Goal: Task Accomplishment & Management: Complete application form

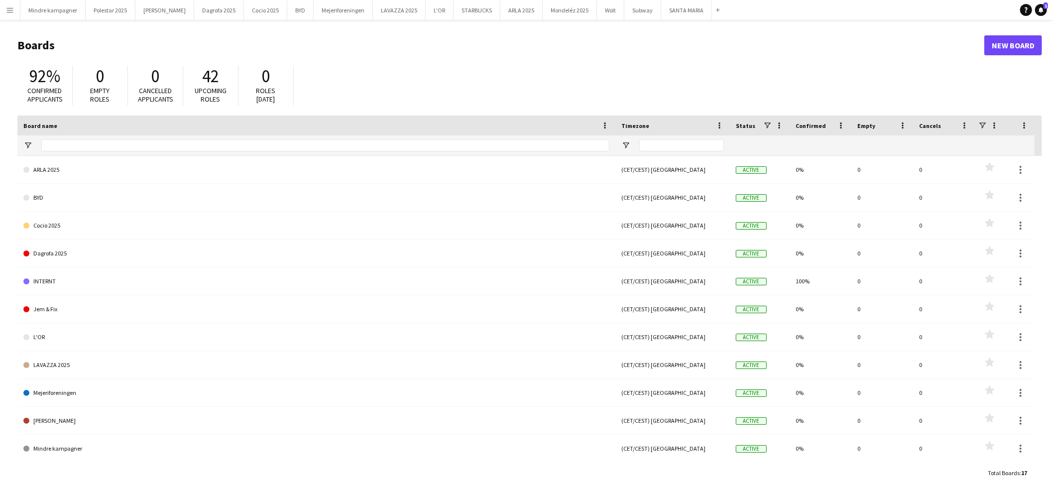
click at [6, 6] on app-icon "Menu" at bounding box center [10, 10] width 8 height 8
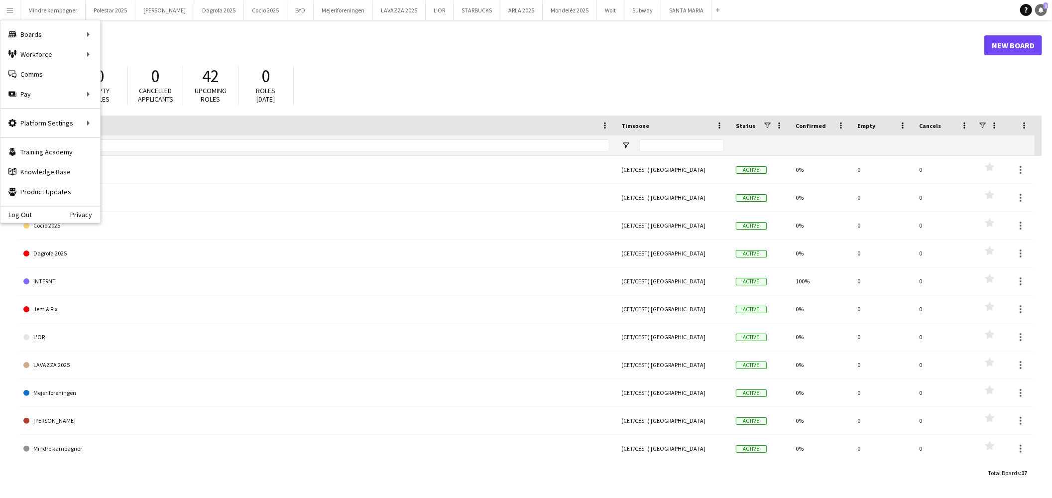
click at [1036, 12] on link "Notifications 1" at bounding box center [1041, 10] width 12 height 12
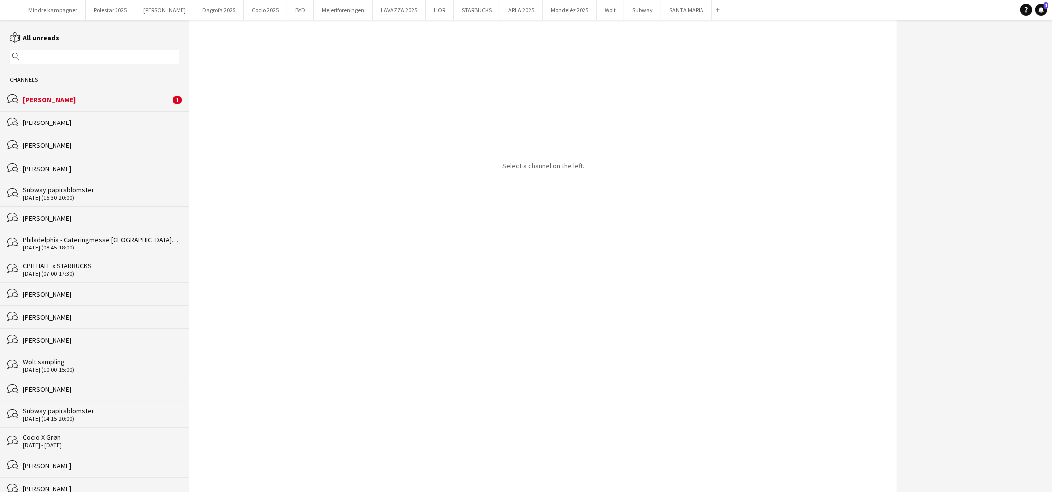
click at [40, 100] on div "[PERSON_NAME]" at bounding box center [96, 99] width 147 height 9
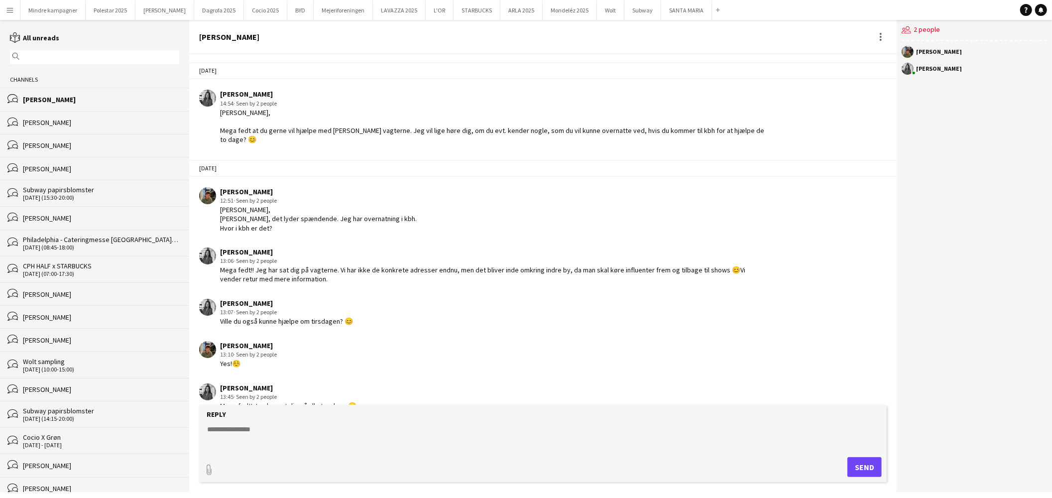
scroll to position [2202, 0]
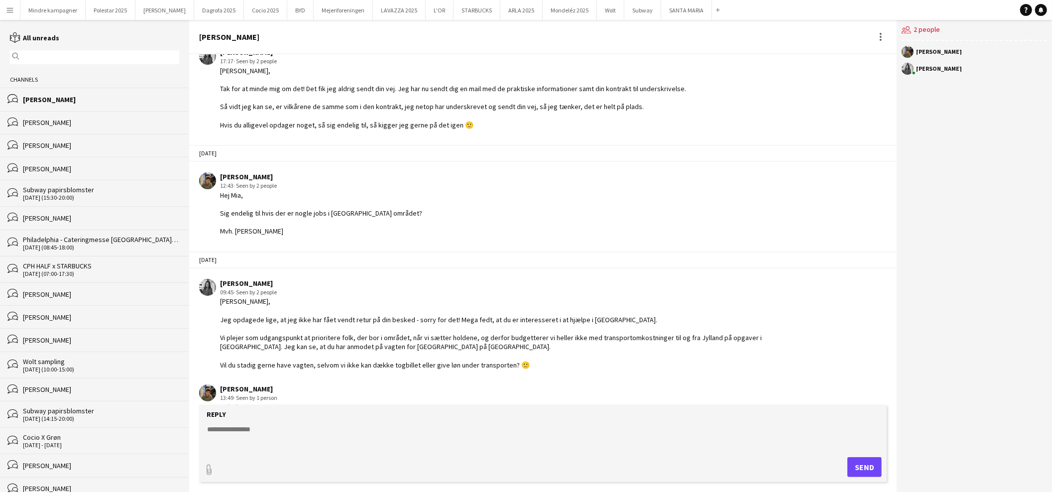
click at [272, 434] on textarea at bounding box center [545, 437] width 678 height 26
type textarea "**********"
click at [855, 462] on button "Send" at bounding box center [864, 467] width 34 height 20
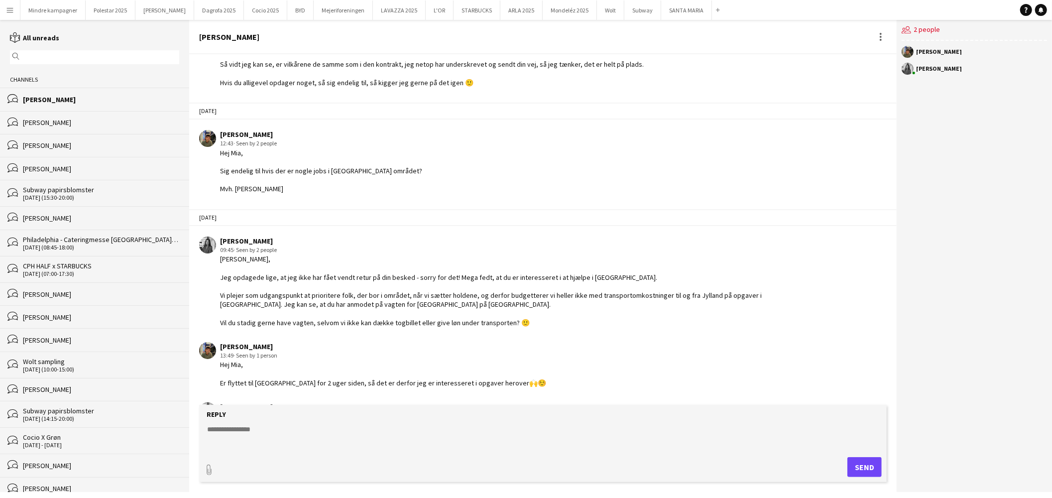
click at [67, 125] on div "[PERSON_NAME]" at bounding box center [101, 122] width 156 height 9
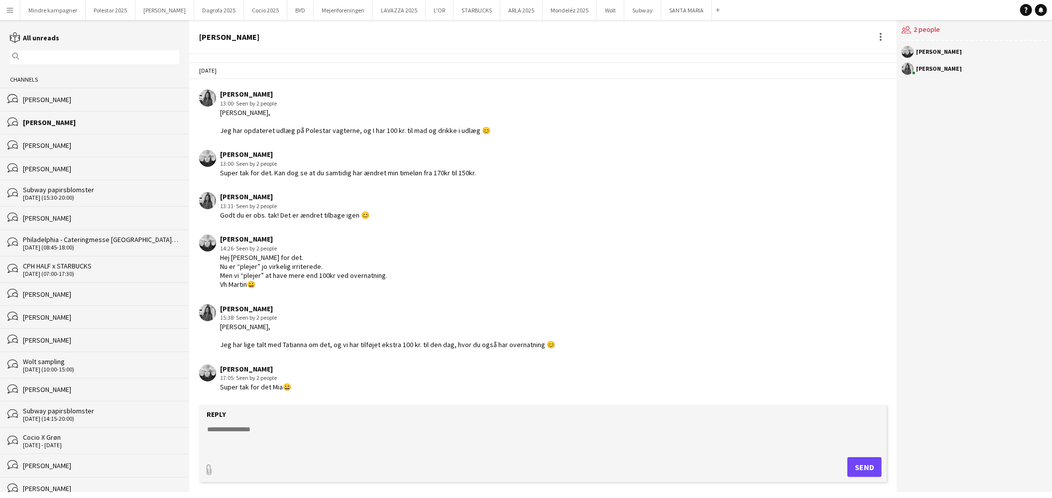
scroll to position [1381, 0]
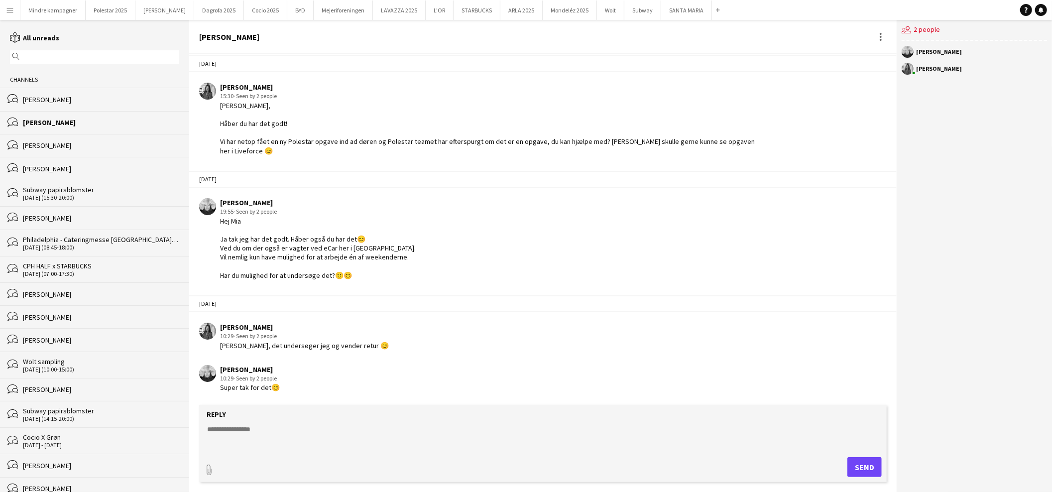
click at [257, 422] on form "Reply paperclip Send" at bounding box center [543, 443] width 688 height 77
click at [264, 423] on form "Reply paperclip Send" at bounding box center [543, 443] width 688 height 77
click at [266, 430] on textarea at bounding box center [545, 437] width 678 height 26
paste textarea "**********"
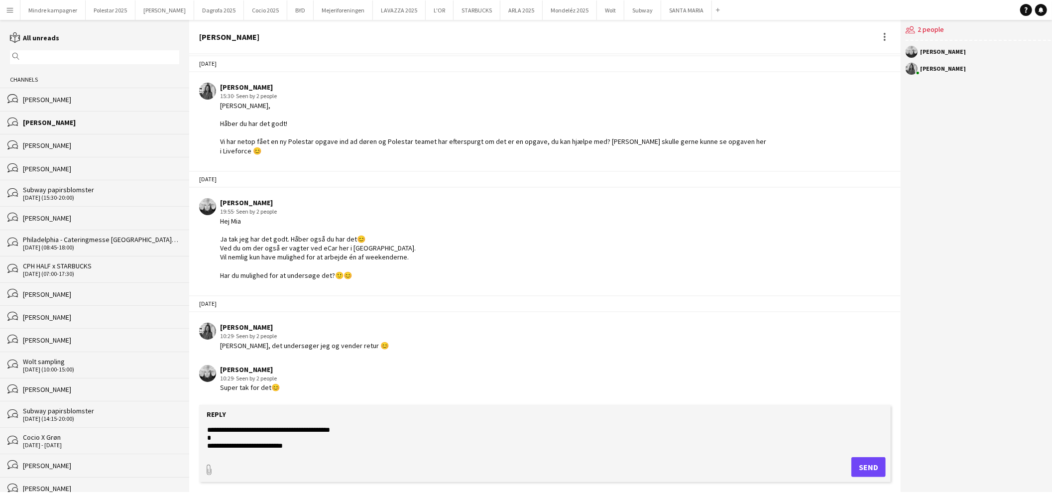
click at [319, 452] on form "**********" at bounding box center [545, 443] width 692 height 77
click at [316, 445] on textarea "**********" at bounding box center [545, 437] width 678 height 26
type textarea "**********"
click at [857, 466] on button "Send" at bounding box center [868, 467] width 34 height 20
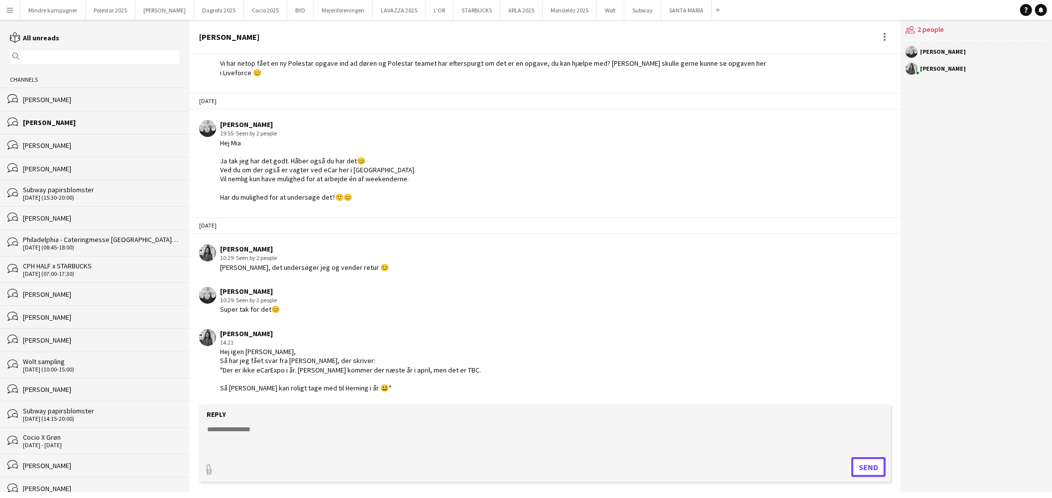
scroll to position [1459, 0]
click at [101, 6] on button "Polestar 2025 Close" at bounding box center [111, 9] width 50 height 19
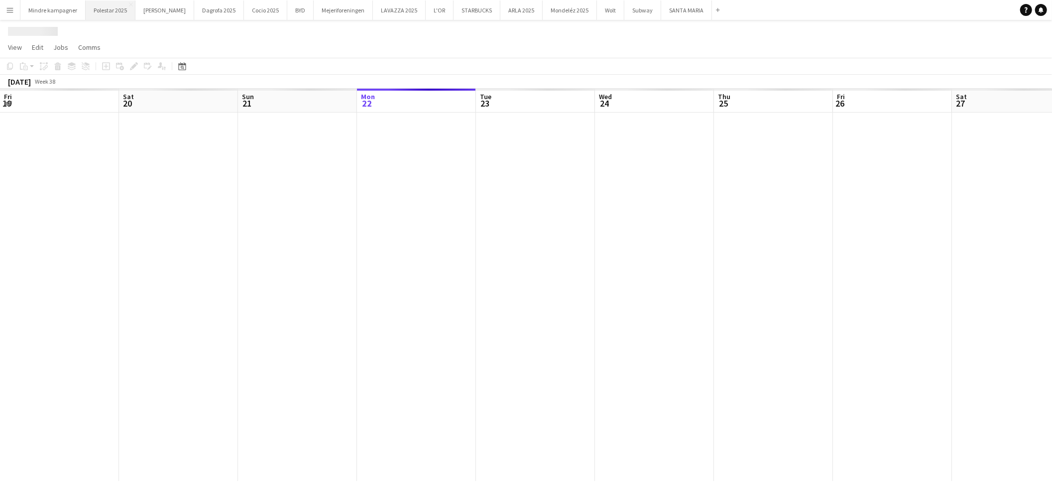
scroll to position [0, 238]
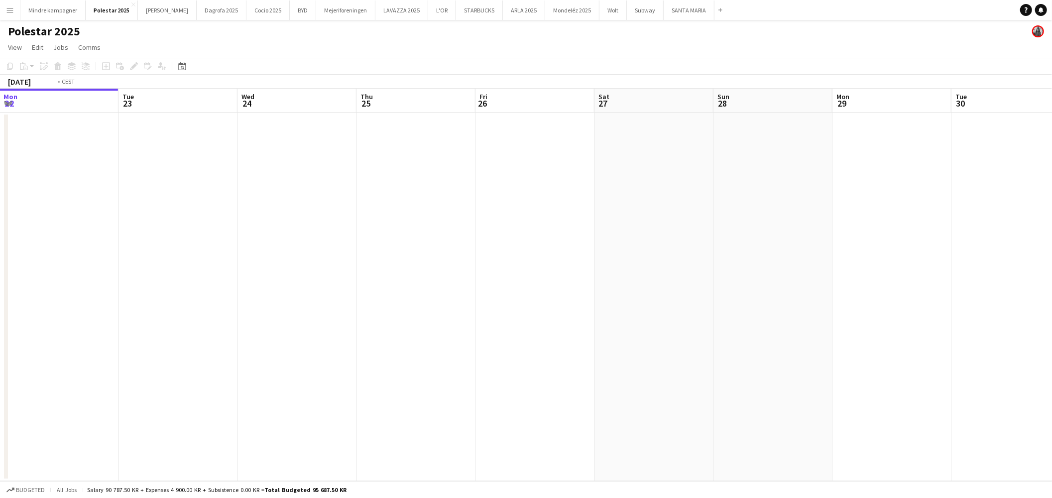
drag, startPoint x: 721, startPoint y: 324, endPoint x: 461, endPoint y: 304, distance: 260.6
click at [461, 304] on app-calendar-viewport "Fri 19 Sat 20 Sun 21 Mon 22 Tue 23 Wed 24 Thu 25 Fri 26 Sat 27 Sun 28 Mon 29 Tu…" at bounding box center [526, 285] width 1052 height 392
drag, startPoint x: 758, startPoint y: 331, endPoint x: 624, endPoint y: 324, distance: 134.7
click at [615, 325] on app-calendar-viewport "Sun 21 Mon 22 Tue 23 Wed 24 Thu 25 Fri 26 Sat 27 Sun 28 Mon 29 Tue 30 Wed 1 Thu…" at bounding box center [526, 285] width 1052 height 392
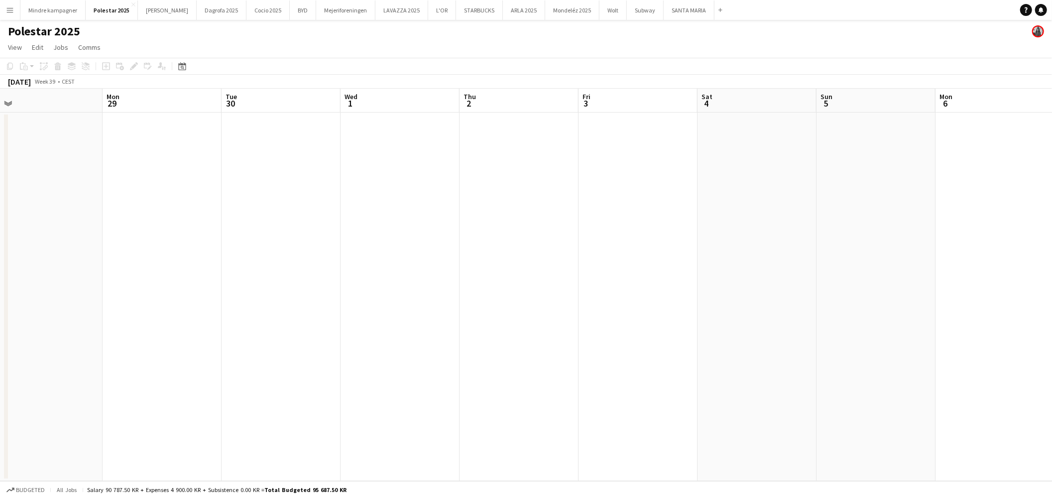
drag, startPoint x: 488, startPoint y: 312, endPoint x: 538, endPoint y: 304, distance: 50.9
click at [455, 307] on app-calendar-viewport "Thu 25 Fri 26 Sat 27 Sun 28 Mon 29 Tue 30 Wed 1 Thu 2 Fri 3 Sat 4 Sun 5 Mon 6 T…" at bounding box center [526, 285] width 1052 height 392
drag, startPoint x: 854, startPoint y: 318, endPoint x: 382, endPoint y: 292, distance: 472.8
click at [384, 292] on app-calendar-viewport "Thu 25 Fri 26 Sat 27 Sun 28 Mon 29 Tue 30 Wed 1 Thu 2 Fri 3 Sat 4 Sun 5 Mon 6 T…" at bounding box center [526, 285] width 1052 height 392
drag, startPoint x: 735, startPoint y: 319, endPoint x: 381, endPoint y: 298, distance: 354.7
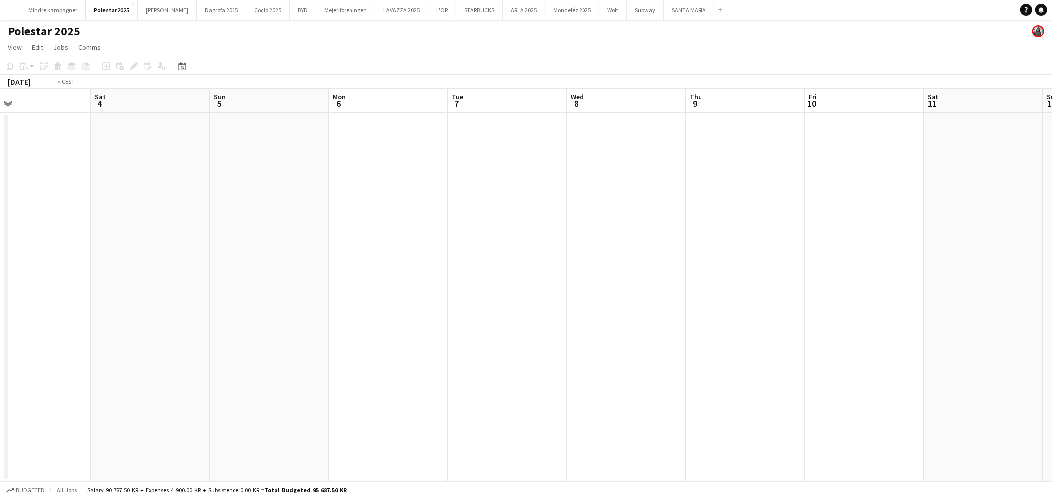
click at [369, 301] on app-calendar-viewport "Tue 30 Wed 1 Thu 2 Fri 3 Sat 4 Sun 5 Mon 6 Tue 7 Wed 8 Thu 9 Fri 10 Sat 11 Sun …" at bounding box center [526, 285] width 1052 height 392
drag, startPoint x: 818, startPoint y: 323, endPoint x: 489, endPoint y: 276, distance: 332.4
click at [230, 283] on app-calendar-viewport "Wed 8 Thu 9 Fri 10 Sat 11 Sun 12 Mon 13 Tue 14 Wed 15 Thu 16 Fri 17 Sat 18 Sun …" at bounding box center [526, 285] width 1052 height 392
drag, startPoint x: 659, startPoint y: 309, endPoint x: 167, endPoint y: 276, distance: 493.1
click at [167, 276] on app-calendar-viewport "Wed 8 Thu 9 Fri 10 Sat 11 Sun 12 Mon 13 Tue 14 Wed 15 Thu 16 Fri 17 Sat 18 Sun …" at bounding box center [526, 285] width 1052 height 392
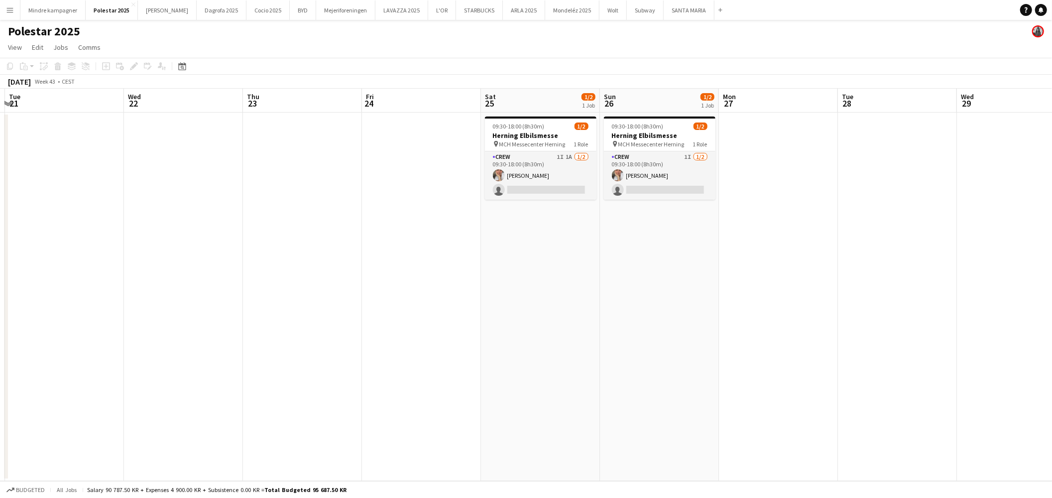
scroll to position [0, 356]
drag, startPoint x: 765, startPoint y: 309, endPoint x: 280, endPoint y: 285, distance: 485.6
click at [280, 285] on app-calendar-viewport "Sat 18 Sun 19 Mon 20 Tue 21 Wed 22 Thu 23 Fri 24 Sat 25 1/2 1 Job Sun 26 1/2 1 …" at bounding box center [526, 285] width 1052 height 392
click at [664, 13] on button "[GEOGRAPHIC_DATA]" at bounding box center [689, 9] width 51 height 19
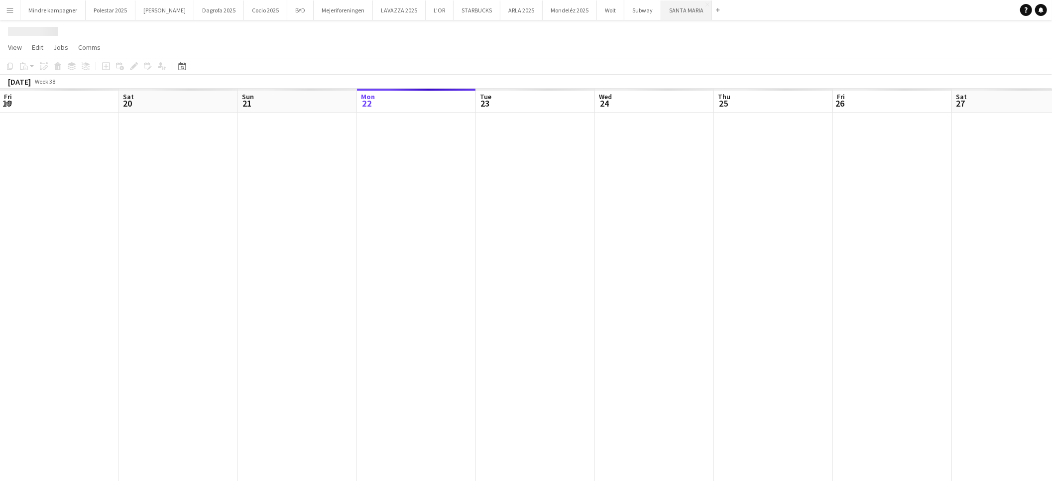
scroll to position [0, 238]
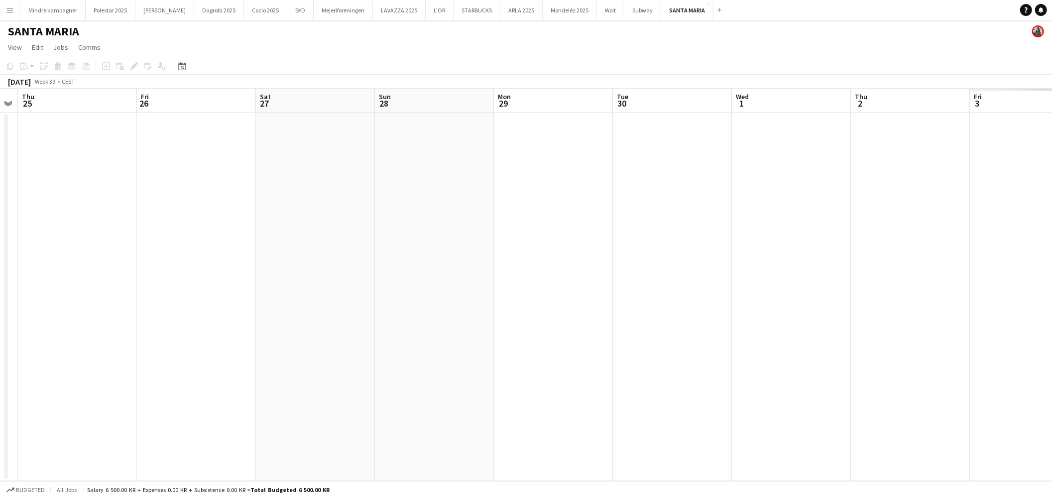
drag, startPoint x: 846, startPoint y: 289, endPoint x: 347, endPoint y: 273, distance: 499.7
click at [344, 273] on app-calendar-viewport "Sun 21 Mon 22 Tue 23 Wed 24 Thu 25 Fri 26 Sat 27 Sun 28 Mon 29 Tue 30 Wed 1 Thu…" at bounding box center [526, 285] width 1052 height 392
click at [281, 296] on app-calendar-viewport "Tue 23 Wed 24 Thu 25 Fri 26 Sat 27 Sun 28 Mon 29 Tue 30 Wed 1 Thu 2 Fri 3 Sat 4…" at bounding box center [526, 285] width 1052 height 392
drag, startPoint x: 598, startPoint y: 301, endPoint x: 146, endPoint y: 267, distance: 453.4
click at [102, 271] on app-calendar-viewport "Sat 27 Sun 28 Mon 29 Tue 30 Wed 1 Thu 2 Fri 3 Sat 4 Sun 5 Mon 6 Tue 7 Wed 8 Thu…" at bounding box center [526, 285] width 1052 height 392
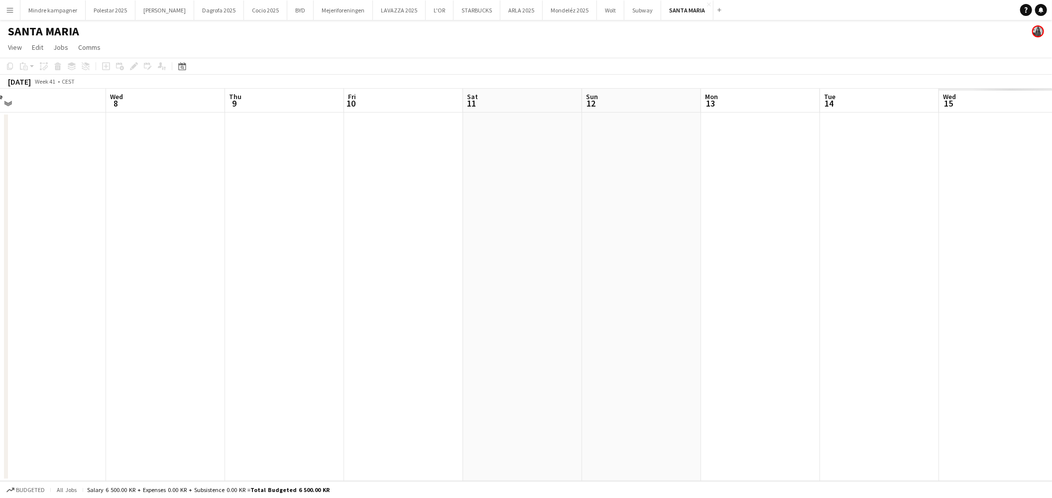
drag, startPoint x: 192, startPoint y: 269, endPoint x: 481, endPoint y: 265, distance: 288.8
click at [170, 264] on app-calendar-viewport "Sun 5 Mon 6 Tue 7 Wed 8 Thu 9 Fri 10 Sat 11 Sun 12 Mon 13 Tue 14 Wed 15 Thu 16 …" at bounding box center [526, 285] width 1052 height 392
drag, startPoint x: 689, startPoint y: 285, endPoint x: 275, endPoint y: 276, distance: 413.4
click at [275, 276] on app-calendar-viewport "Sun 5 Mon 6 Tue 7 Wed 8 Thu 9 Fri 10 Sat 11 Sun 12 Mon 13 Tue 14 Wed 15 Thu 16 …" at bounding box center [526, 285] width 1052 height 392
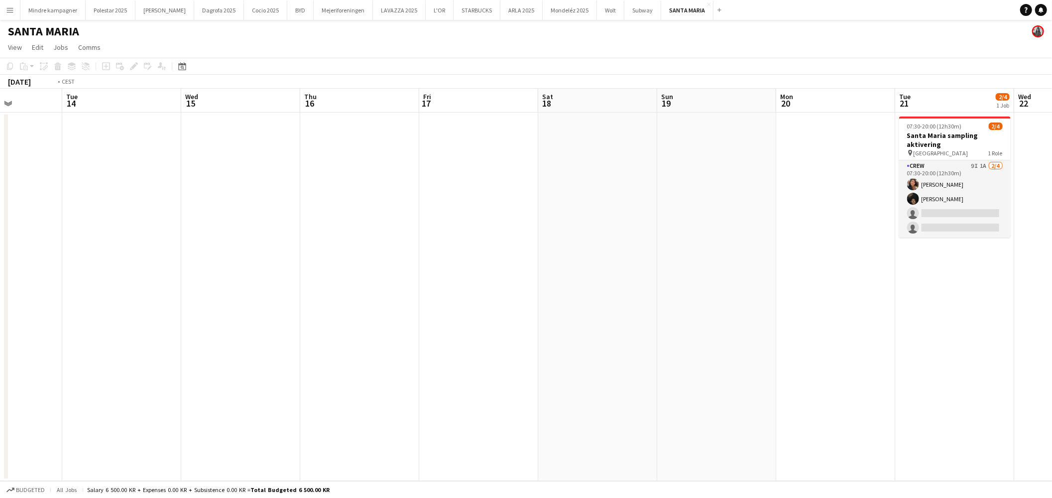
drag, startPoint x: 604, startPoint y: 284, endPoint x: 512, endPoint y: 281, distance: 91.7
click at [346, 284] on app-calendar-viewport "Fri 10 Sat 11 Sun 12 Mon 13 Tue 14 Wed 15 Thu 16 Fri 17 Sat 18 Sun 19 Mon 20 Tu…" at bounding box center [526, 285] width 1052 height 392
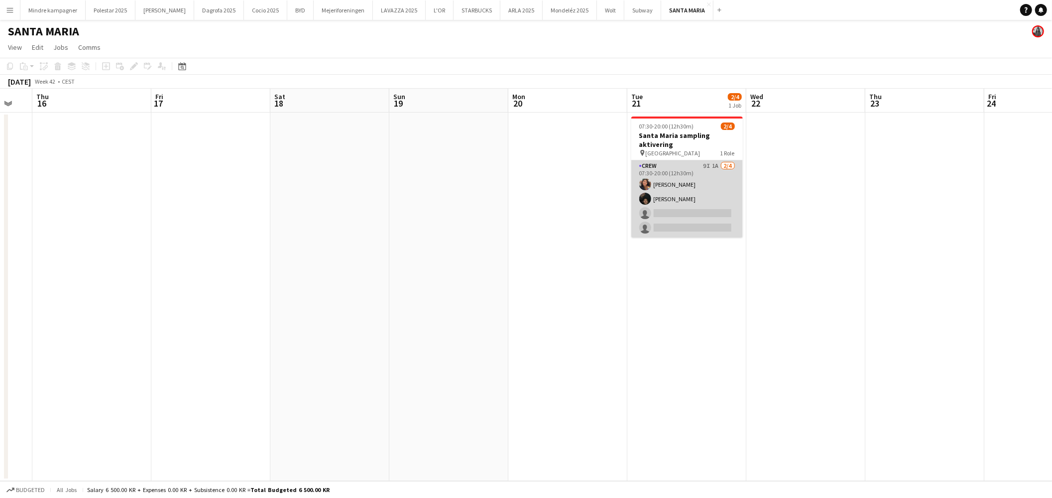
click at [701, 195] on app-card-role "Crew 9I 1A [DATE] 07:30-20:00 (12h30m) [PERSON_NAME] [PERSON_NAME] single-neutr…" at bounding box center [687, 198] width 112 height 77
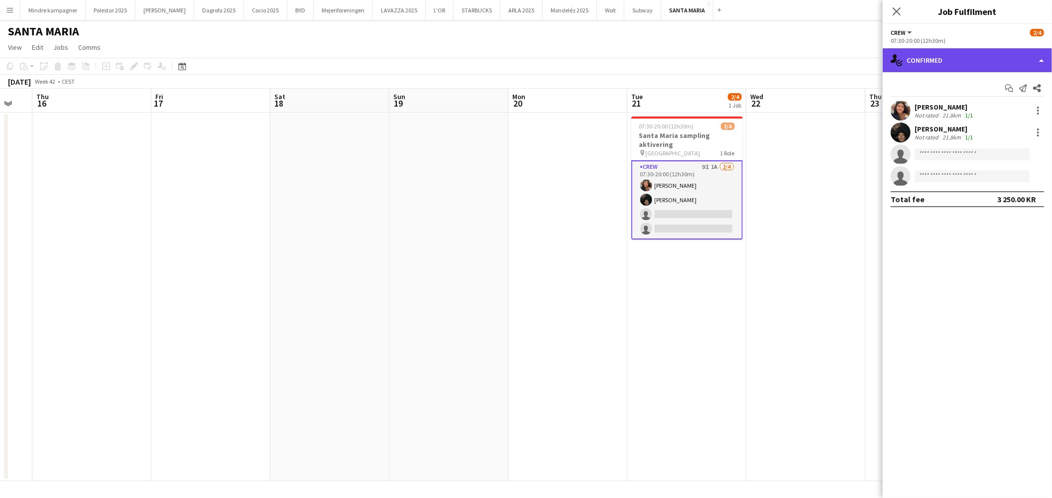
click at [983, 60] on div "single-neutral-actions-check-2 Confirmed" at bounding box center [967, 60] width 169 height 24
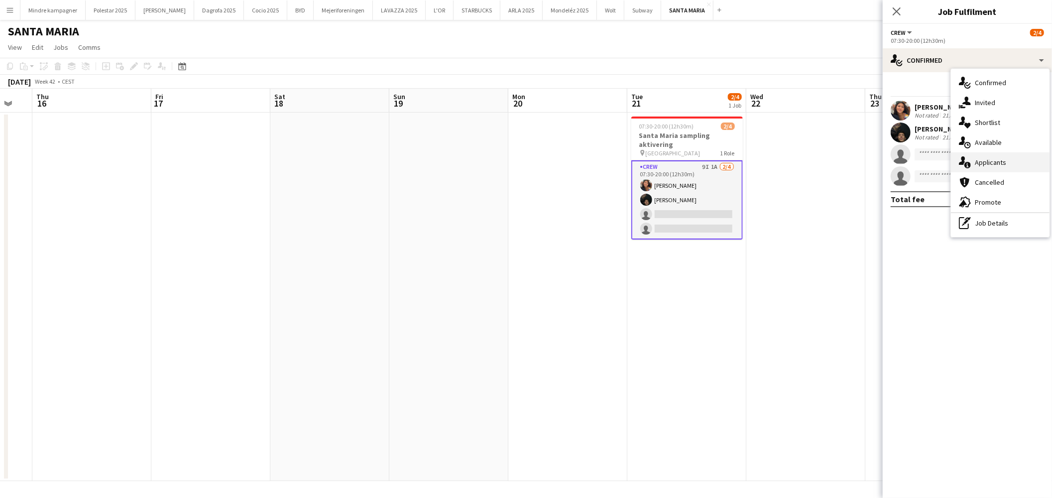
click at [984, 162] on span "Applicants" at bounding box center [990, 162] width 31 height 9
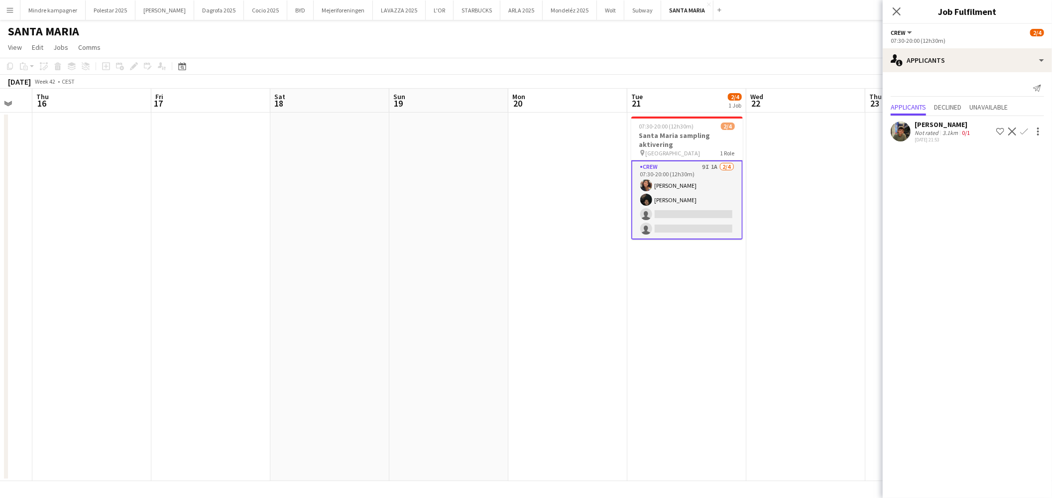
click at [1019, 131] on button "Confirm" at bounding box center [1024, 131] width 12 height 12
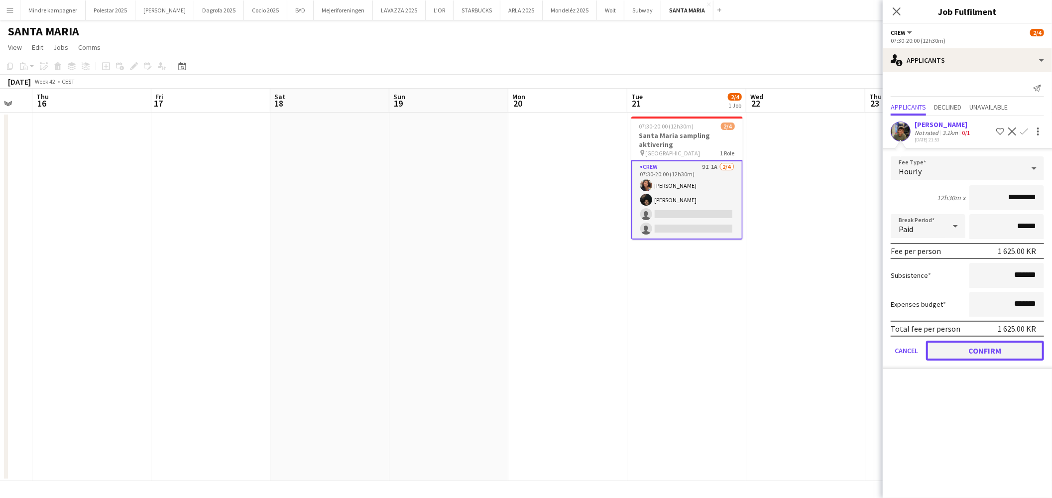
click at [1009, 350] on button "Confirm" at bounding box center [985, 351] width 118 height 20
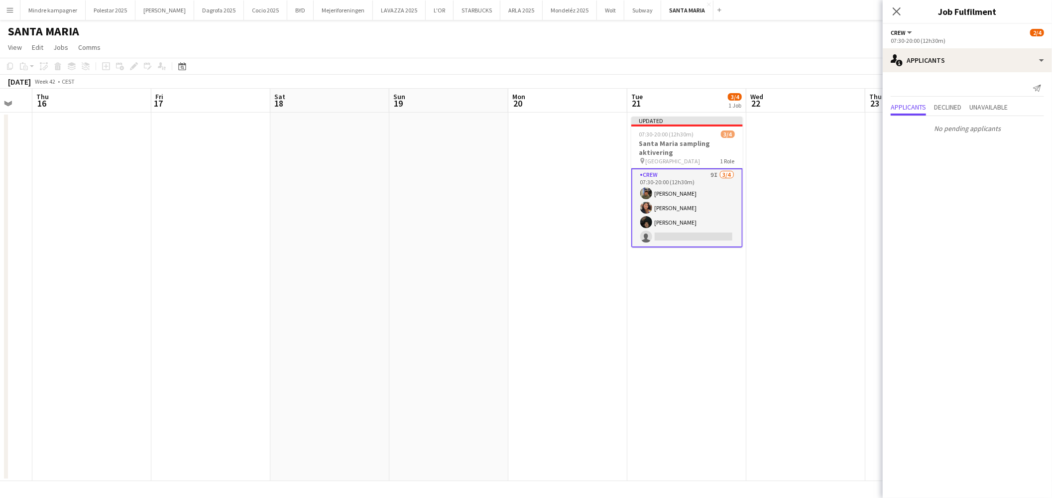
click at [776, 339] on app-date-cell at bounding box center [805, 297] width 119 height 368
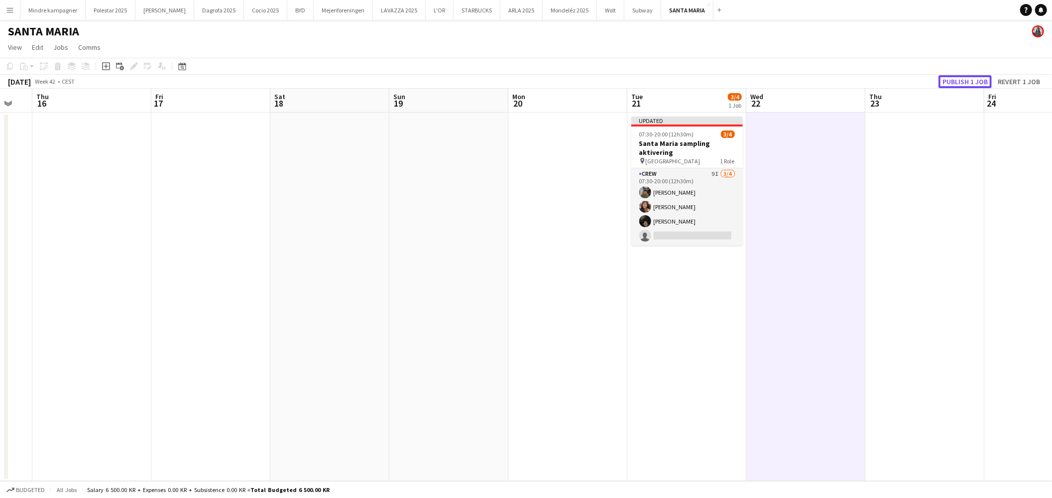
click at [968, 78] on button "Publish 1 job" at bounding box center [965, 81] width 53 height 13
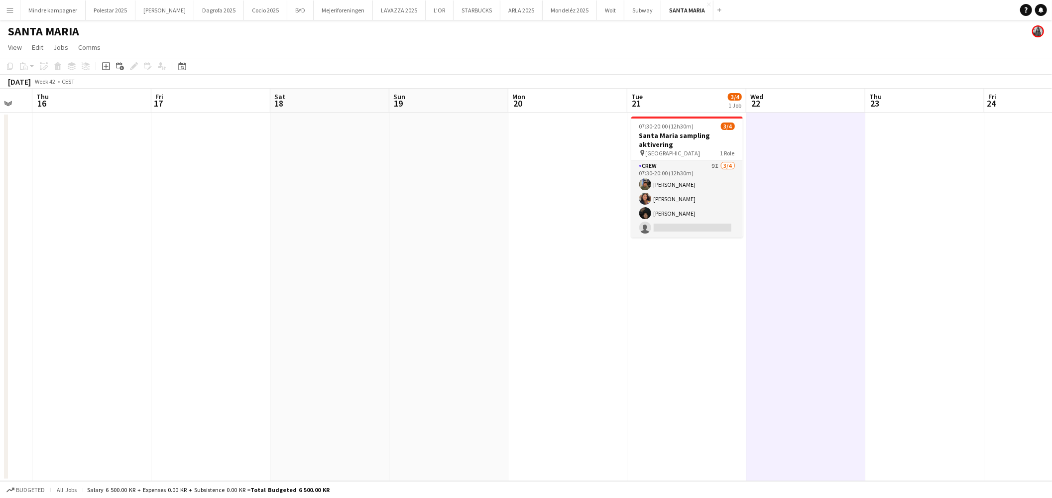
click at [11, 13] on app-icon "Menu" at bounding box center [10, 10] width 8 height 8
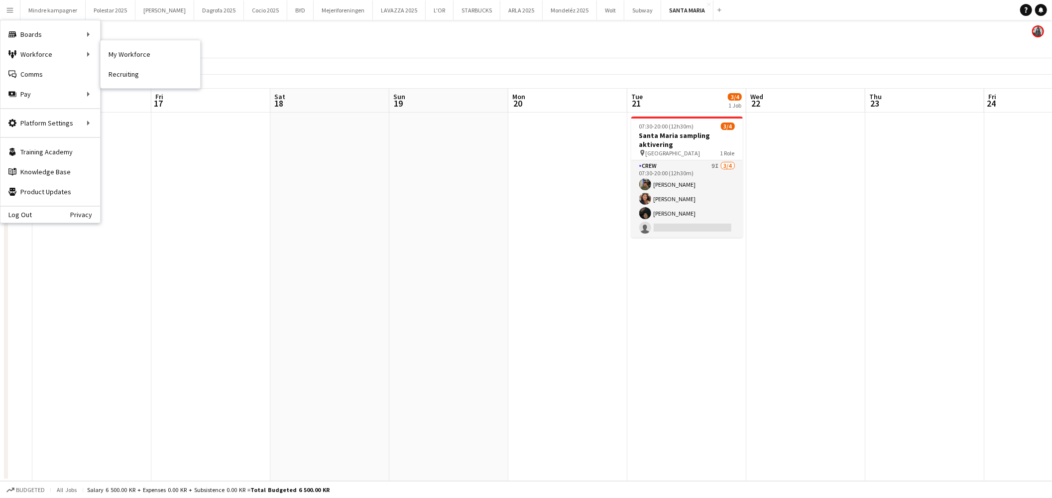
drag, startPoint x: 135, startPoint y: 59, endPoint x: 55, endPoint y: 90, distance: 86.4
click at [135, 59] on link "My Workforce" at bounding box center [151, 54] width 100 height 20
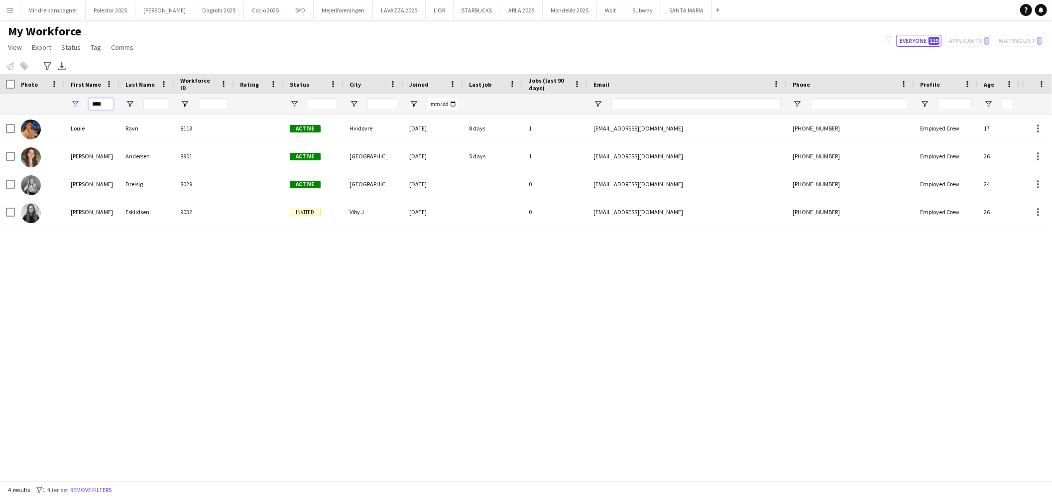
click at [99, 98] on input "****" at bounding box center [101, 104] width 25 height 12
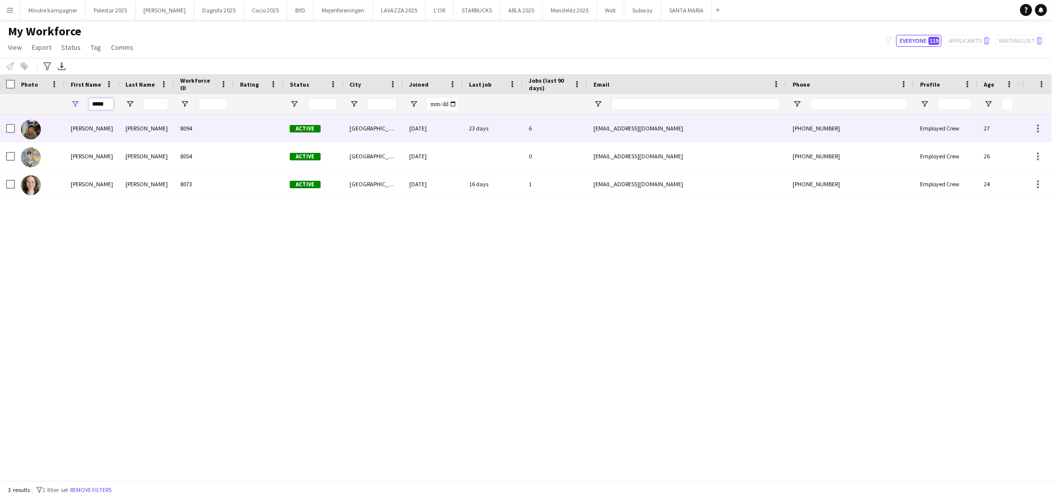
type input "*****"
click at [4, 125] on div at bounding box center [7, 128] width 15 height 27
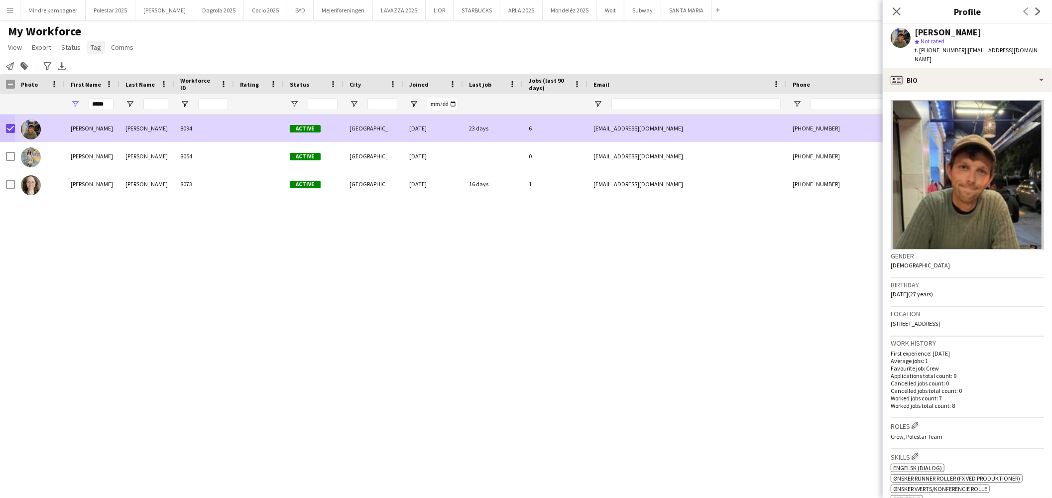
click at [92, 50] on span "Tag" at bounding box center [96, 47] width 10 height 9
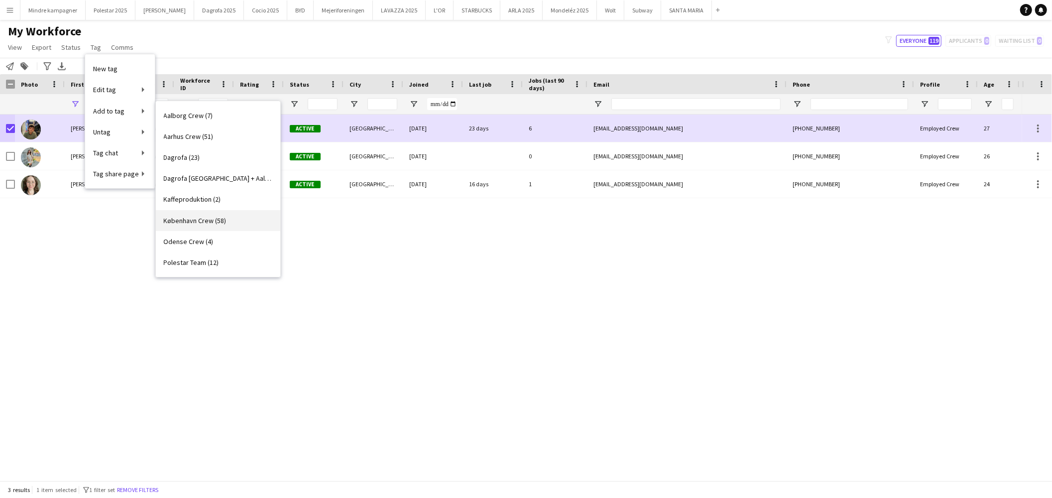
click at [197, 218] on span "København Crew (58)" at bounding box center [195, 220] width 63 height 9
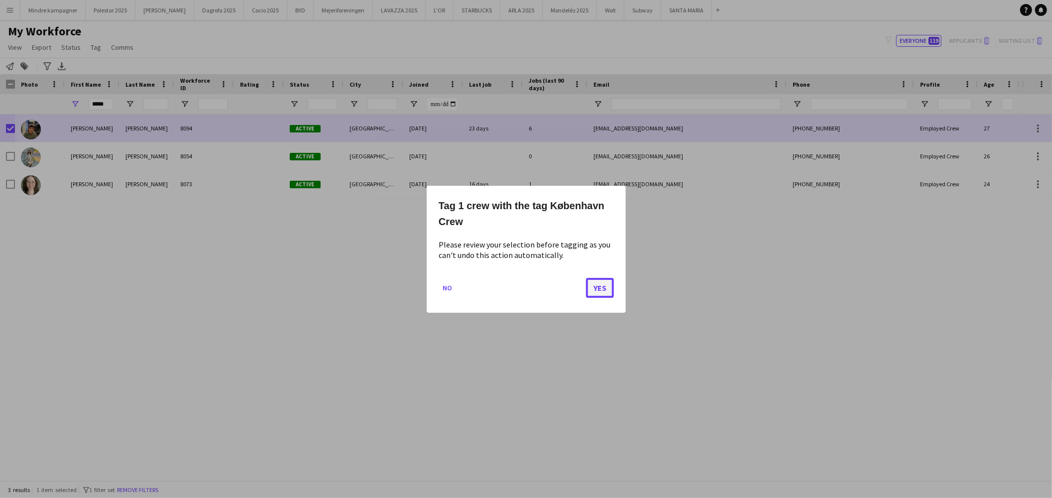
click at [605, 289] on button "Yes" at bounding box center [600, 287] width 28 height 20
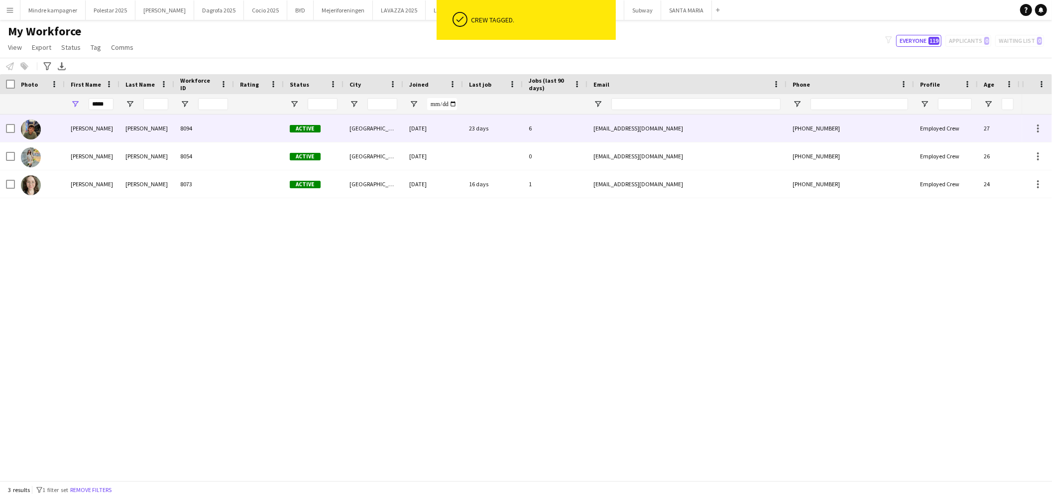
click at [231, 122] on div "8094" at bounding box center [204, 128] width 60 height 27
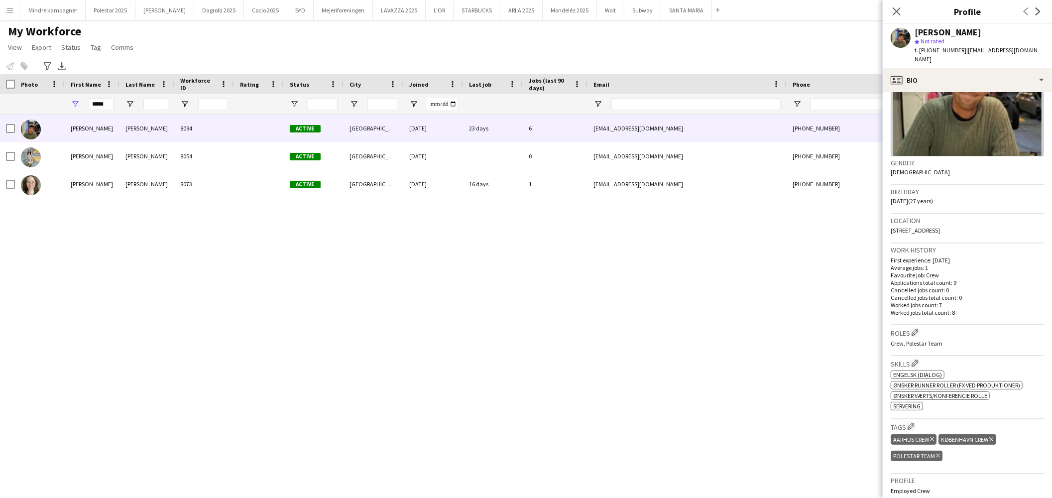
scroll to position [111, 0]
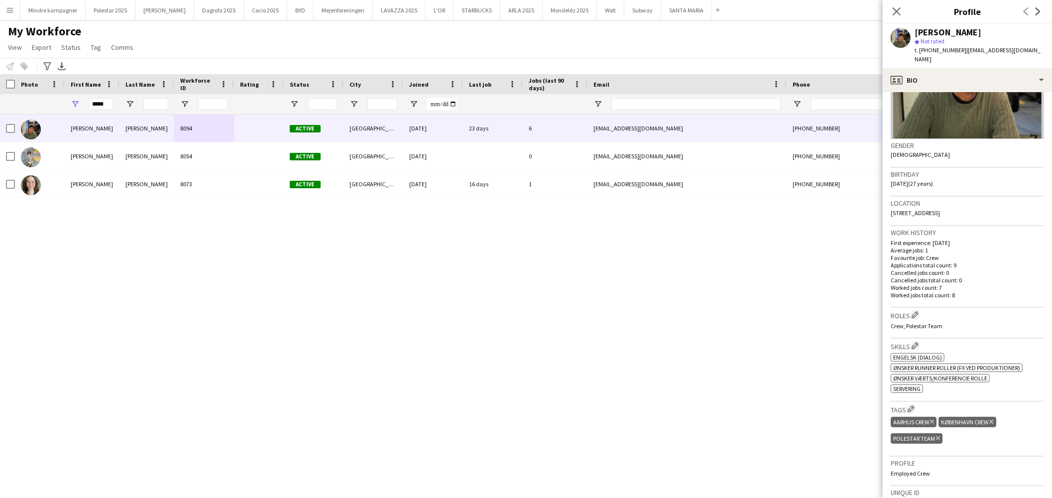
click at [603, 357] on div "[PERSON_NAME] 8094 Active [GEOGRAPHIC_DATA] [DATE] 23 days 6 [EMAIL_ADDRESS][DO…" at bounding box center [511, 294] width 1022 height 358
click at [894, 9] on icon at bounding box center [896, 10] width 9 height 9
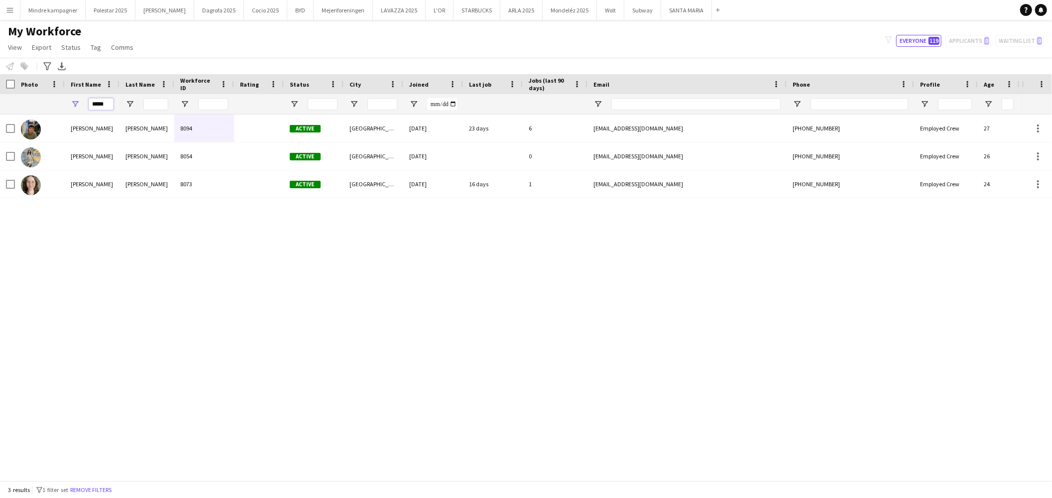
click at [98, 103] on input "*****" at bounding box center [101, 104] width 25 height 12
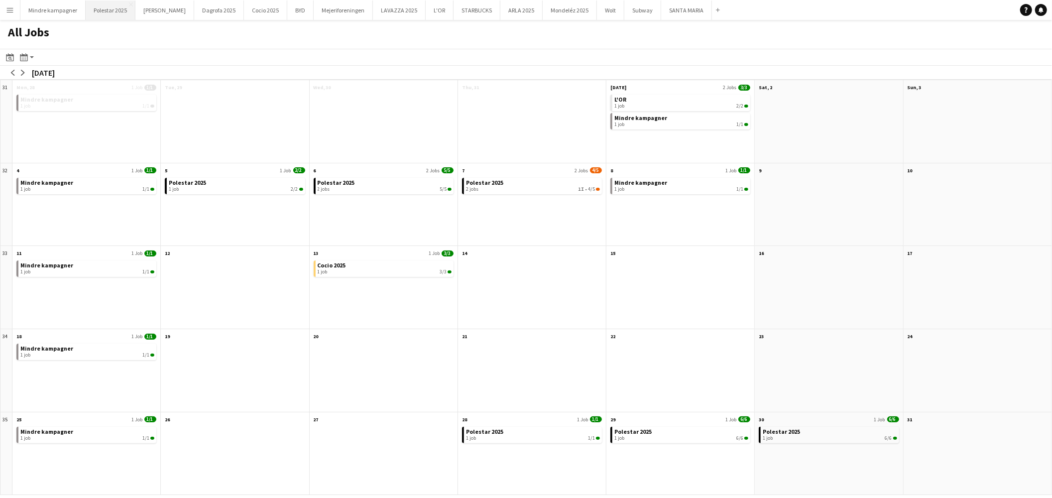
click at [106, 8] on button "Polestar 2025 Close" at bounding box center [111, 9] width 50 height 19
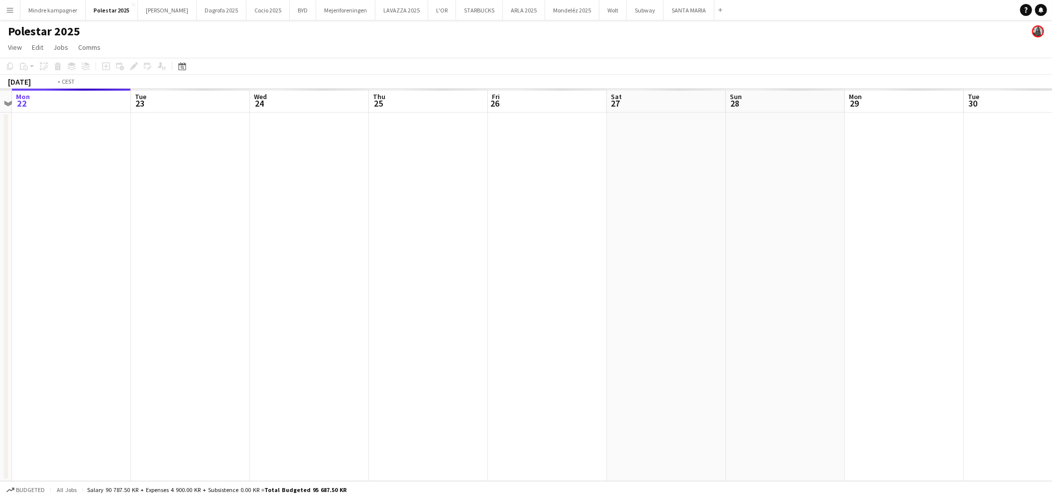
click at [546, 371] on app-calendar-viewport "Fri 19 Sat 20 Sun 21 Mon 22 Tue 23 Wed 24 Thu 25 Fri 26 Sat 27 Sun 28 Mon 29 Tu…" at bounding box center [526, 285] width 1052 height 392
drag, startPoint x: 900, startPoint y: 399, endPoint x: 575, endPoint y: 381, distance: 325.6
click at [431, 377] on app-calendar-viewport "Sun 21 Mon 22 Tue 23 Wed 24 Thu 25 Fri 26 Sat 27 Sun 28 Mon 29 Tue 30 Wed 1 Thu…" at bounding box center [526, 285] width 1052 height 392
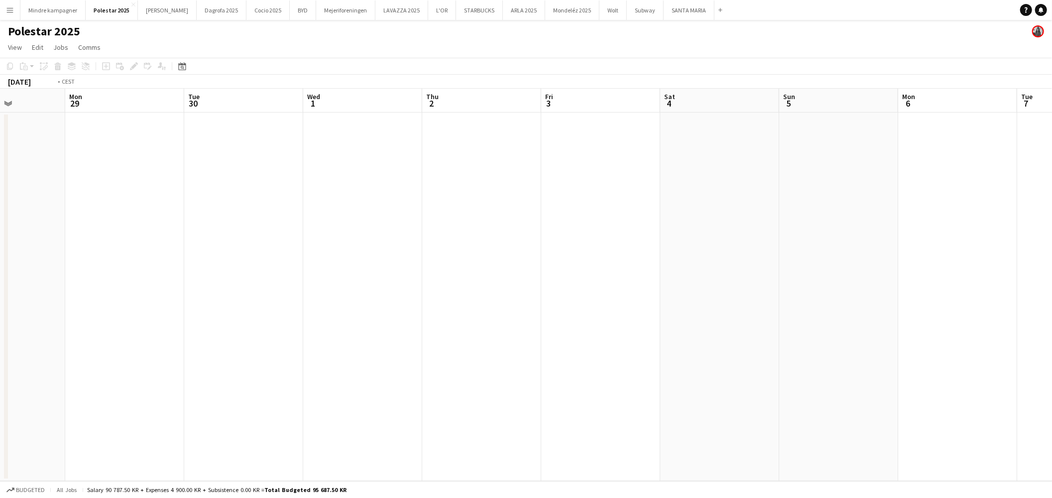
drag, startPoint x: 530, startPoint y: 362, endPoint x: 477, endPoint y: 361, distance: 53.3
click at [475, 362] on app-calendar-viewport "Fri 26 Sat 27 Sun 28 Mon 29 Tue 30 Wed 1 Thu 2 Fri 3 Sat 4 Sun 5 Mon 6 Tue 7 We…" at bounding box center [526, 285] width 1052 height 392
drag, startPoint x: 591, startPoint y: 364, endPoint x: 553, endPoint y: 364, distance: 37.3
click at [553, 364] on app-calendar-viewport "Wed 1 Thu 2 Fri 3 Sat 4 Sun 5 Mon 6 Tue 7 Wed 8 Thu 9 Fri 10 Sat 11 Sun 12 Mon …" at bounding box center [526, 285] width 1052 height 392
drag, startPoint x: 903, startPoint y: 379, endPoint x: 559, endPoint y: 361, distance: 344.5
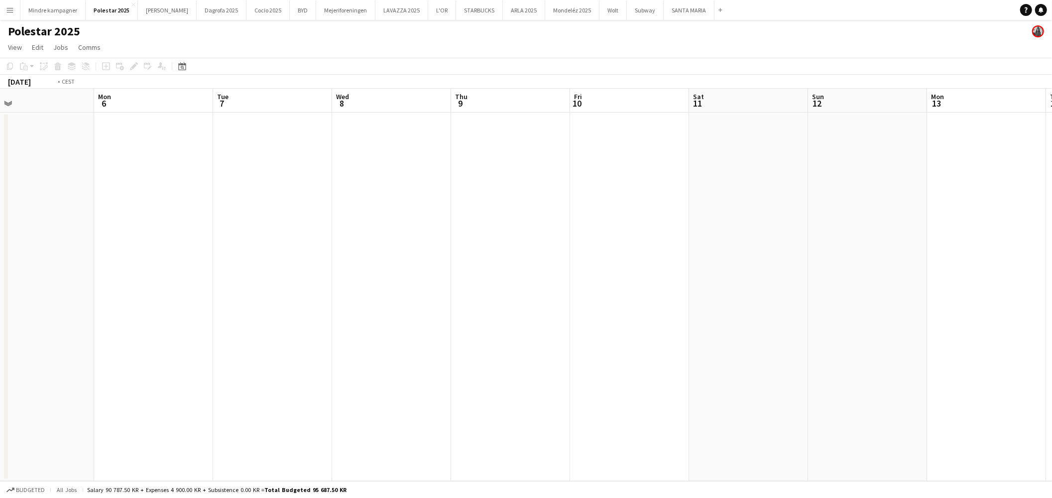
click at [487, 361] on app-calendar-viewport "Fri 3 Sat 4 Sun 5 Mon 6 Tue 7 Wed 8 Thu 9 Fri 10 Sat 11 Sun 12 Mon 13 Tue 14 We…" at bounding box center [526, 285] width 1052 height 392
drag, startPoint x: 607, startPoint y: 358, endPoint x: 679, endPoint y: 369, distance: 72.1
click at [486, 360] on app-calendar-viewport "Mon 6 Tue 7 Wed 8 Thu 9 Fri 10 Sat 11 Sun 12 Mon 13 Tue 14 Wed 15 Thu 16 Fri 17…" at bounding box center [526, 285] width 1052 height 392
click at [591, 367] on app-calendar-viewport "Fri 10 Sat 11 Sun 12 Mon 13 Tue 14 Wed 15 Thu 16 Fri 17 Sat 18 Sun 19 Mon 20 Tu…" at bounding box center [526, 285] width 1052 height 392
drag, startPoint x: 977, startPoint y: 395, endPoint x: 585, endPoint y: 380, distance: 392.7
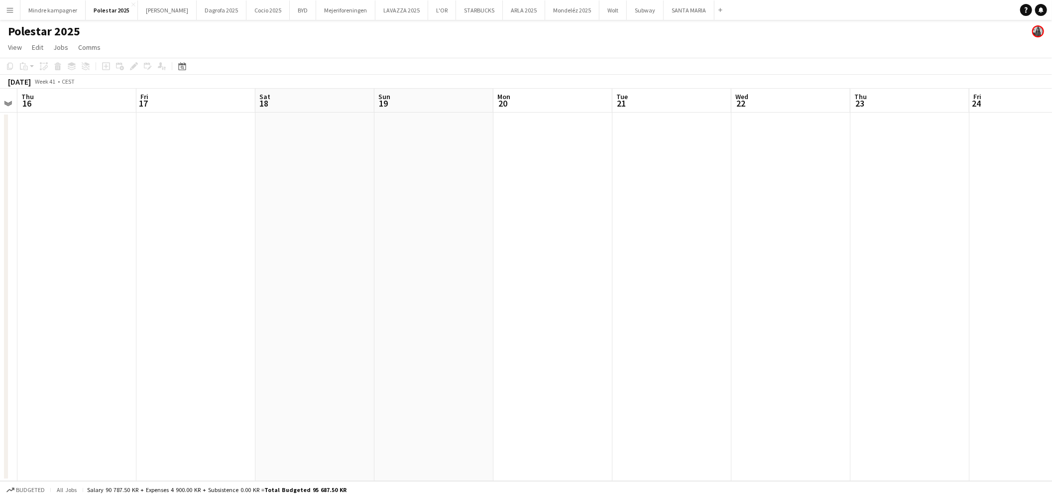
click at [585, 382] on app-calendar-viewport "Mon 13 Tue 14 Wed 15 Thu 16 Fri 17 Sat 18 Sun 19 Mon 20 Tue 21 Wed 22 Thu 23 Fr…" at bounding box center [526, 285] width 1052 height 392
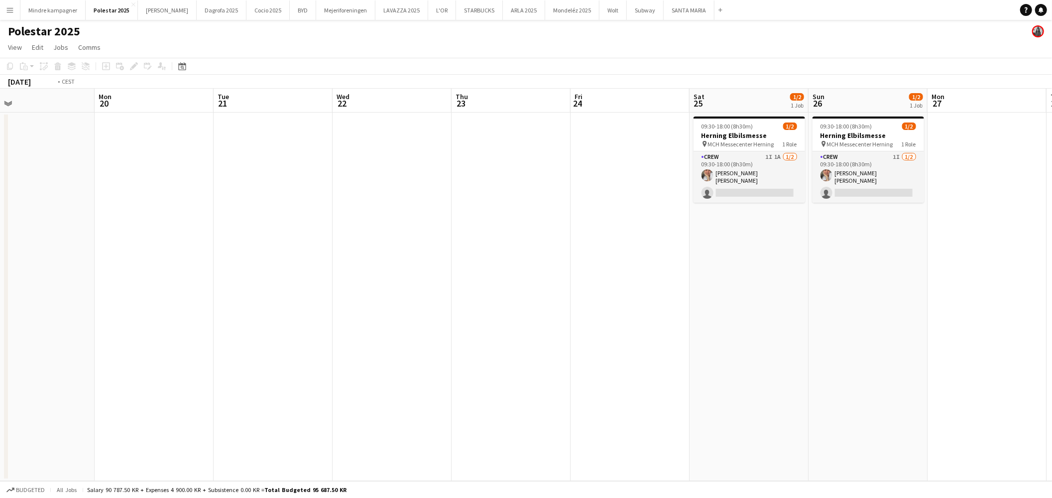
scroll to position [0, 396]
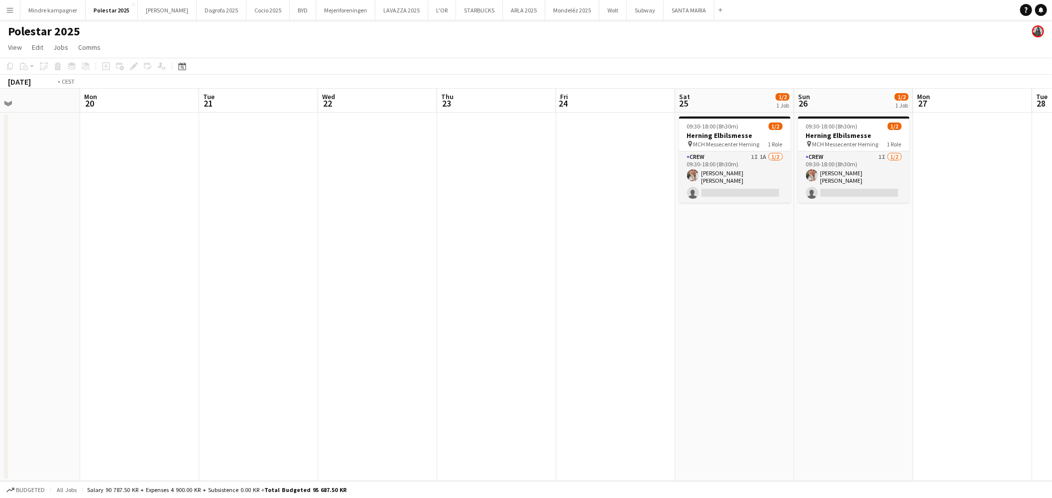
drag, startPoint x: 784, startPoint y: 382, endPoint x: 666, endPoint y: 378, distance: 118.1
click at [666, 379] on app-calendar-viewport "Thu 16 Fri 17 Sat 18 Sun 19 Mon 20 Tue 21 Wed 22 Thu 23 Fri 24 Sat 25 1/2 1 Job…" at bounding box center [526, 285] width 1052 height 392
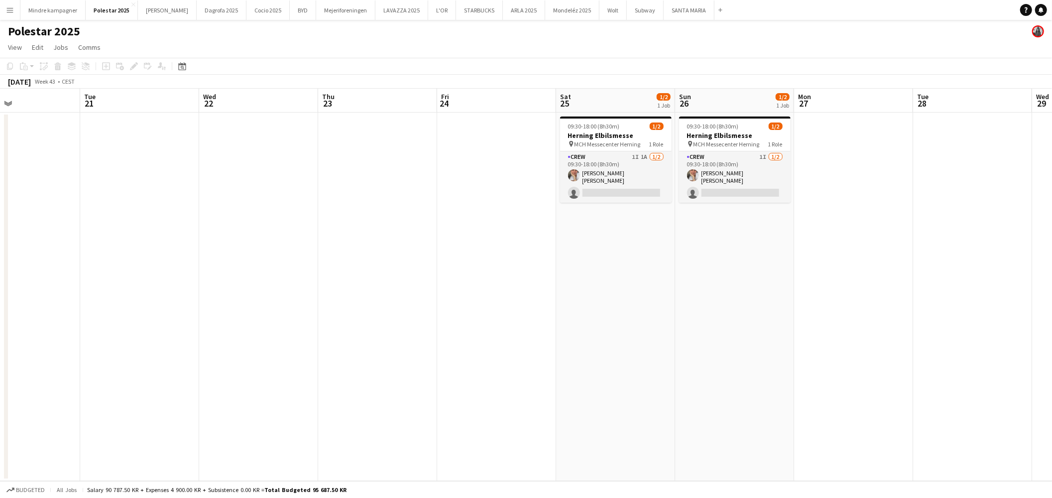
click at [7, 7] on app-icon "Menu" at bounding box center [10, 10] width 8 height 8
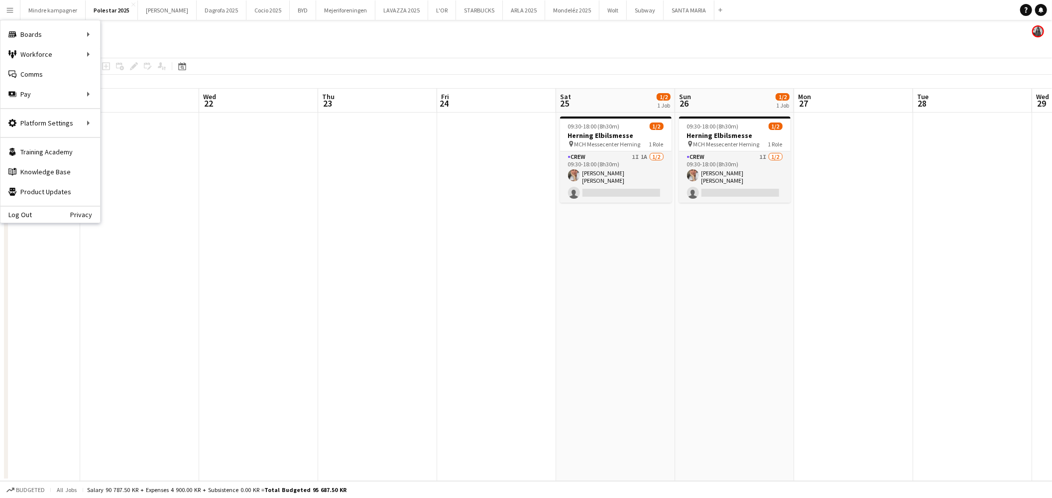
click at [7, 7] on app-icon "Menu" at bounding box center [10, 10] width 8 height 8
click at [437, 302] on app-date-cell at bounding box center [496, 297] width 119 height 368
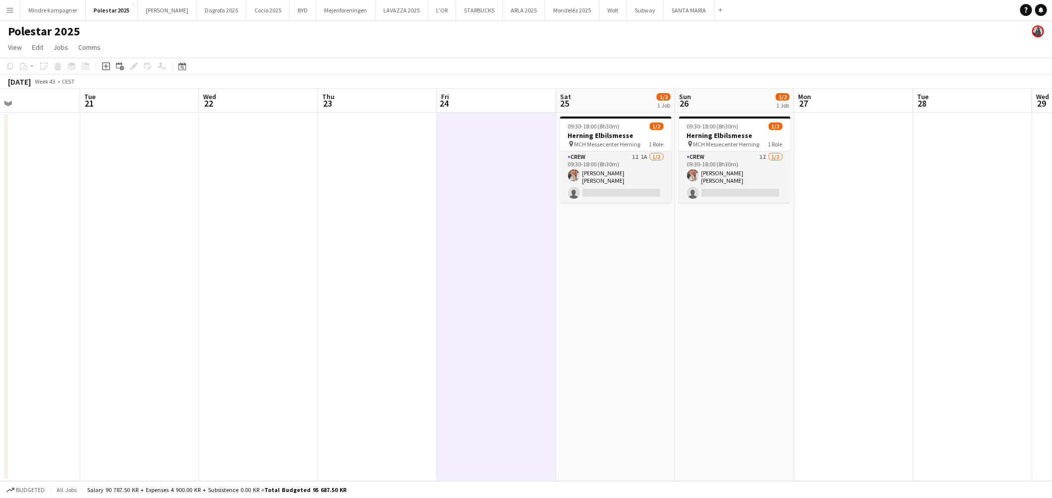
click at [11, 12] on app-icon "Menu" at bounding box center [10, 10] width 8 height 8
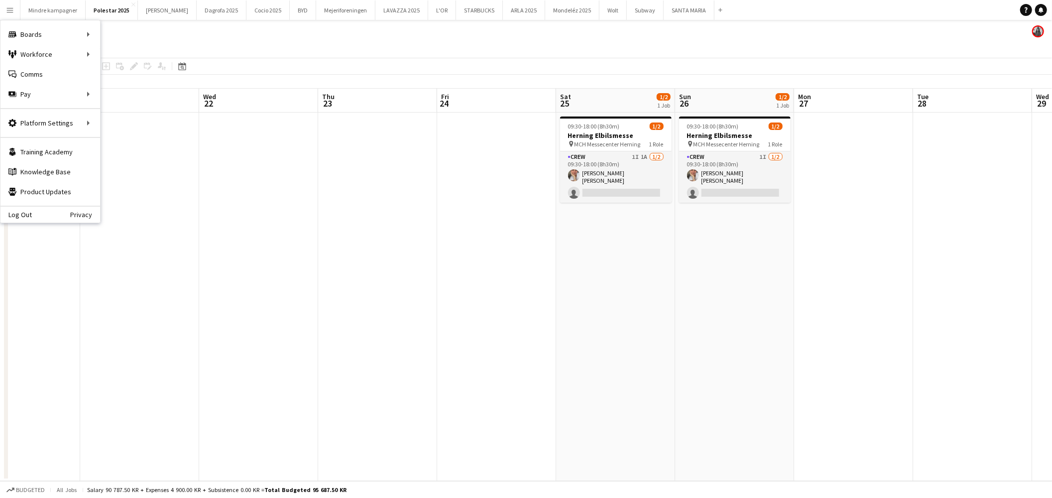
click at [473, 297] on app-date-cell at bounding box center [496, 297] width 119 height 368
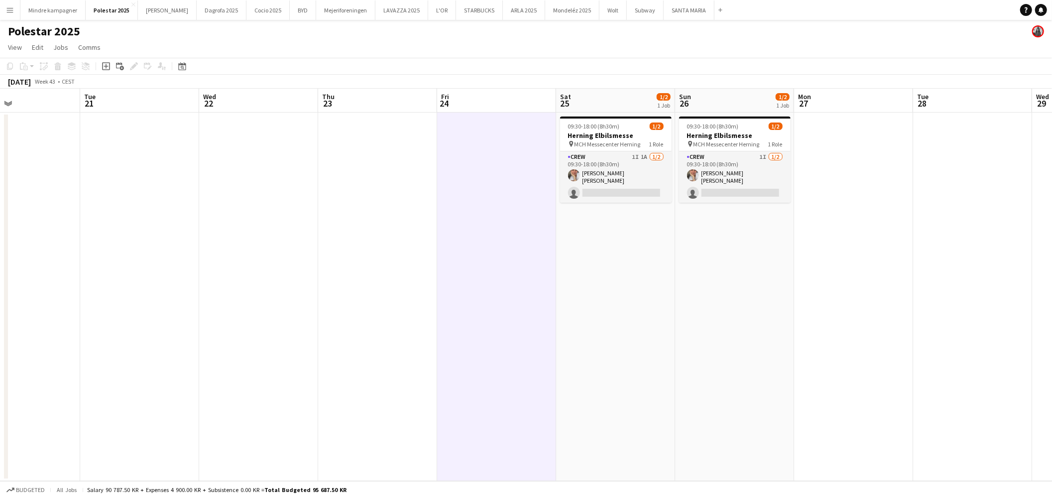
click at [11, 10] on app-icon "Menu" at bounding box center [10, 10] width 8 height 8
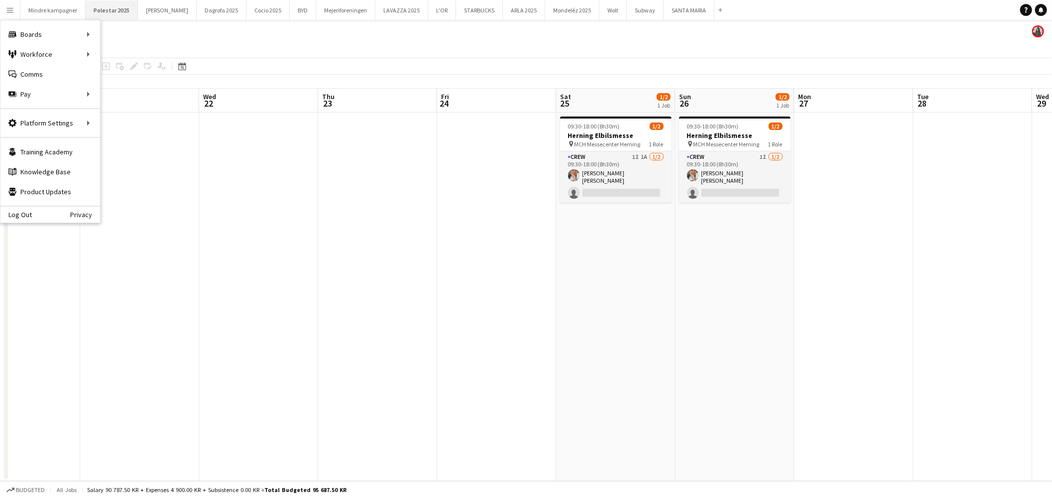
click at [107, 10] on button "Polestar 2025 Close" at bounding box center [112, 9] width 52 height 19
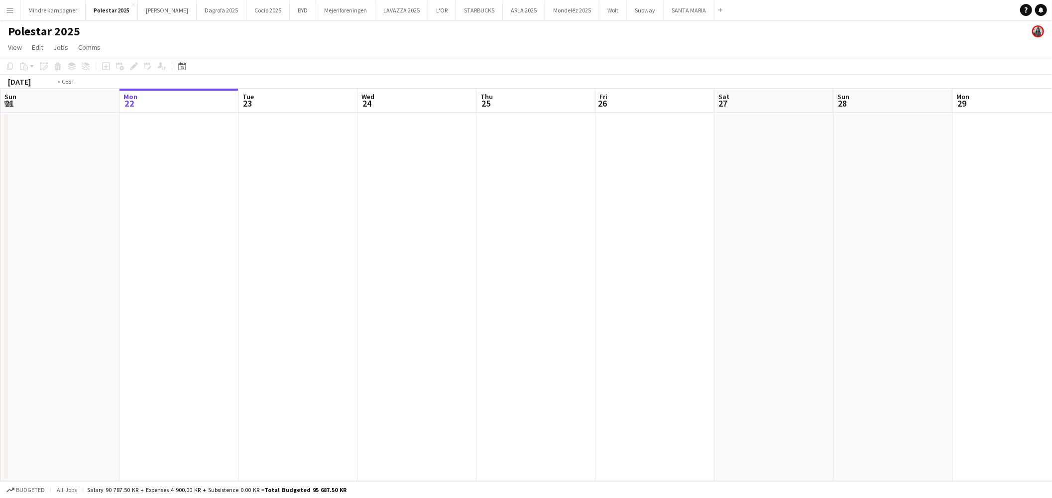
drag, startPoint x: 668, startPoint y: 309, endPoint x: 499, endPoint y: 300, distance: 168.5
click at [318, 305] on app-calendar-viewport "Fri 19 Sat 20 Sun 21 Mon 22 Tue 23 Wed 24 Thu 25 Fri 26 Sat 27 Sun 28 Mon 29 Tu…" at bounding box center [526, 285] width 1052 height 392
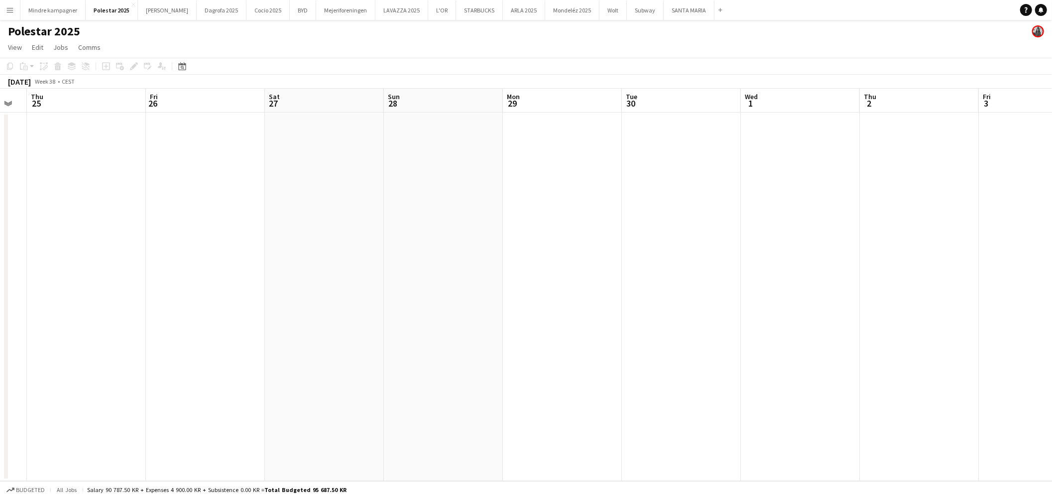
drag, startPoint x: 559, startPoint y: 312, endPoint x: 152, endPoint y: 322, distance: 406.9
click at [152, 322] on app-calendar-viewport "Mon 22 Tue 23 Wed 24 Thu 25 Fri 26 Sat 27 Sun 28 Mon 29 Tue 30 Wed 1 Thu 2 Fri …" at bounding box center [526, 285] width 1052 height 392
drag, startPoint x: 519, startPoint y: 305, endPoint x: 804, endPoint y: 310, distance: 284.9
click at [321, 305] on app-calendar-viewport "Wed 1 Thu 2 Fri 3 Sat 4 Sun 5 Mon 6 Tue 7 Wed 8 Thu 9 Fri 10 Sat 11 Sun 12 Mon …" at bounding box center [526, 285] width 1052 height 392
drag, startPoint x: 890, startPoint y: 320, endPoint x: 416, endPoint y: 331, distance: 473.7
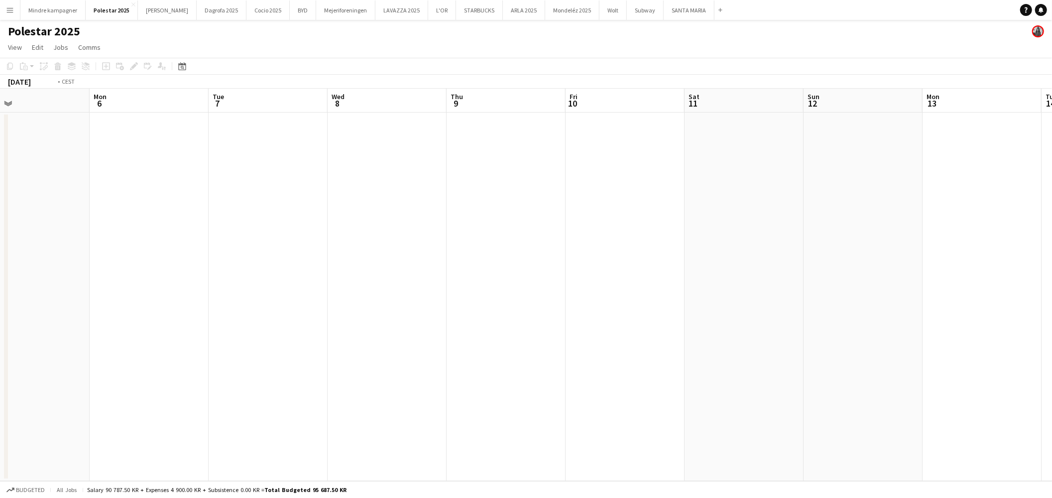
click at [420, 332] on app-calendar-viewport "Thu 2 Fri 3 Sat 4 Sun 5 Mon 6 Tue 7 Wed 8 Thu 9 Fri 10 Sat 11 Sun 12 Mon 13 Tue…" at bounding box center [526, 285] width 1052 height 392
drag, startPoint x: 872, startPoint y: 342, endPoint x: 495, endPoint y: 341, distance: 377.4
click at [437, 347] on app-calendar-viewport "Mon 6 Tue 7 Wed 8 Thu 9 Fri 10 Sat 11 Sun 12 Mon 13 Tue 14 Wed 15 Thu 16 Fri 17…" at bounding box center [526, 285] width 1052 height 392
drag, startPoint x: 691, startPoint y: 340, endPoint x: 516, endPoint y: 329, distance: 174.6
click at [402, 336] on app-calendar-viewport "Fri 10 Sat 11 Sun 12 Mon 13 Tue 14 Wed 15 Thu 16 Fri 17 Sat 18 Sun 19 Mon 20 Tu…" at bounding box center [526, 285] width 1052 height 392
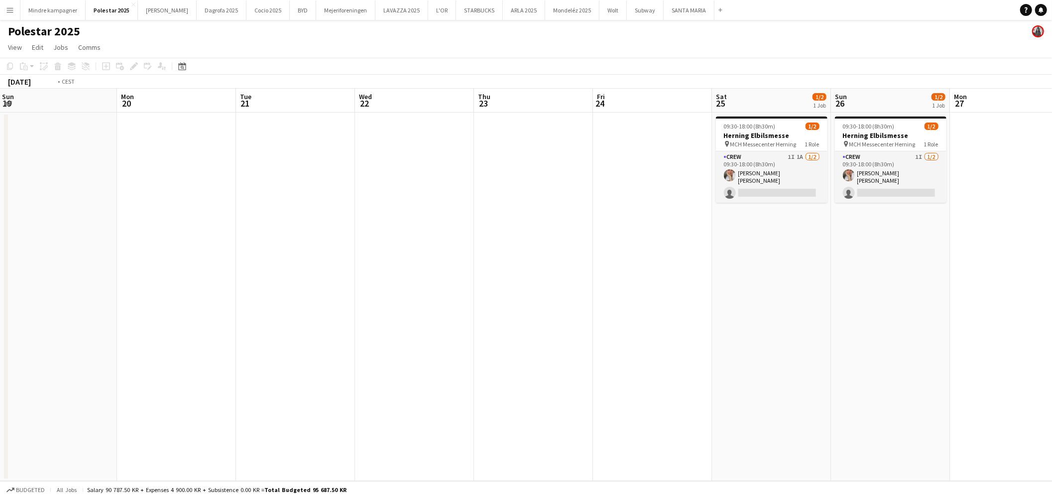
drag, startPoint x: 589, startPoint y: 330, endPoint x: 603, endPoint y: 319, distance: 17.3
click at [451, 327] on app-calendar-viewport "Thu 16 Fri 17 Sat 18 Sun 19 Mon 20 Tue 21 Wed 22 Thu 23 Fri 24 Sat 25 1/2 1 Job…" at bounding box center [526, 285] width 1052 height 392
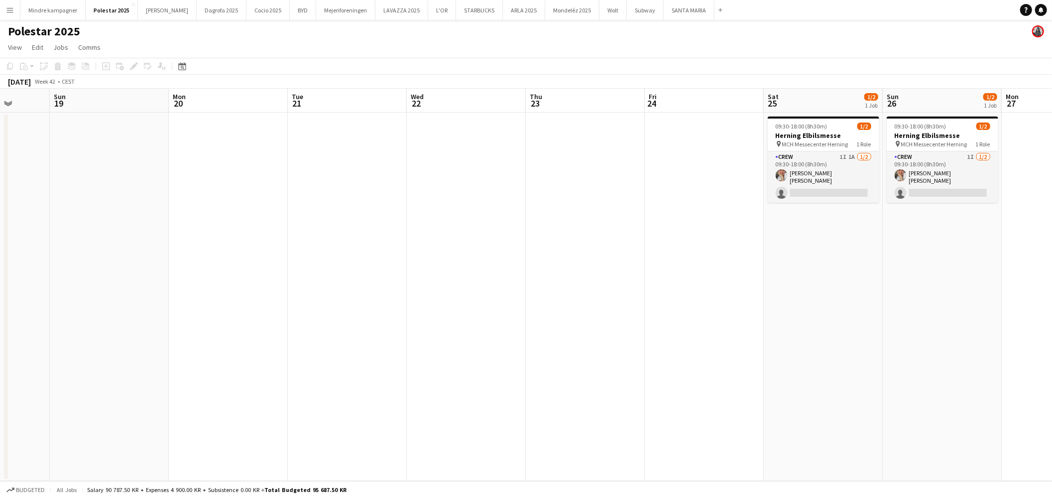
drag, startPoint x: 584, startPoint y: 320, endPoint x: 649, endPoint y: 321, distance: 65.2
click at [648, 322] on app-calendar-viewport "Thu 16 Fri 17 Sat 18 Sun 19 Mon 20 Tue 21 Wed 22 Thu 23 Fri 24 Sat 25 1/2 1 Job…" at bounding box center [526, 285] width 1052 height 392
click at [610, 215] on app-date-cell at bounding box center [590, 297] width 119 height 368
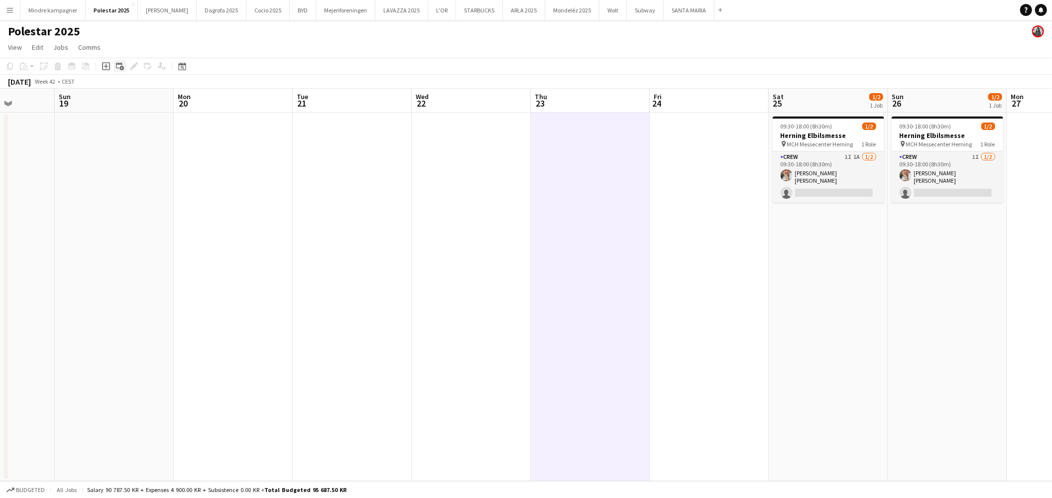
click at [116, 67] on icon "Add linked Job" at bounding box center [120, 66] width 8 height 8
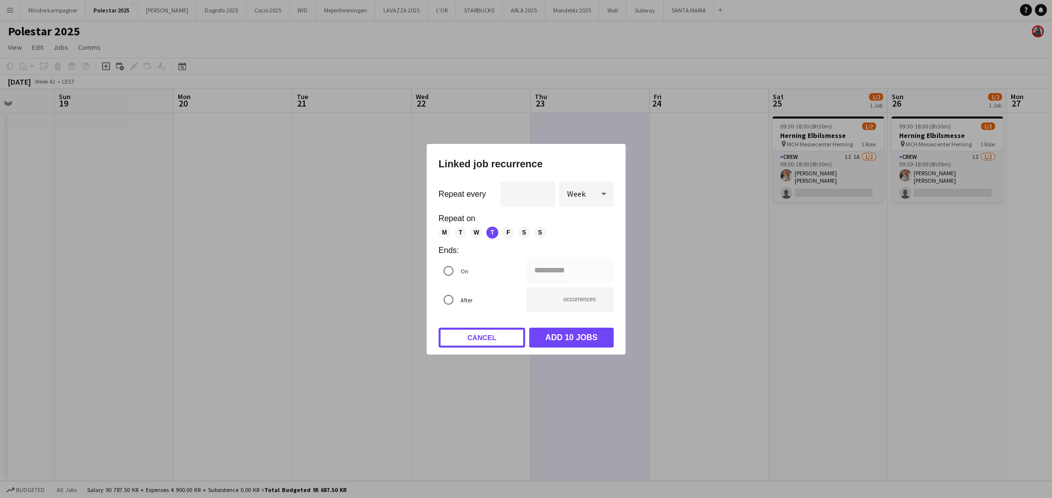
drag, startPoint x: 476, startPoint y: 335, endPoint x: 306, endPoint y: 236, distance: 196.6
click at [476, 335] on button "Cancel" at bounding box center [482, 338] width 87 height 20
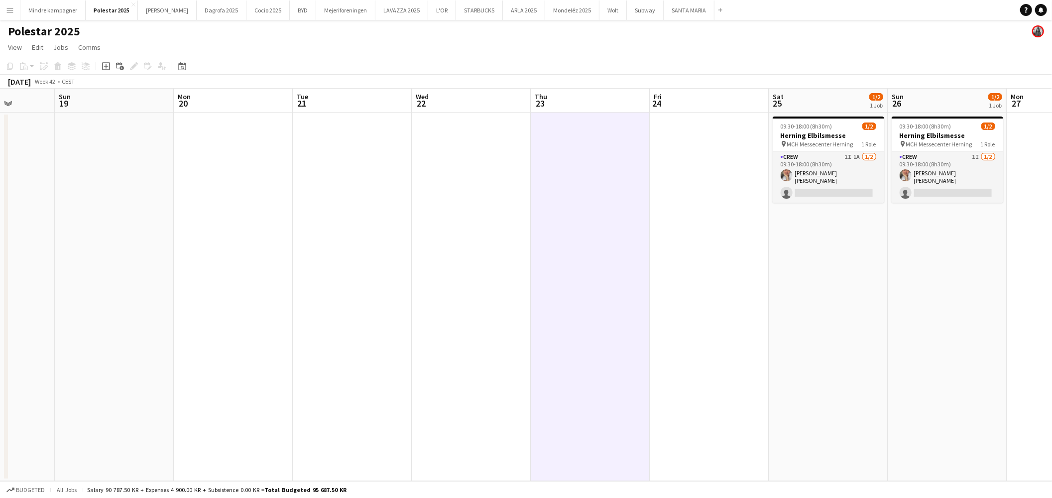
click at [107, 68] on icon "Add job" at bounding box center [106, 66] width 8 height 8
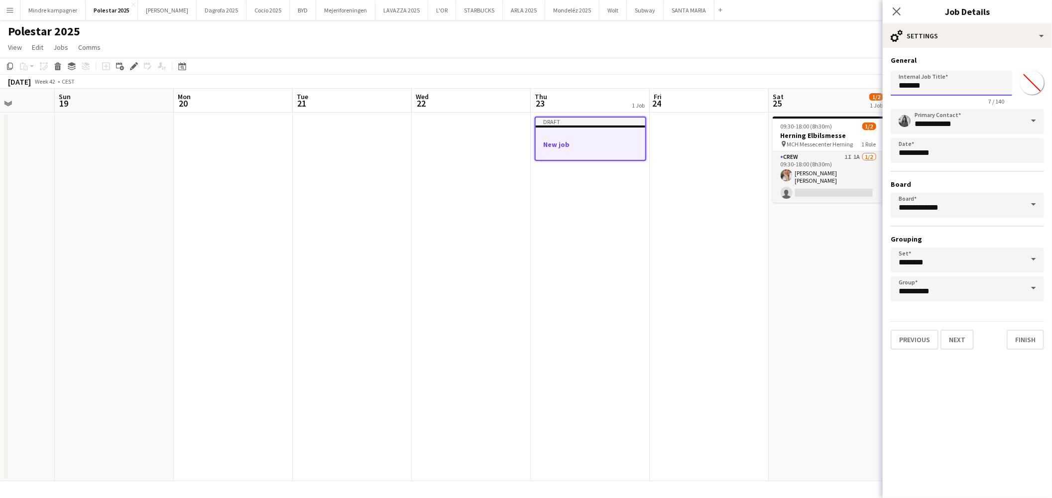
click at [944, 85] on input "*******" at bounding box center [951, 83] width 121 height 25
click at [943, 85] on input "*******" at bounding box center [951, 83] width 121 height 25
type input "**********"
click at [920, 85] on input "**********" at bounding box center [951, 83] width 121 height 25
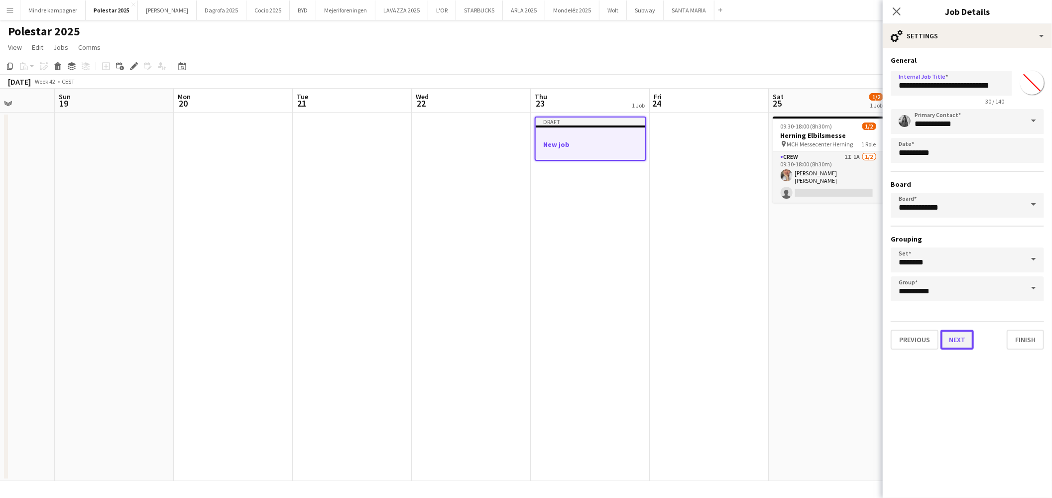
click at [952, 340] on button "Next" at bounding box center [957, 340] width 33 height 20
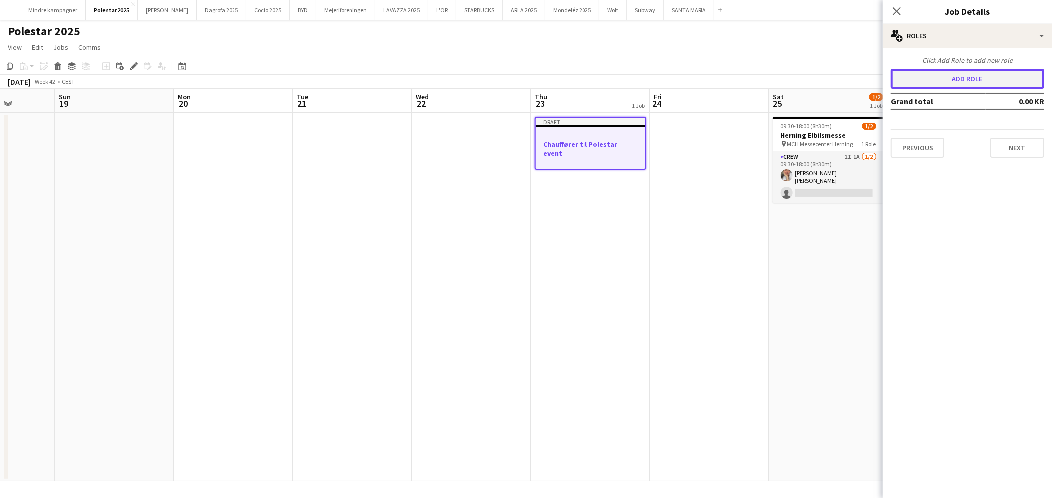
click at [977, 76] on button "Add role" at bounding box center [967, 79] width 153 height 20
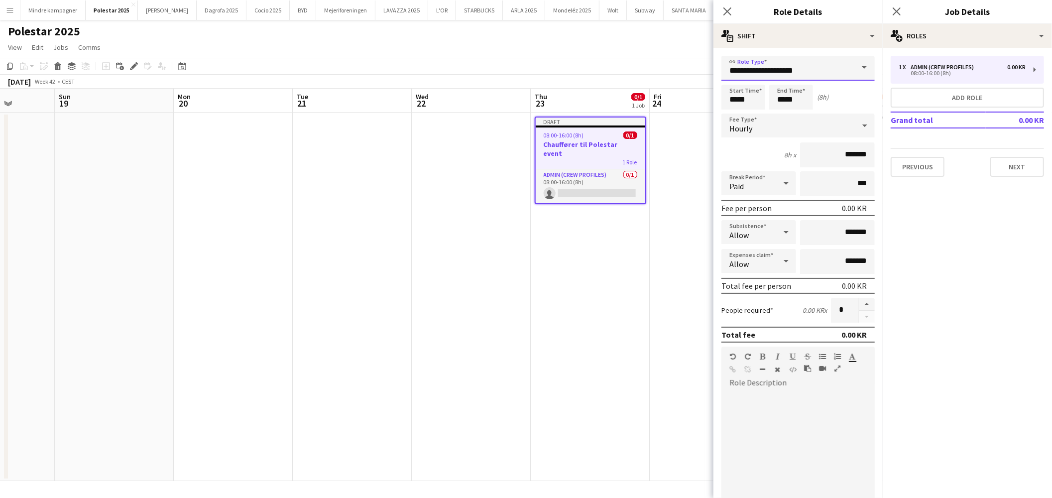
click at [837, 66] on input "**********" at bounding box center [798, 68] width 153 height 25
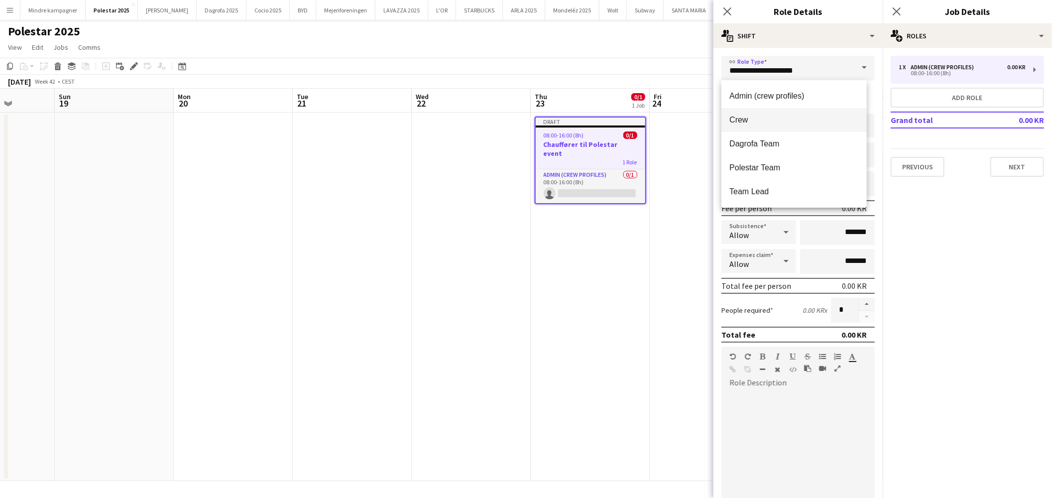
click at [774, 121] on span "Crew" at bounding box center [793, 119] width 129 height 9
type input "****"
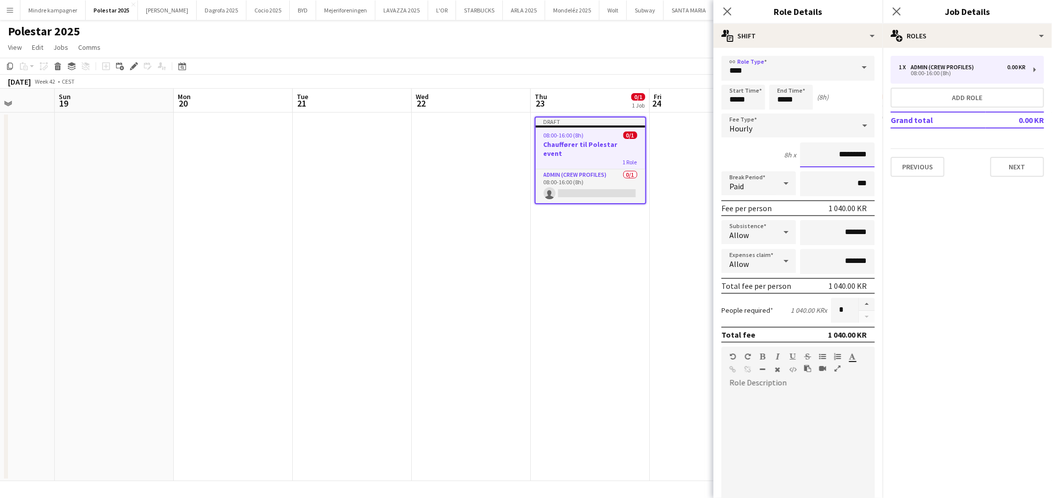
click at [850, 150] on input "*********" at bounding box center [837, 154] width 75 height 25
type input "******"
drag, startPoint x: 976, startPoint y: 299, endPoint x: 973, endPoint y: 289, distance: 10.6
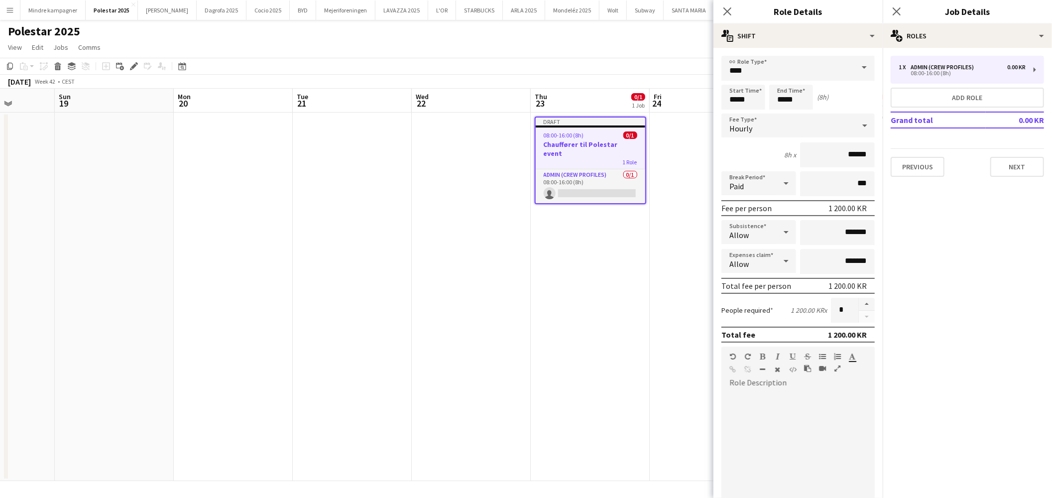
click at [976, 299] on mat-expansion-panel "pencil3 General details 1 x Admin (crew profiles) 0.00 KR 08:00-16:00 (8h) Add …" at bounding box center [967, 273] width 169 height 450
click at [747, 98] on input "*****" at bounding box center [744, 97] width 44 height 25
click at [738, 82] on div at bounding box center [734, 80] width 20 height 10
click at [736, 79] on div at bounding box center [734, 80] width 20 height 10
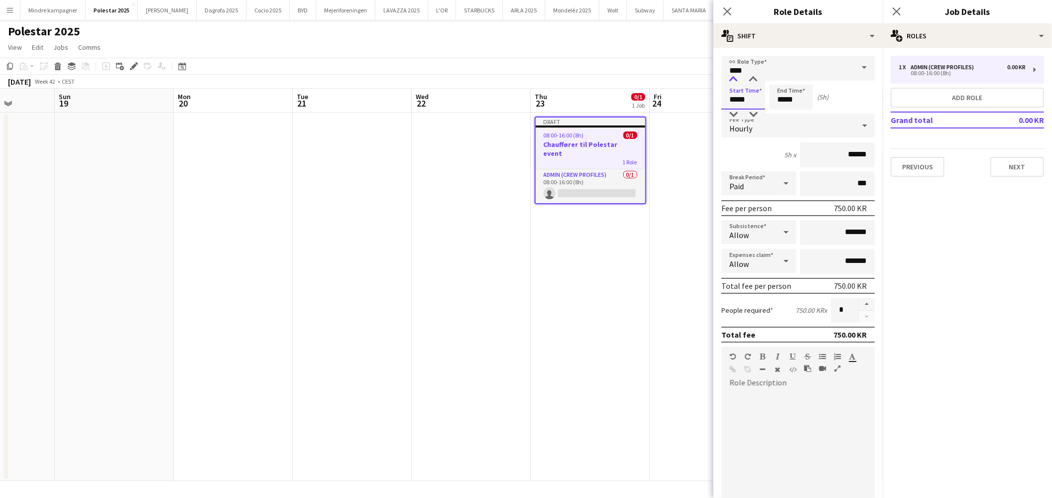
click at [736, 79] on div at bounding box center [734, 80] width 20 height 10
click at [757, 80] on div at bounding box center [753, 80] width 20 height 10
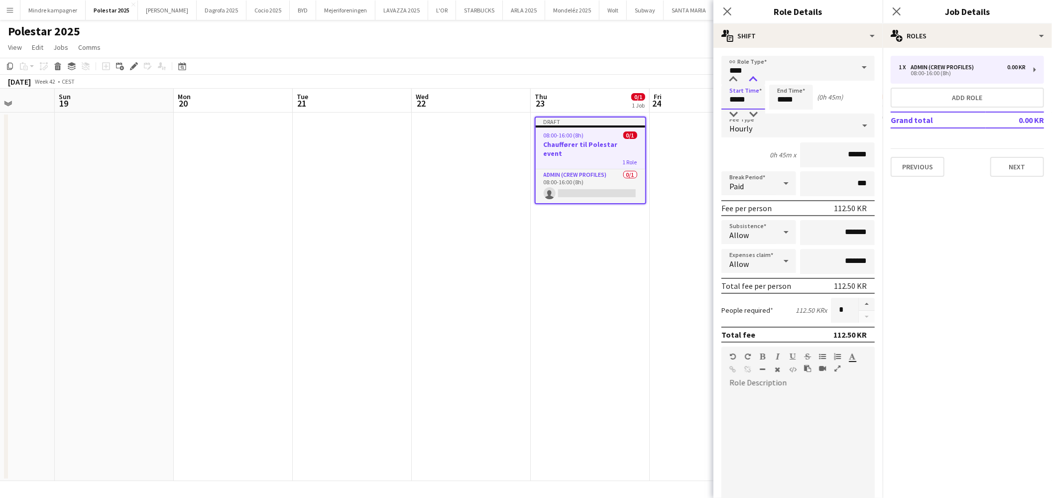
type input "*****"
click at [757, 80] on div at bounding box center [753, 80] width 20 height 10
click at [779, 107] on input "*****" at bounding box center [791, 97] width 44 height 25
click at [778, 77] on div at bounding box center [781, 80] width 20 height 10
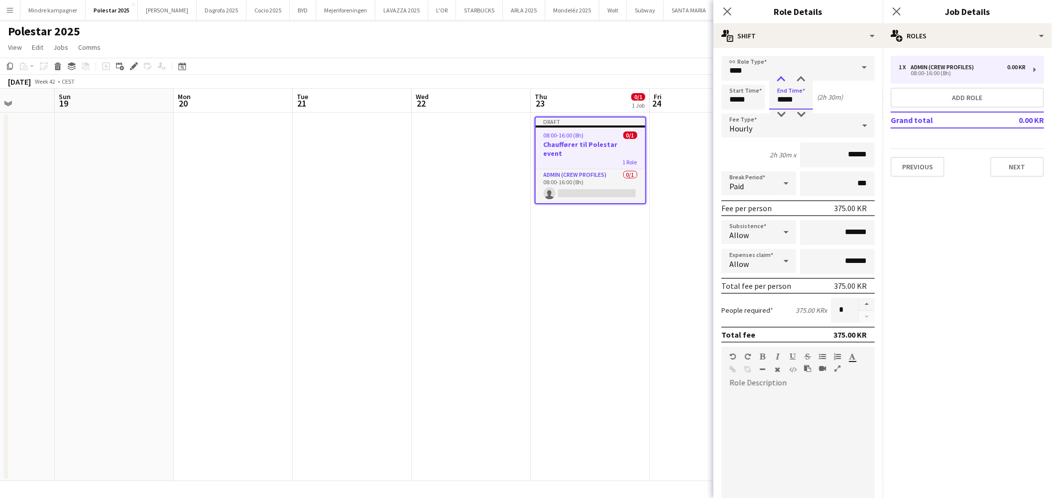
click at [778, 77] on div at bounding box center [781, 80] width 20 height 10
click at [798, 84] on div at bounding box center [801, 80] width 20 height 10
type input "*****"
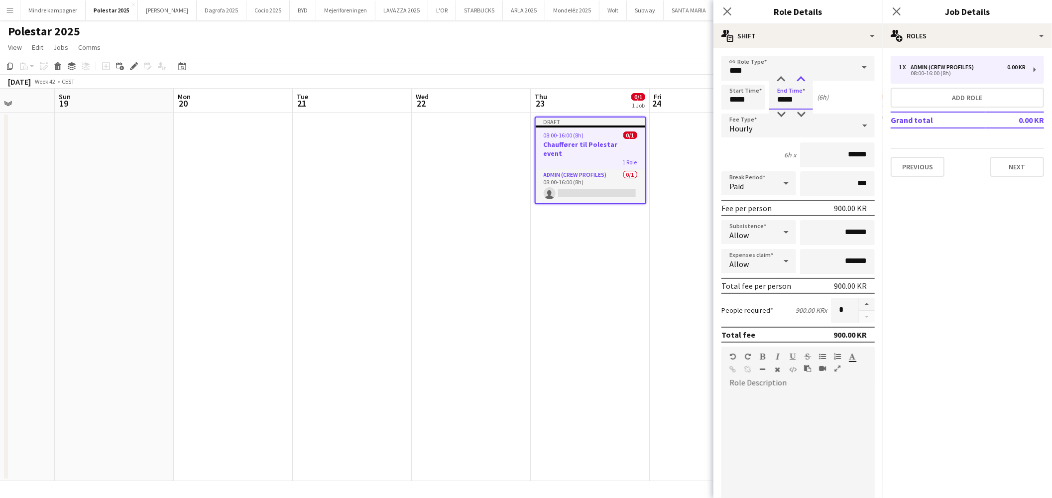
click at [798, 84] on div at bounding box center [801, 80] width 20 height 10
click at [629, 320] on app-date-cell "Draft 08:00-16:00 (8h) 0/1 Chauffører til Polestar event 1 Role Admin (crew pro…" at bounding box center [590, 297] width 119 height 368
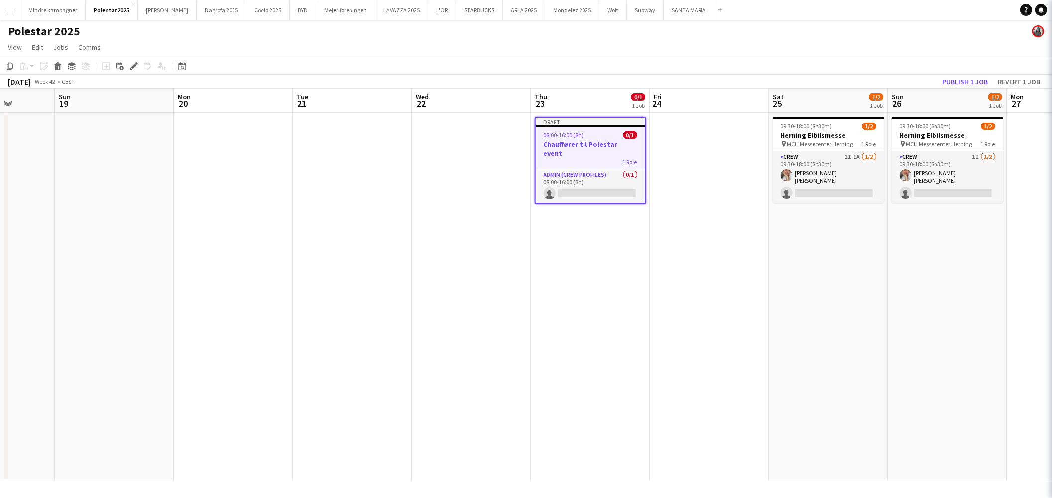
scroll to position [0, 302]
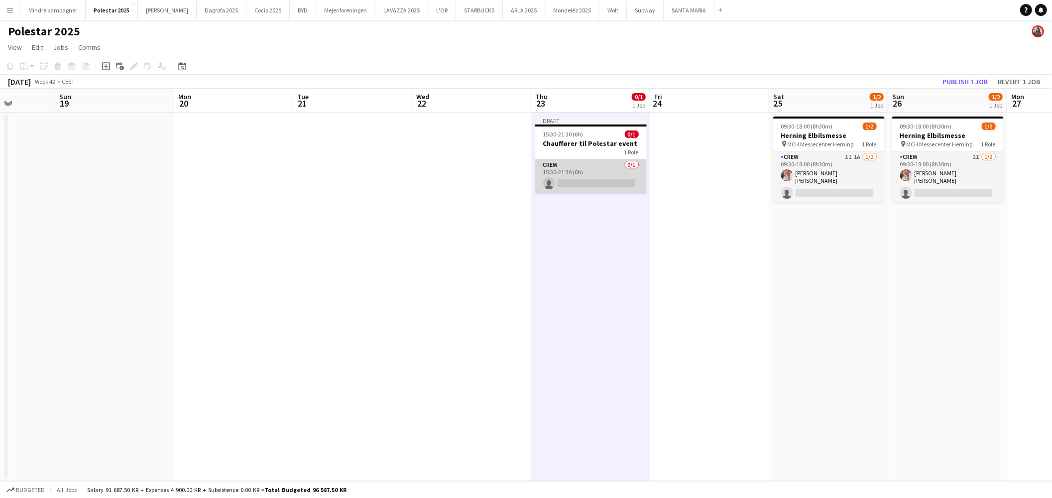
click at [599, 171] on app-card-role "Crew 0/1 15:30-21:30 (6h) single-neutral-actions" at bounding box center [591, 176] width 112 height 34
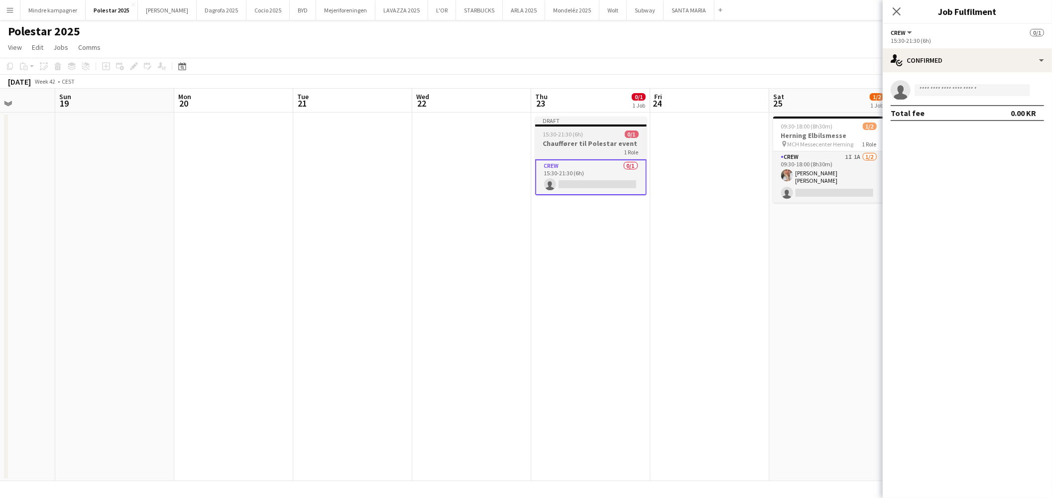
click at [601, 132] on div "15:30-21:30 (6h) 0/1" at bounding box center [591, 133] width 112 height 7
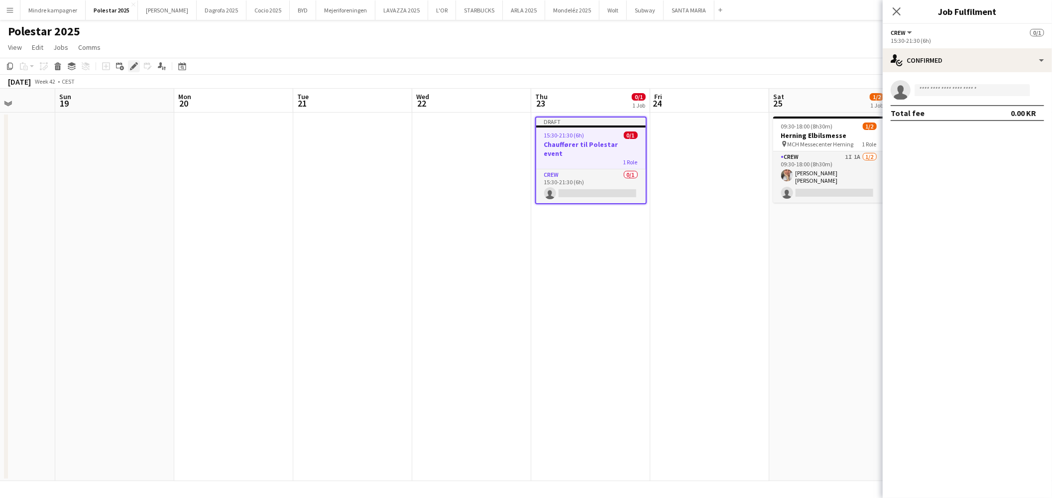
click at [130, 66] on icon "Edit" at bounding box center [134, 66] width 8 height 8
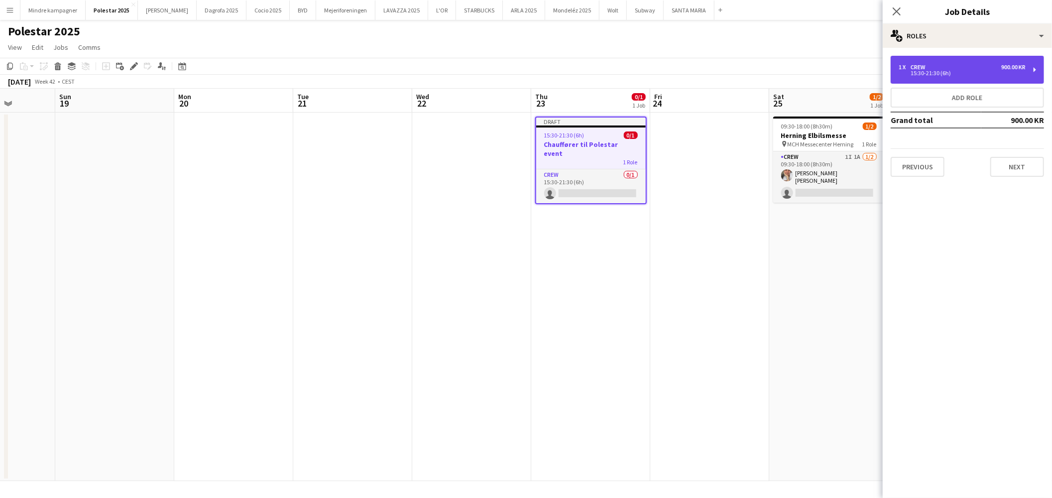
click at [930, 77] on div "1 x Crew 900.00 KR 15:30-21:30 (6h)" at bounding box center [967, 70] width 153 height 28
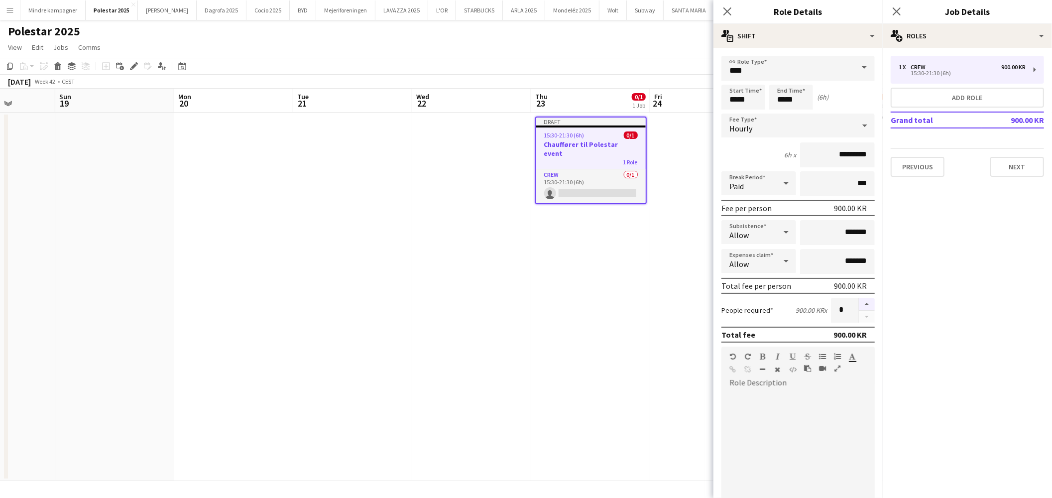
click at [859, 299] on button "button" at bounding box center [867, 304] width 16 height 13
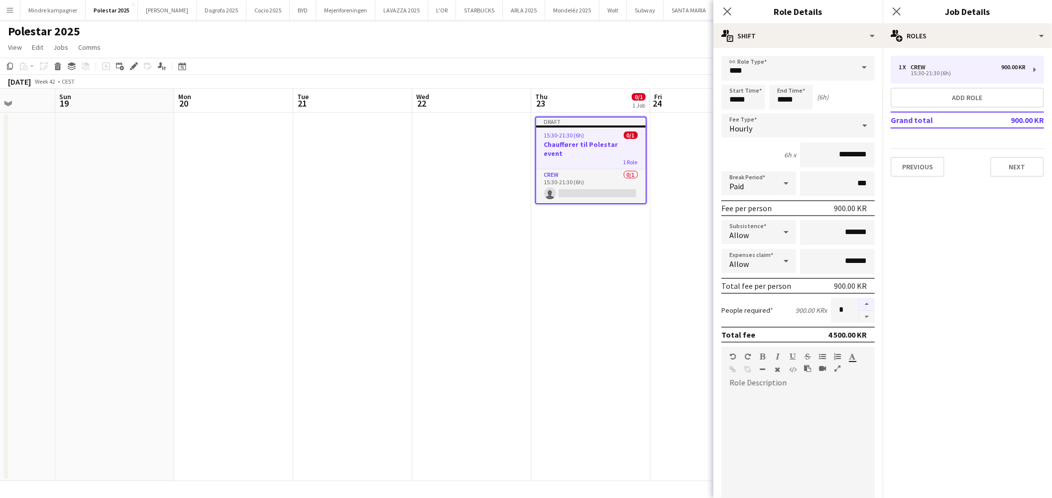
type input "*"
click at [478, 326] on app-date-cell at bounding box center [471, 297] width 119 height 368
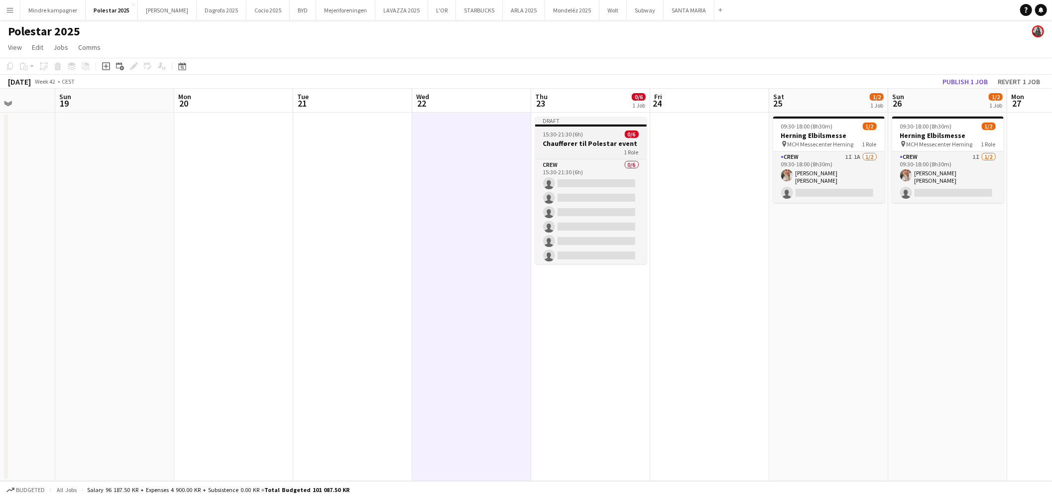
click at [603, 139] on h3 "Chauffører til Polestar event" at bounding box center [591, 143] width 112 height 9
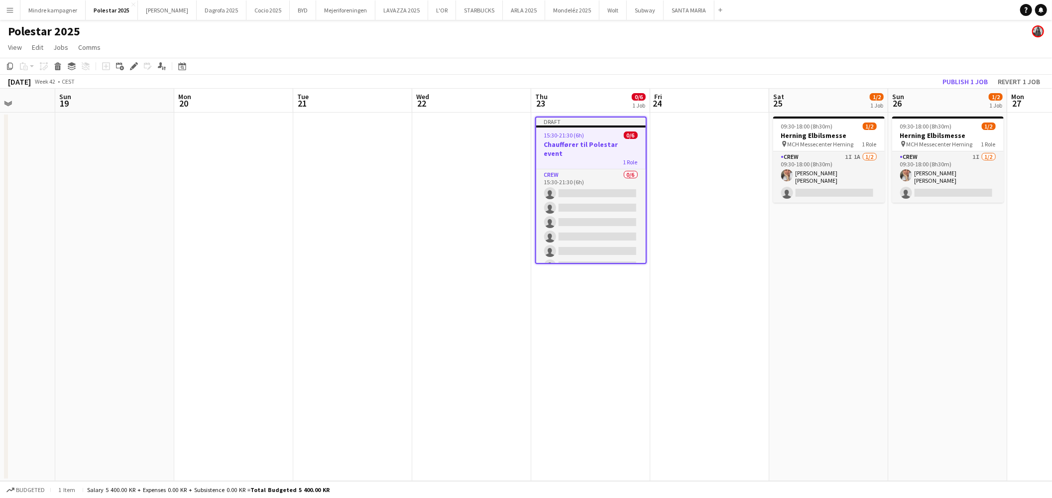
click at [135, 68] on icon "Edit" at bounding box center [134, 66] width 8 height 8
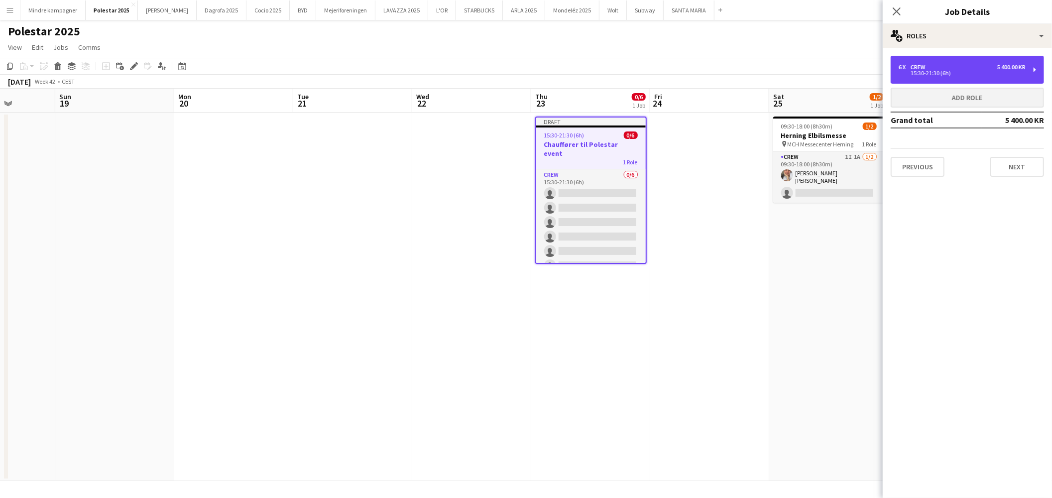
click at [970, 77] on div "6 x Crew 5 400.00 KR 15:30-21:30 (6h)" at bounding box center [967, 70] width 153 height 28
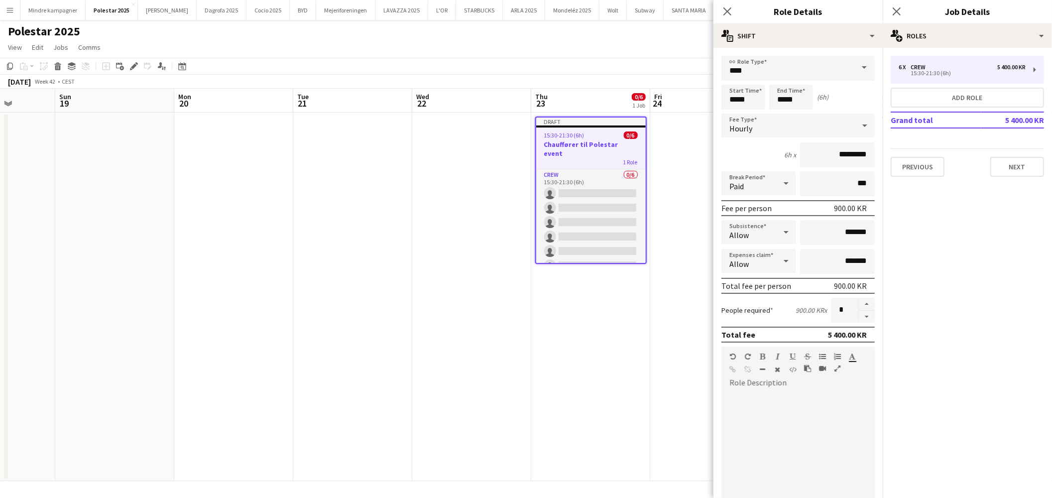
drag, startPoint x: 987, startPoint y: 262, endPoint x: 979, endPoint y: 251, distance: 12.9
click at [987, 262] on mat-expansion-panel "pencil3 General details 6 x Crew 5 400.00 KR 15:30-21:30 (6h) Add role Grand to…" at bounding box center [967, 273] width 169 height 450
click at [745, 412] on div at bounding box center [798, 451] width 153 height 120
paste div
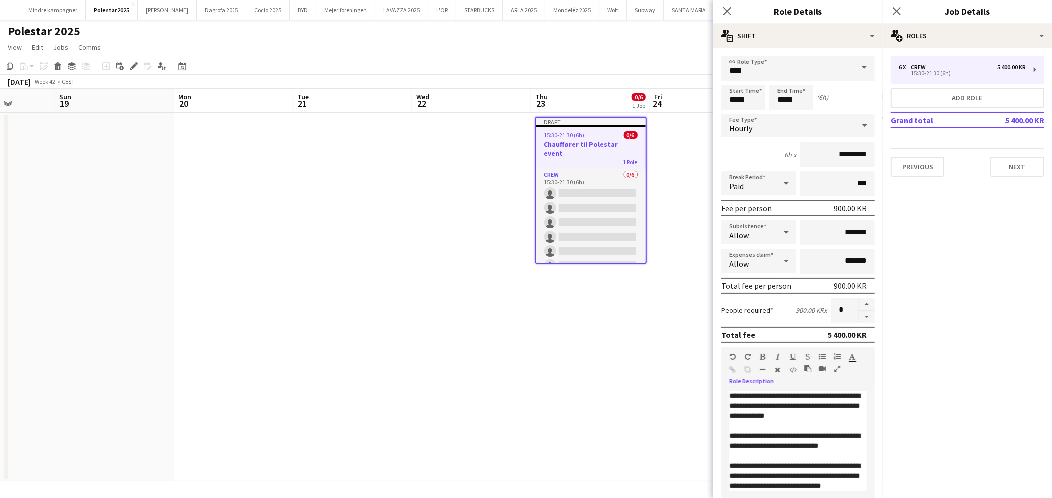
scroll to position [4, 0]
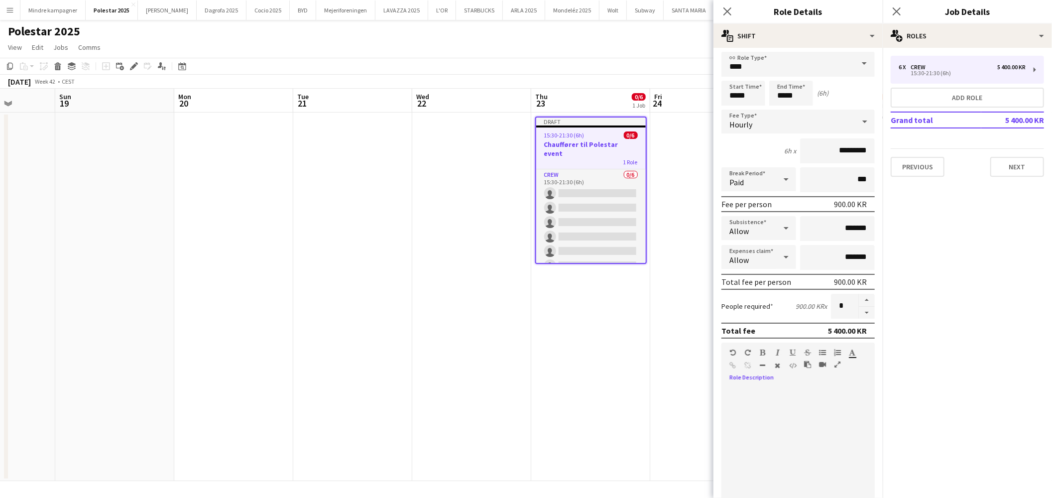
click at [808, 361] on icon "button" at bounding box center [807, 364] width 7 height 7
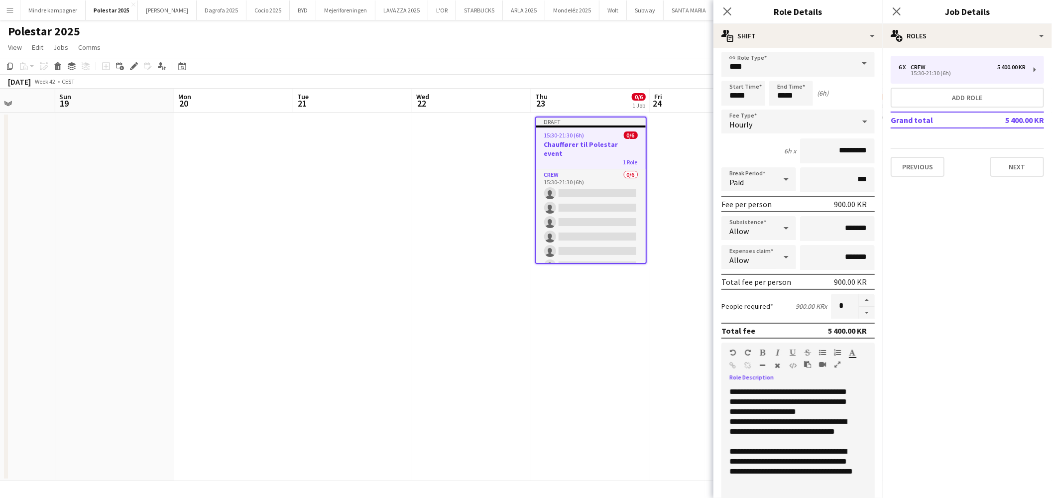
drag, startPoint x: 854, startPoint y: 389, endPoint x: 859, endPoint y: 390, distance: 5.7
click at [854, 388] on div "**********" at bounding box center [794, 447] width 145 height 120
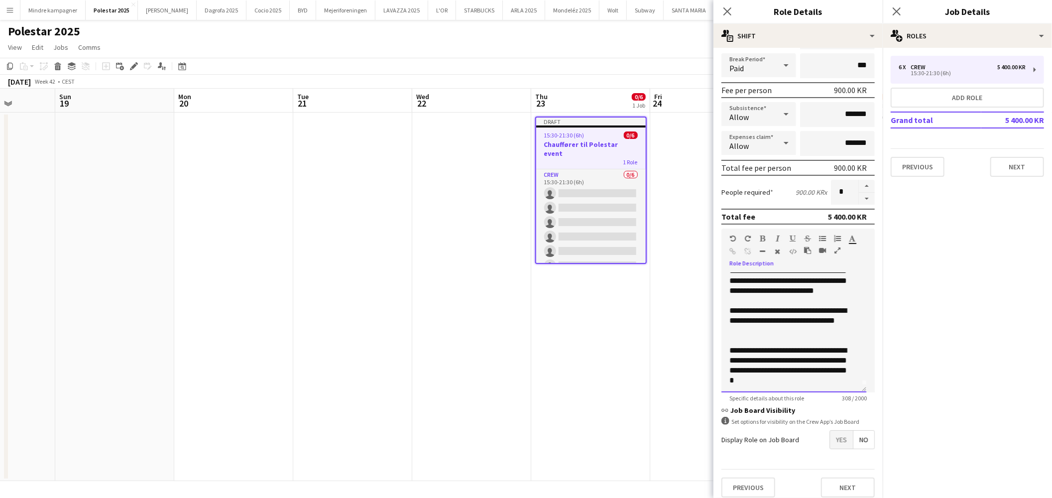
scroll to position [121, 0]
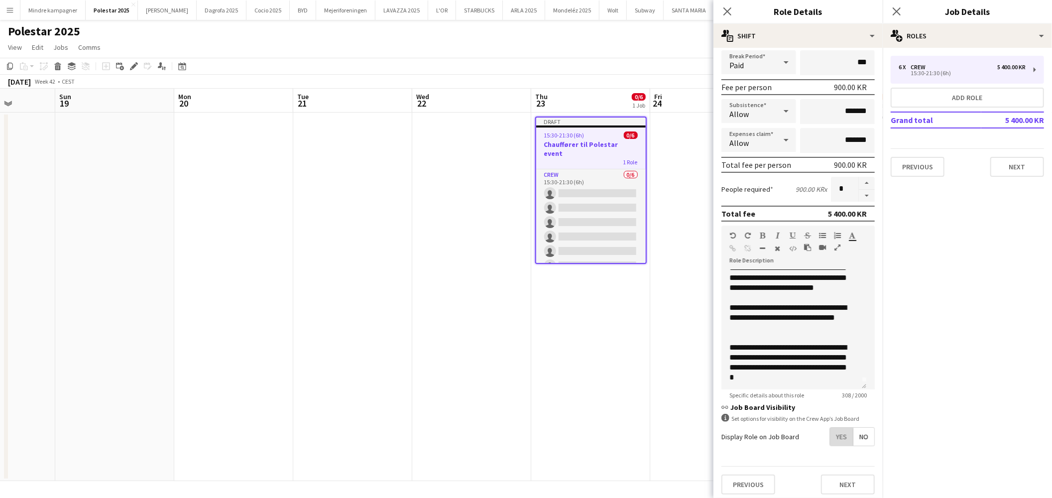
click at [831, 434] on span "Yes" at bounding box center [841, 437] width 23 height 18
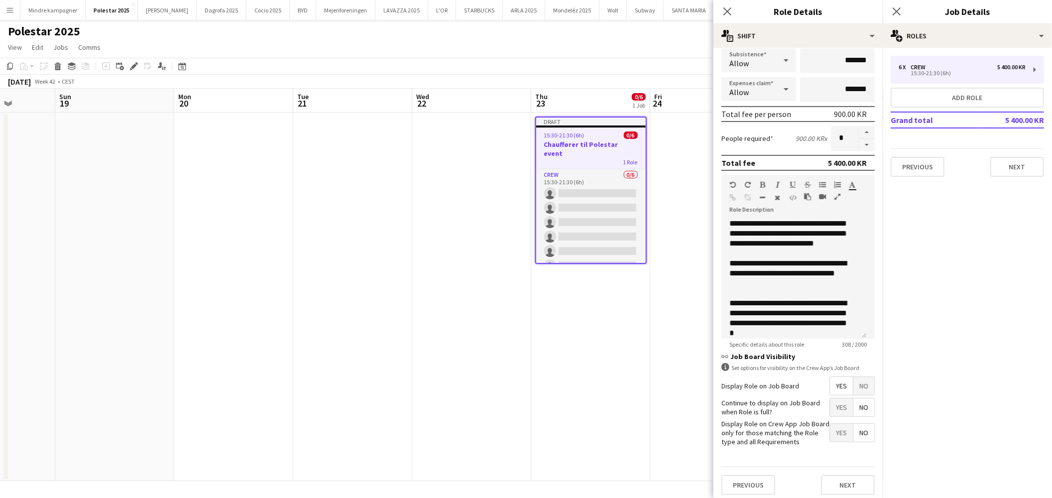
scroll to position [0, 0]
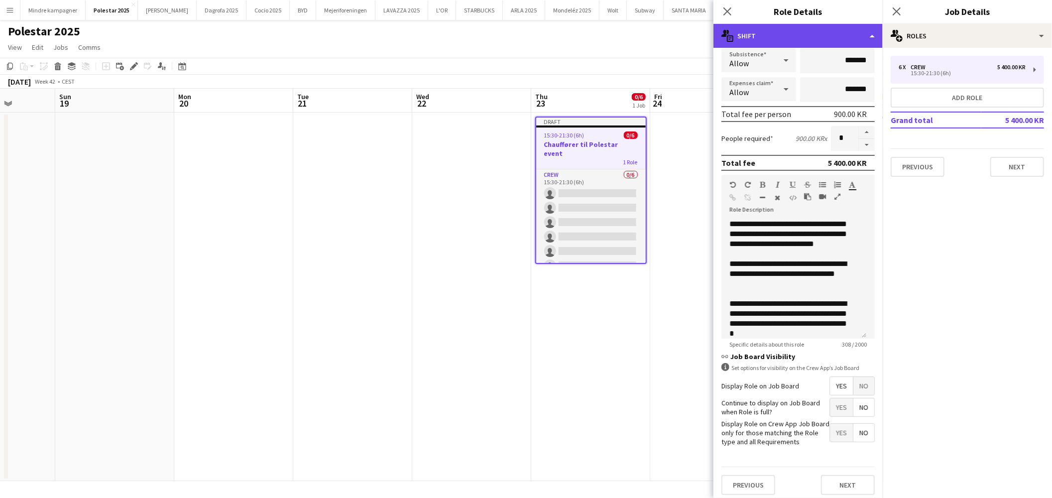
click at [777, 35] on div "multiple-actions-text Shift" at bounding box center [798, 36] width 169 height 24
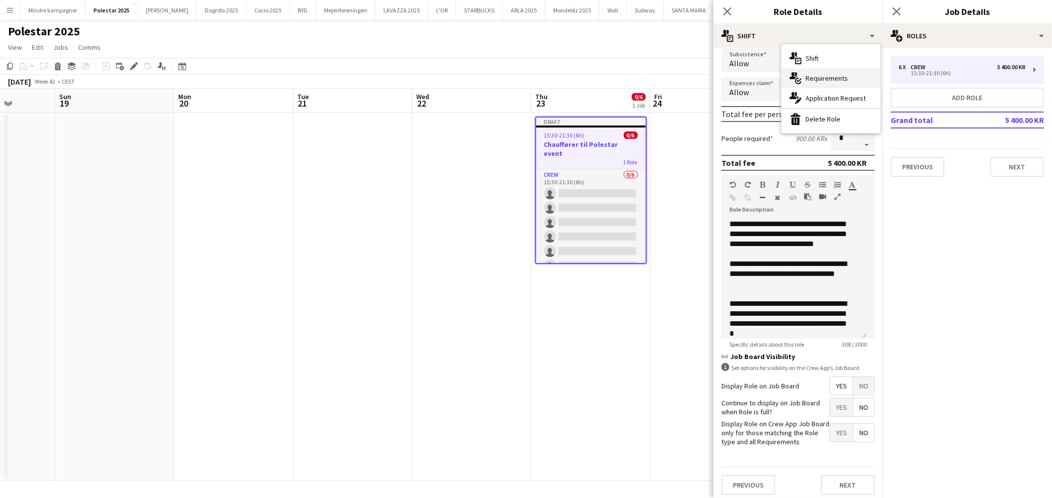
click at [822, 74] on span "Requirements" at bounding box center [827, 78] width 42 height 9
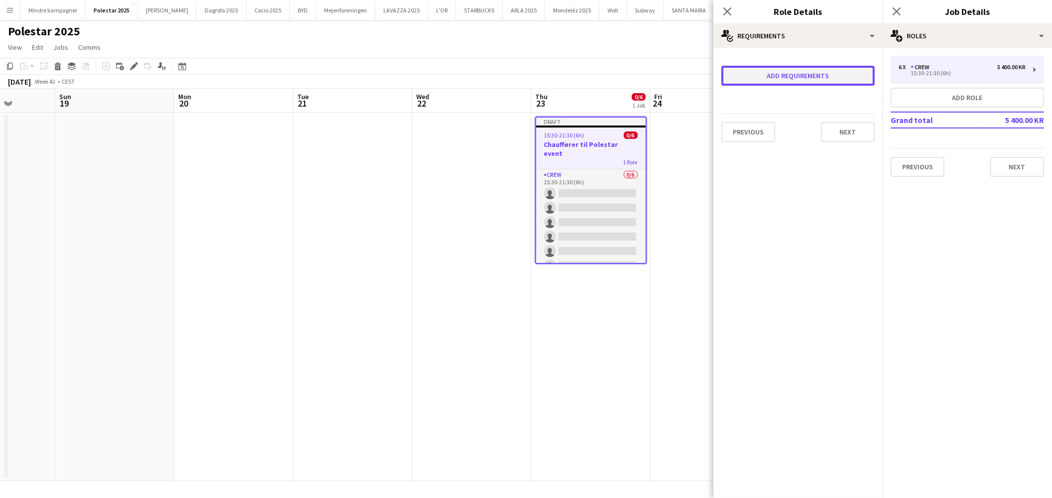
click at [787, 72] on button "Add requirements" at bounding box center [798, 76] width 153 height 20
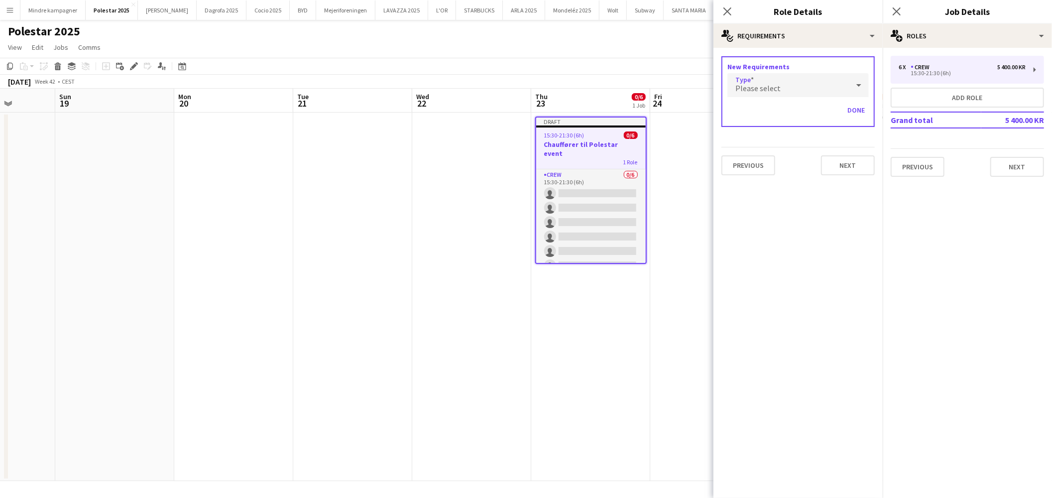
click at [785, 86] on div "Please select" at bounding box center [787, 85] width 121 height 24
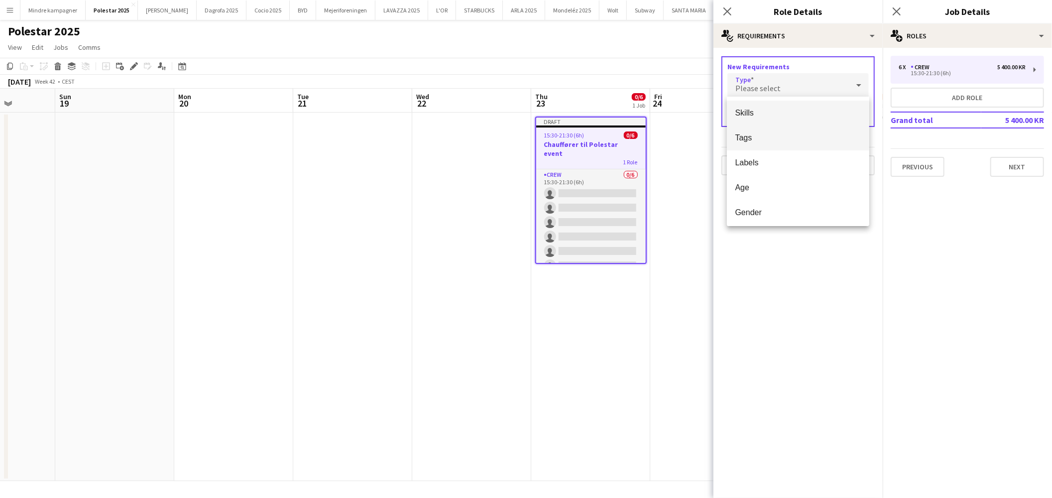
click at [751, 141] on span "Tags" at bounding box center [798, 137] width 126 height 9
click at [766, 108] on input "text" at bounding box center [797, 114] width 141 height 25
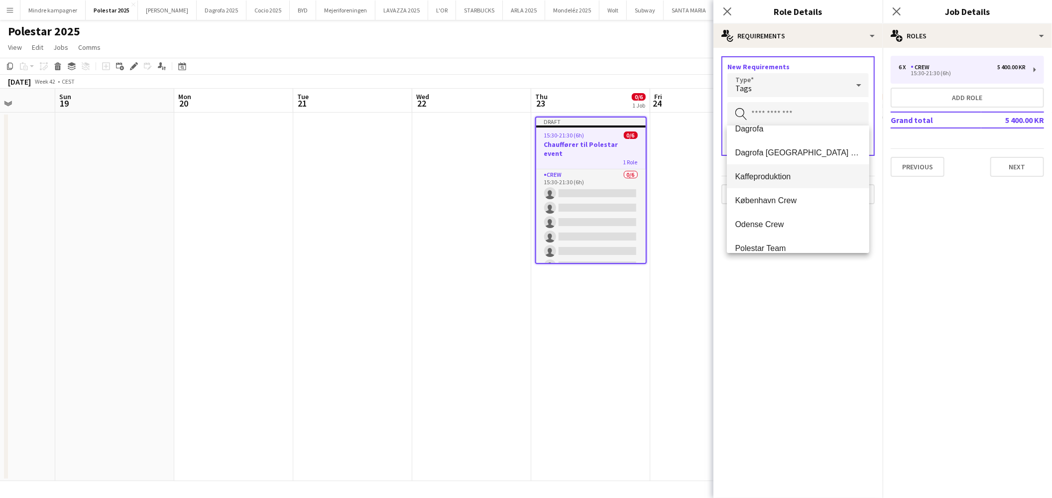
scroll to position [72, 0]
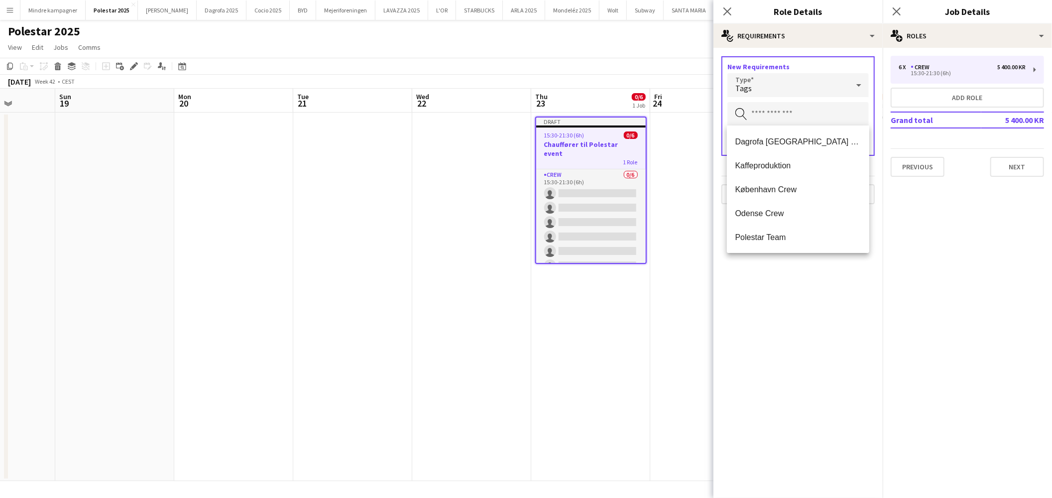
click at [777, 187] on span "København Crew" at bounding box center [798, 189] width 126 height 9
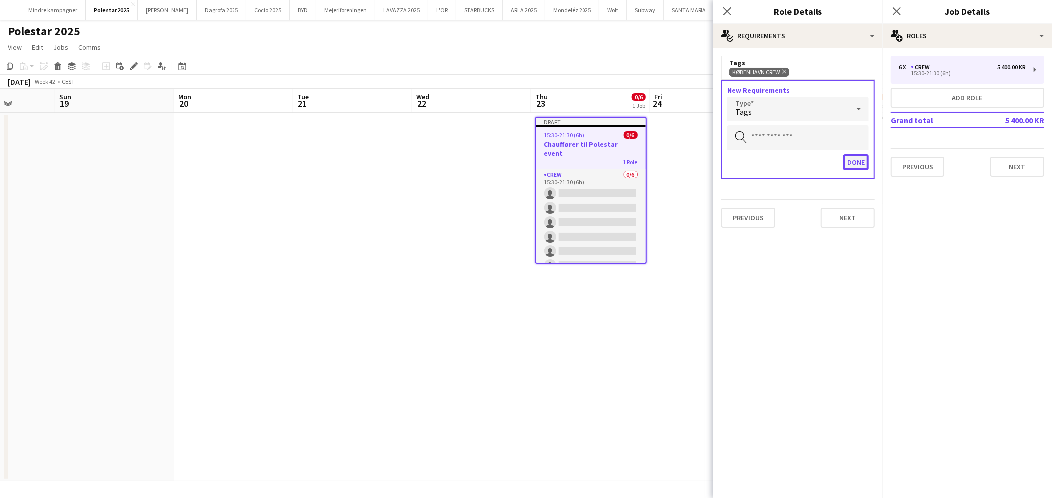
click at [863, 155] on button "Done" at bounding box center [856, 162] width 25 height 16
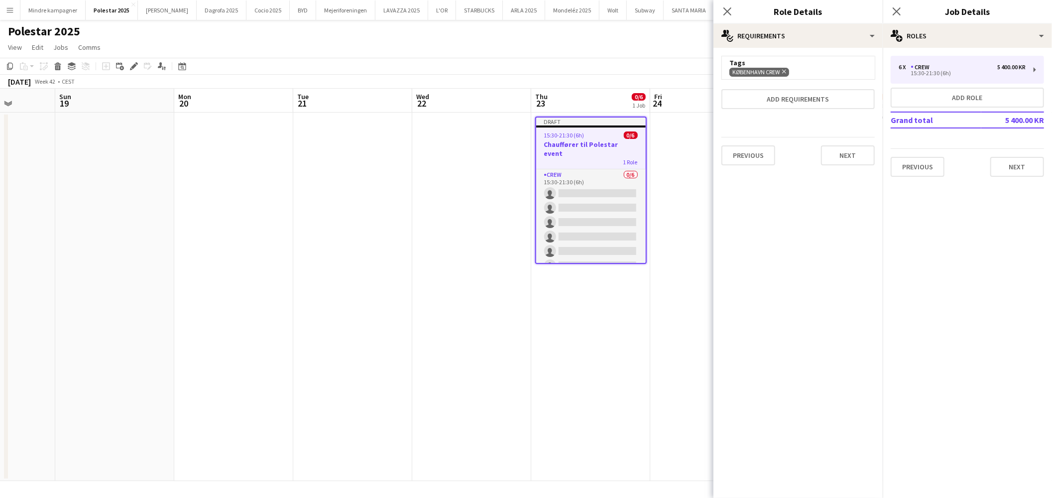
click at [659, 332] on app-date-cell at bounding box center [709, 297] width 119 height 368
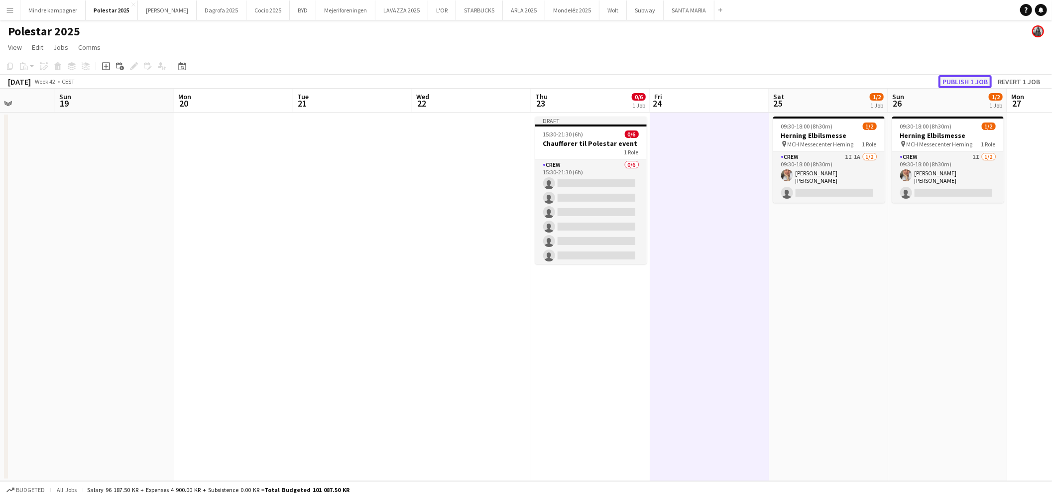
click at [959, 78] on button "Publish 1 job" at bounding box center [965, 81] width 53 height 13
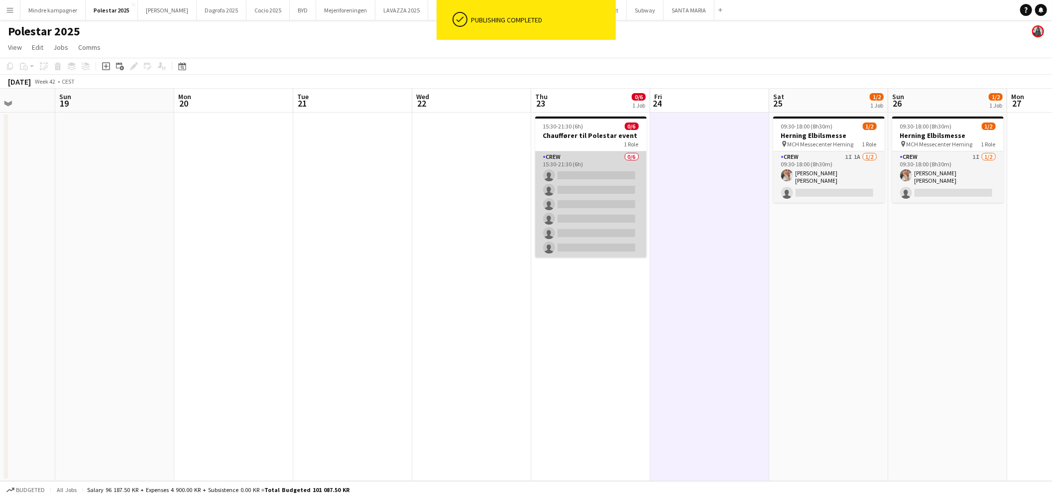
click at [600, 162] on app-card-role "Crew 0/6 15:30-21:30 (6h) single-neutral-actions single-neutral-actions single-…" at bounding box center [591, 204] width 112 height 106
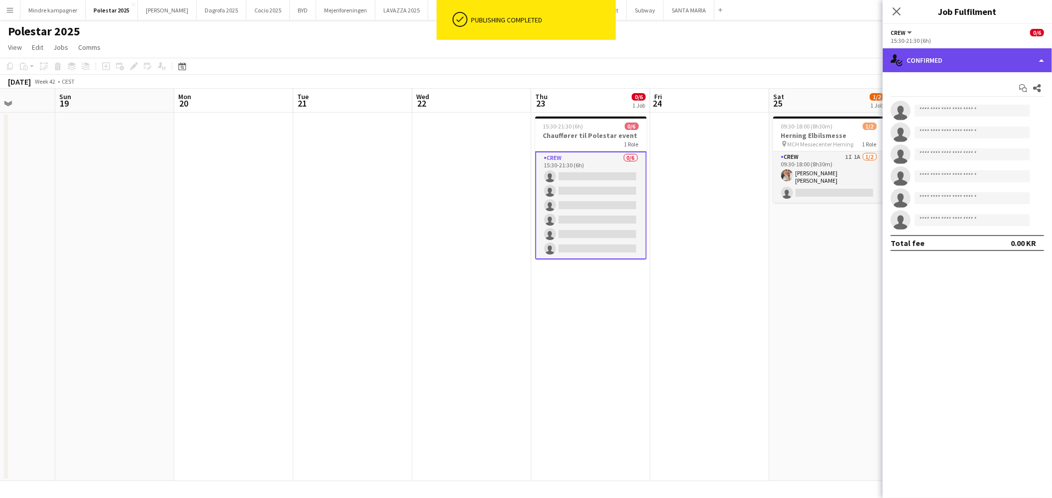
click at [977, 59] on div "single-neutral-actions-check-2 Confirmed" at bounding box center [967, 60] width 169 height 24
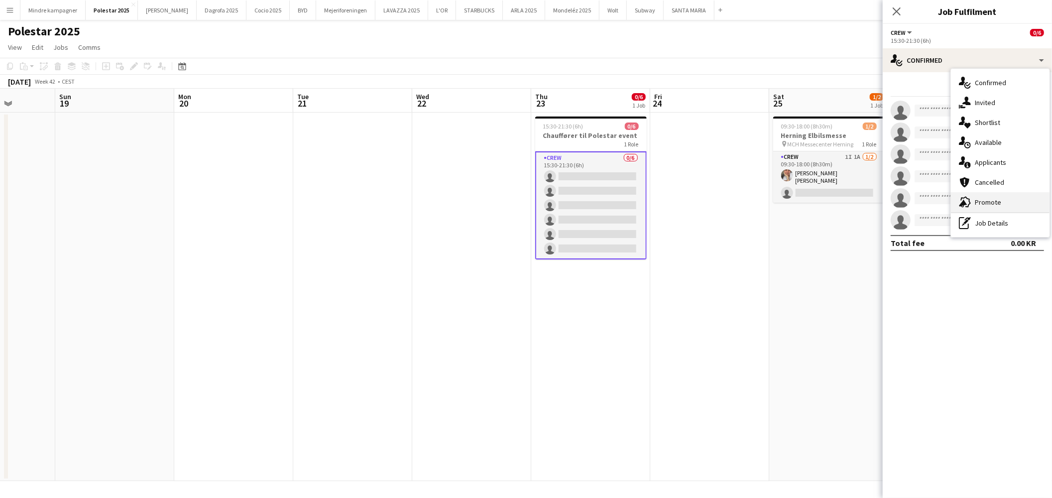
click at [986, 203] on span "Promote" at bounding box center [988, 202] width 26 height 9
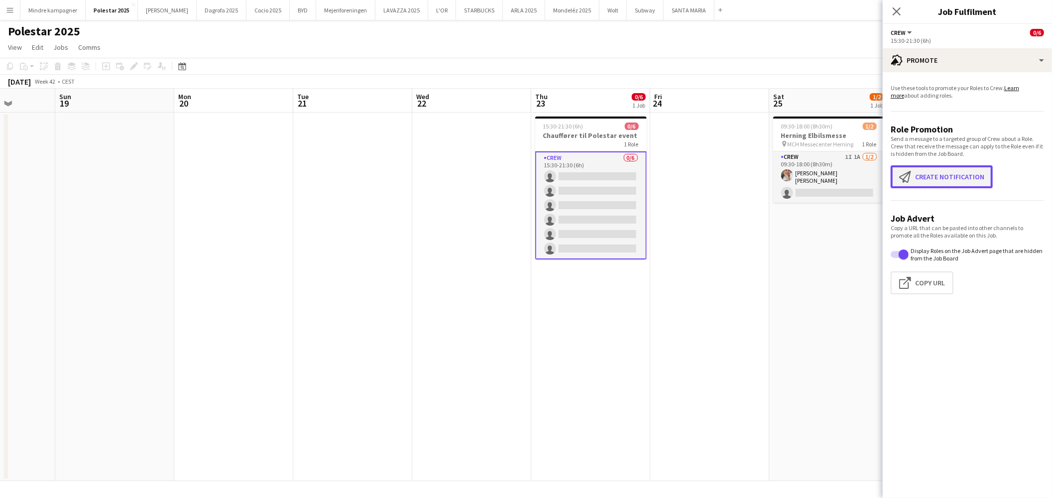
click at [935, 177] on button "Create notification Create notification" at bounding box center [942, 176] width 102 height 23
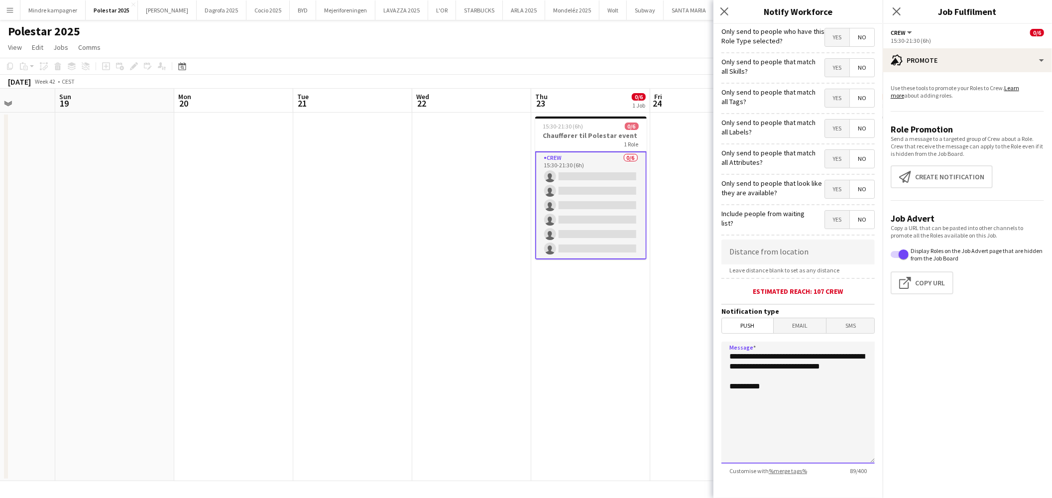
drag, startPoint x: 793, startPoint y: 375, endPoint x: 665, endPoint y: 339, distance: 133.0
click at [665, 339] on body "Menu Boards Boards Boards All jobs Status Workforce Workforce My Workforce Recr…" at bounding box center [526, 249] width 1052 height 498
type textarea "**********"
click at [828, 95] on span "Yes" at bounding box center [837, 98] width 24 height 18
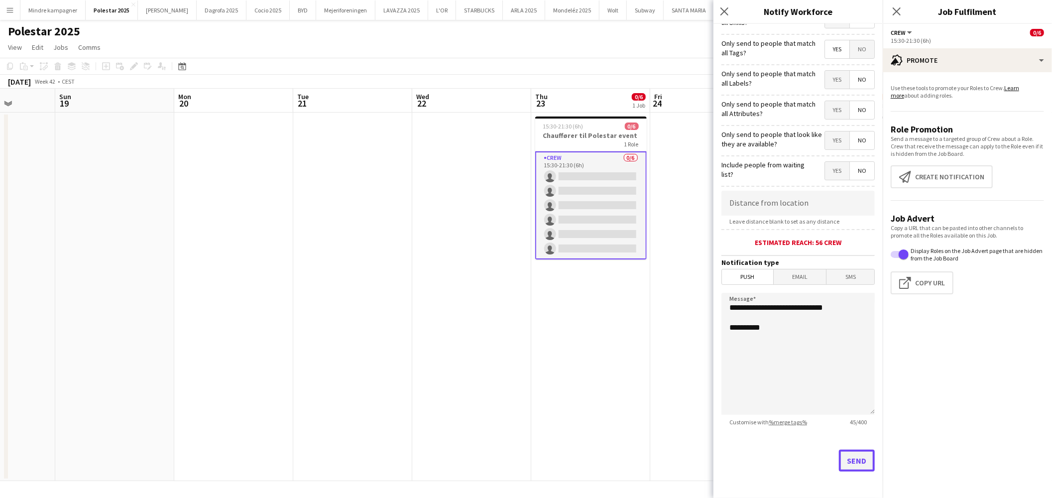
click at [858, 467] on button "Send" at bounding box center [857, 461] width 36 height 22
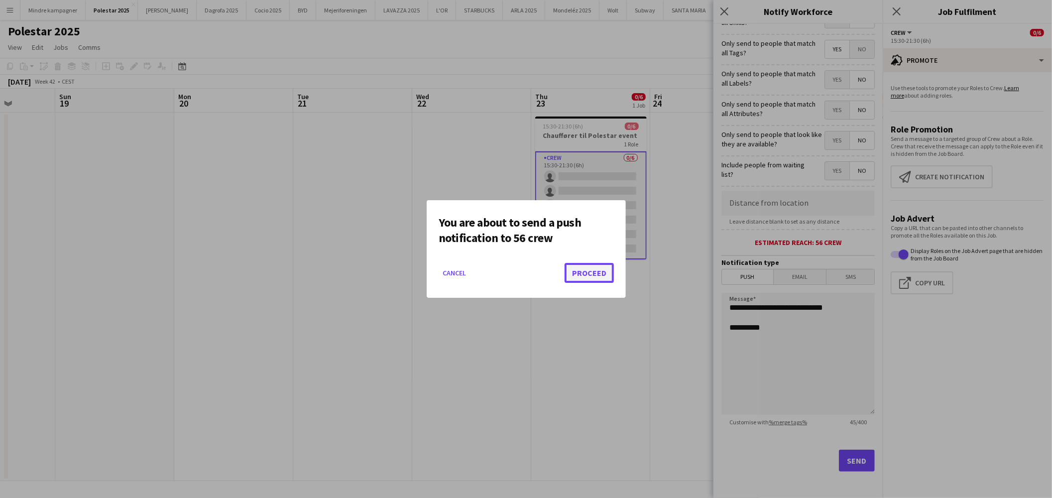
click at [589, 272] on button "Proceed" at bounding box center [589, 273] width 49 height 20
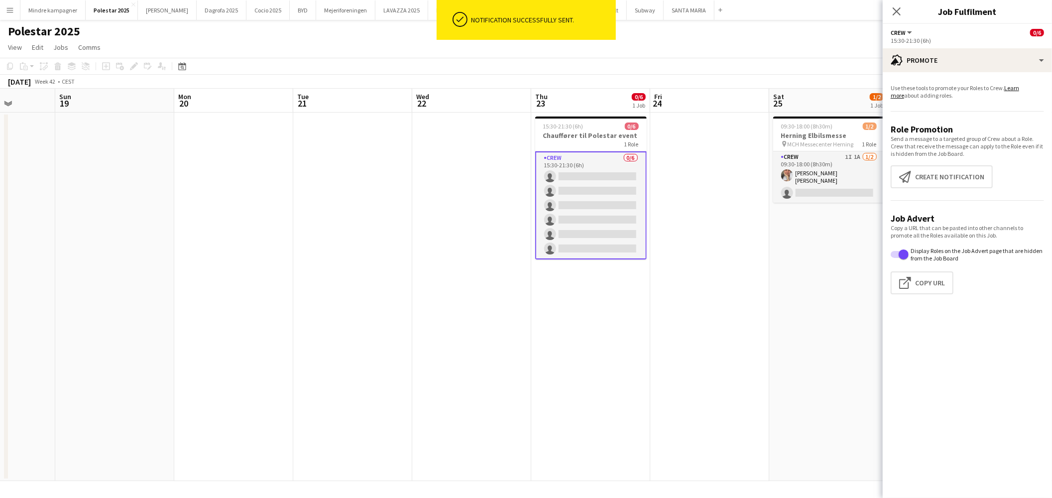
click at [602, 374] on app-date-cell "15:30-21:30 (6h) 0/6 Chauffører til Polestar event 1 Role Crew 0/6 15:30-21:30 …" at bounding box center [590, 297] width 119 height 368
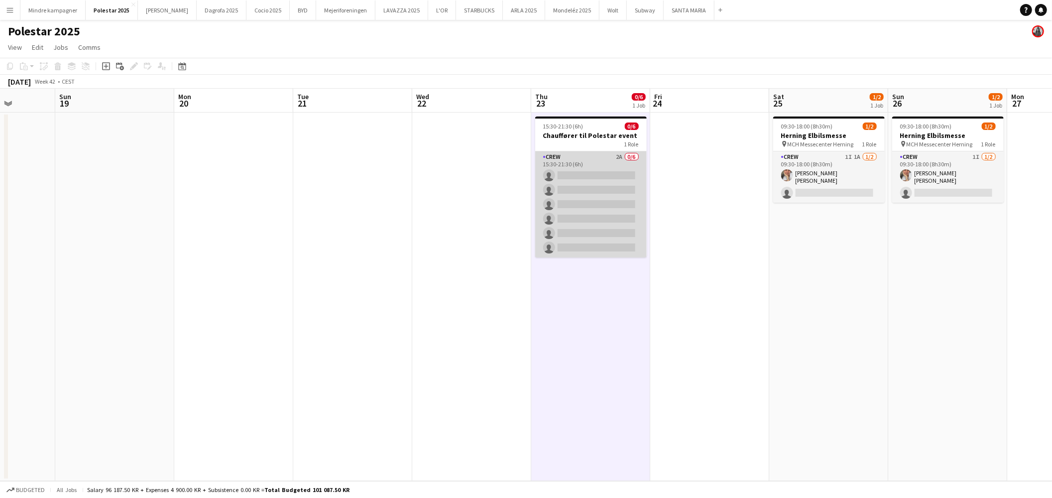
click at [603, 180] on app-card-role "Crew 2A 0/6 15:30-21:30 (6h) single-neutral-actions single-neutral-actions sing…" at bounding box center [591, 204] width 112 height 106
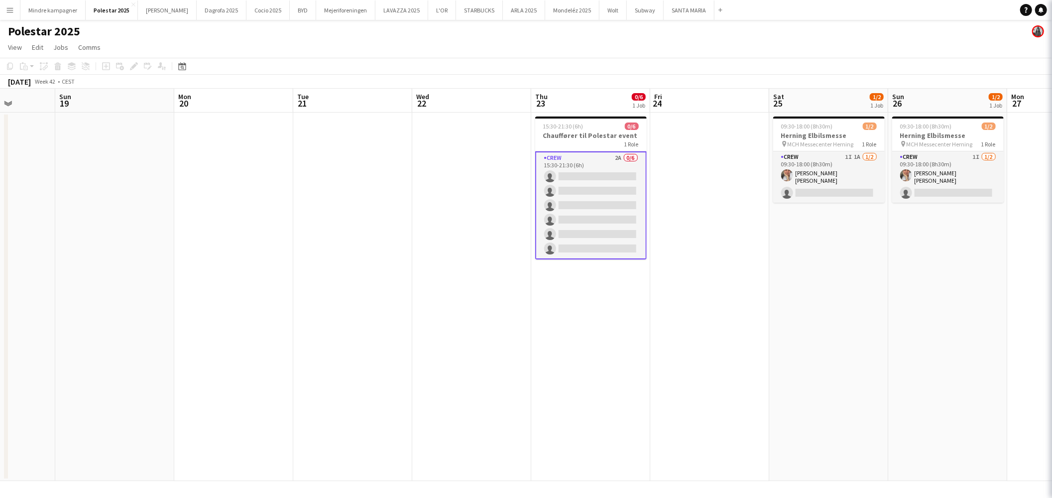
scroll to position [0, 300]
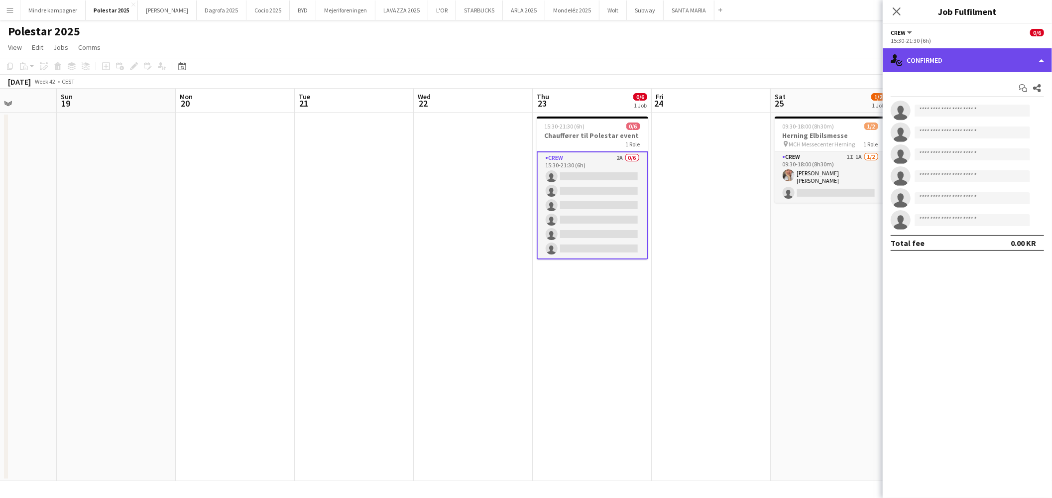
click at [1013, 62] on div "single-neutral-actions-check-2 Confirmed" at bounding box center [967, 60] width 169 height 24
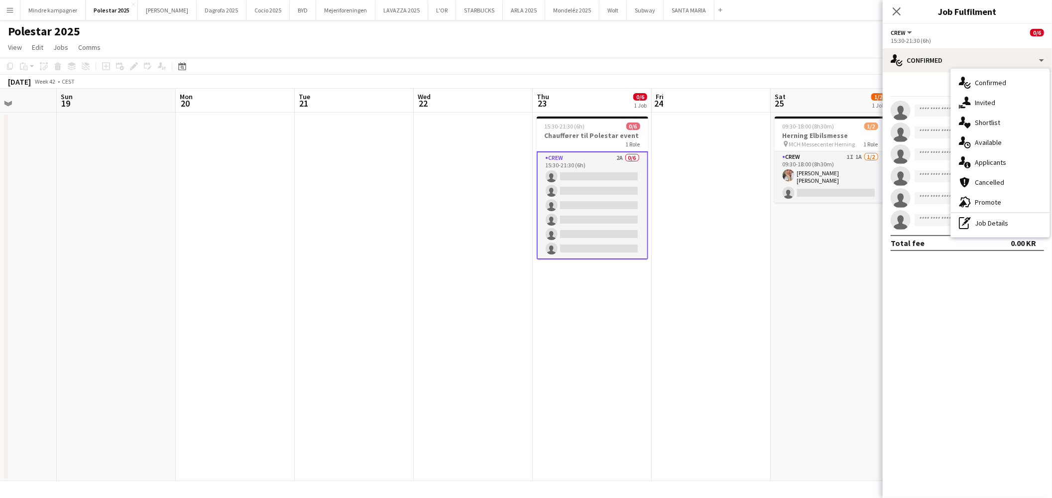
click at [978, 161] on span "Applicants" at bounding box center [990, 162] width 31 height 9
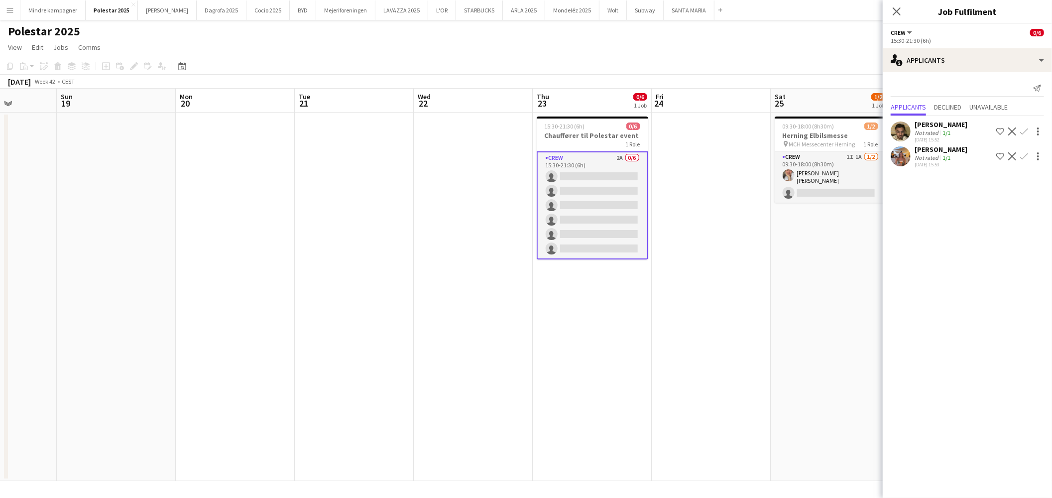
click at [1022, 131] on app-icon "Confirm" at bounding box center [1024, 131] width 8 height 8
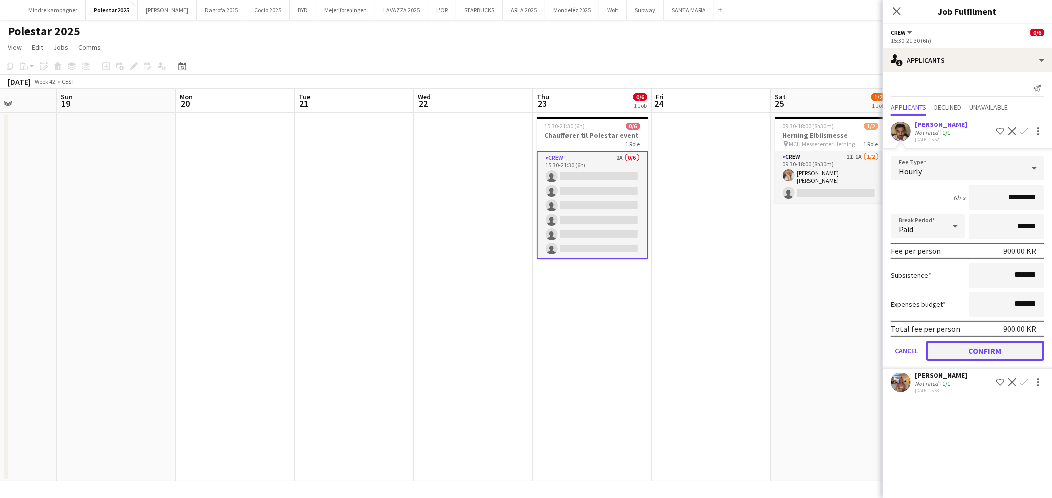
click at [998, 347] on button "Confirm" at bounding box center [985, 351] width 118 height 20
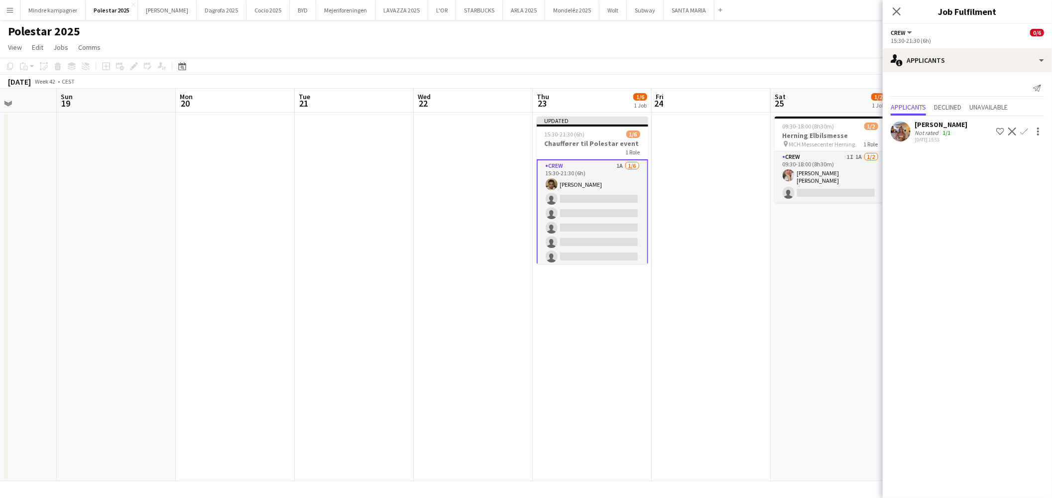
click at [1024, 129] on app-icon "Confirm" at bounding box center [1024, 131] width 8 height 8
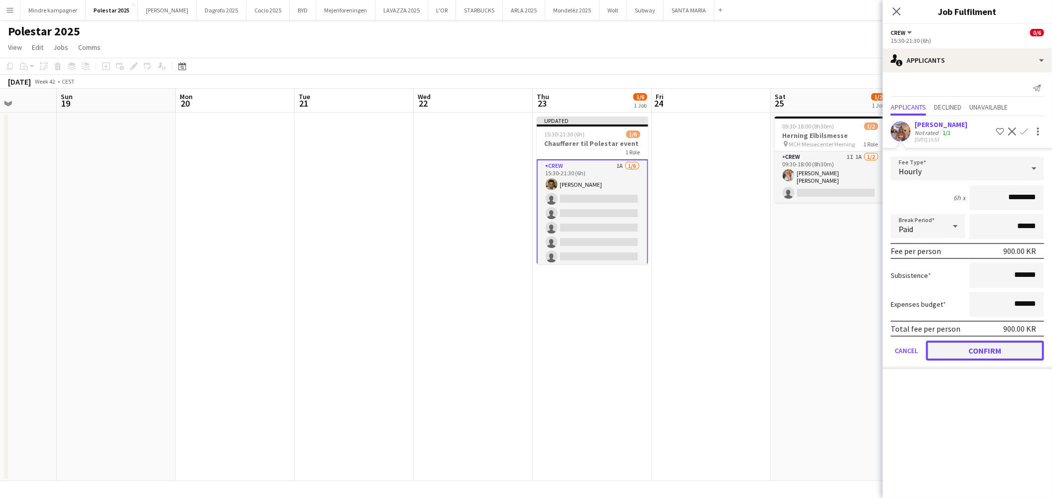
click at [1006, 344] on button "Confirm" at bounding box center [985, 351] width 118 height 20
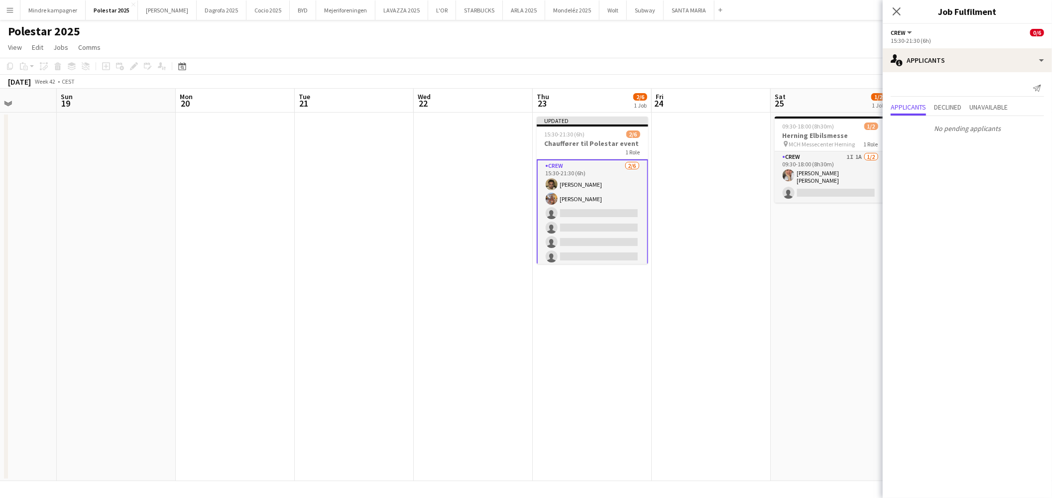
click at [786, 332] on app-date-cell "09:30-18:00 (8h30m) 1/2 Herning Elbilsmesse pin MCH Messecenter Herning 1 Role …" at bounding box center [830, 297] width 119 height 368
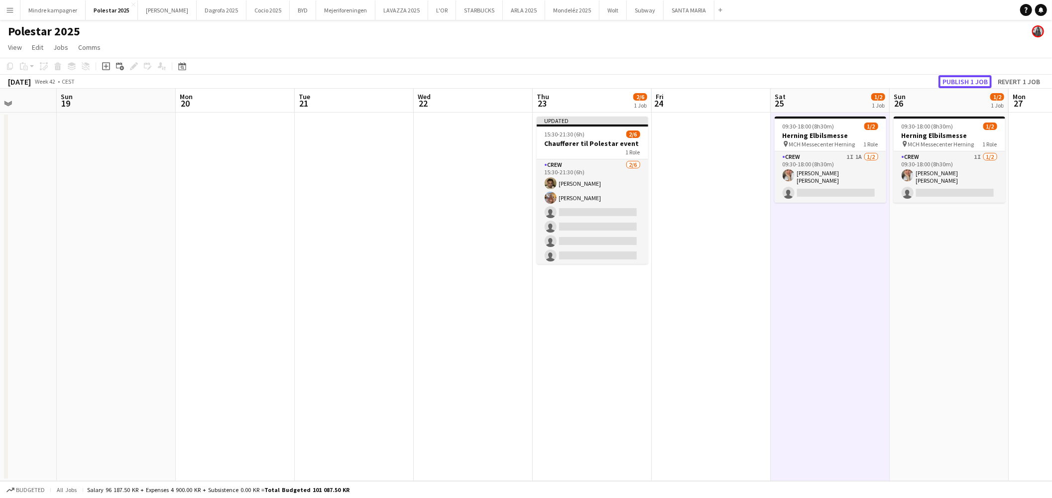
click at [973, 80] on button "Publish 1 job" at bounding box center [965, 81] width 53 height 13
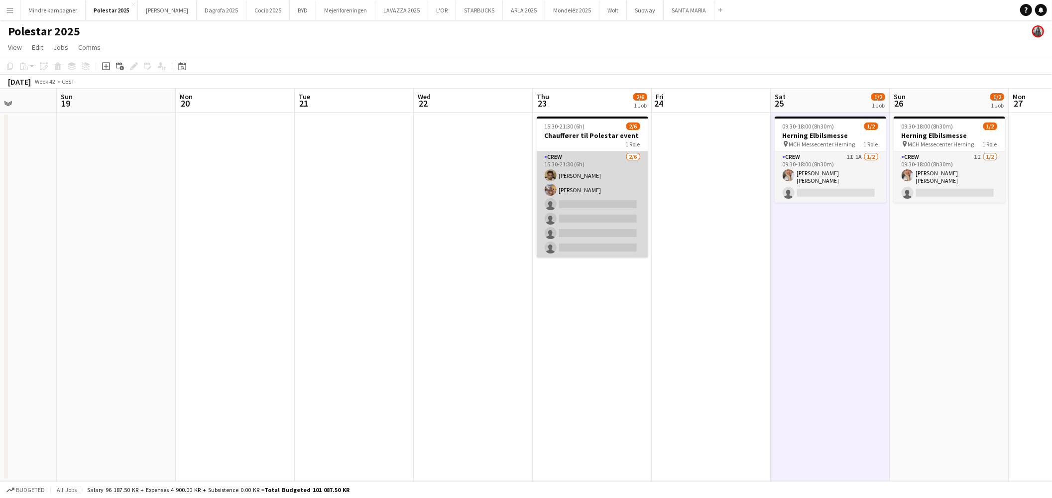
click at [605, 209] on app-card-role "Crew 2/6 15:30-21:30 (6h) Benyamin Ijaz Emine Timmig single-neutral-actions sin…" at bounding box center [593, 204] width 112 height 106
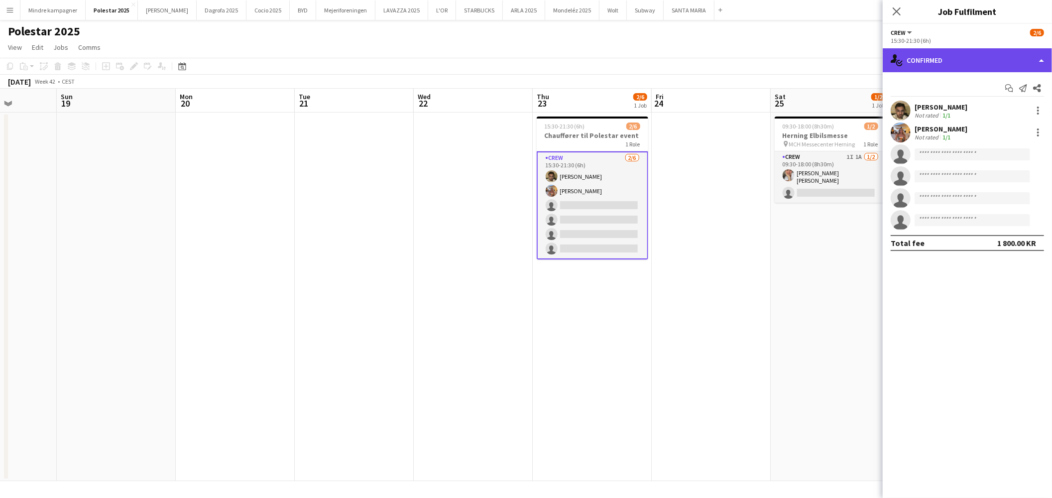
click at [943, 68] on div "single-neutral-actions-check-2 Confirmed" at bounding box center [967, 60] width 169 height 24
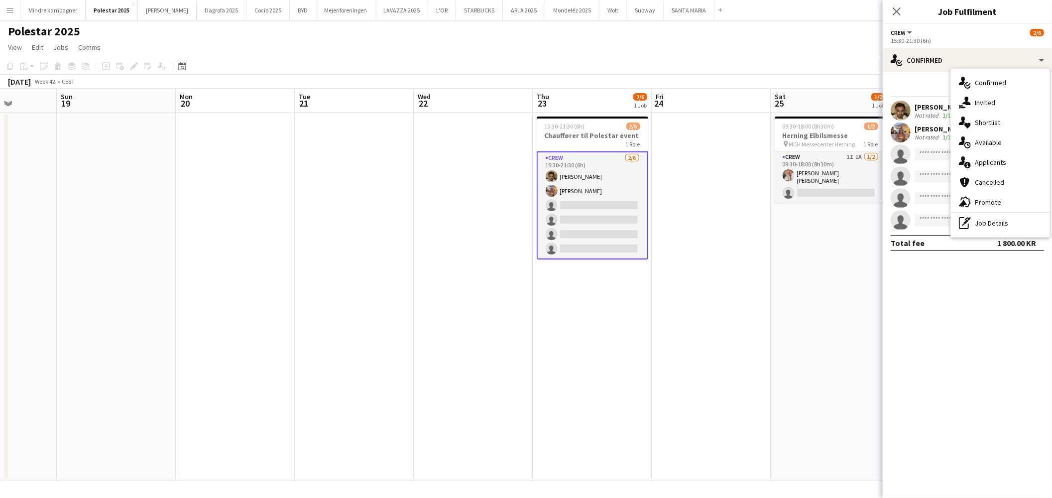
click at [982, 102] on span "Invited" at bounding box center [985, 102] width 20 height 9
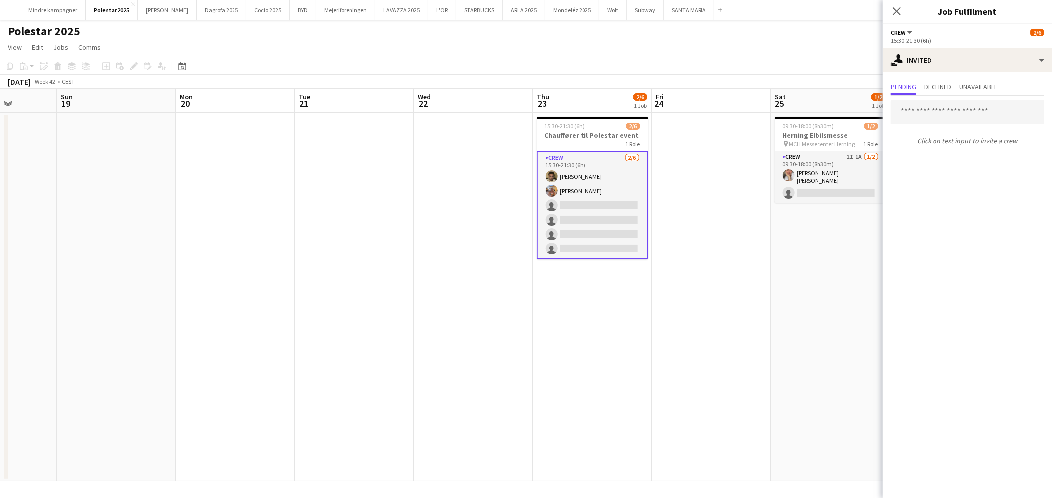
click at [937, 116] on input "text" at bounding box center [967, 112] width 153 height 25
type input "****"
click at [937, 136] on span "[PERSON_NAME]" at bounding box center [927, 136] width 57 height 8
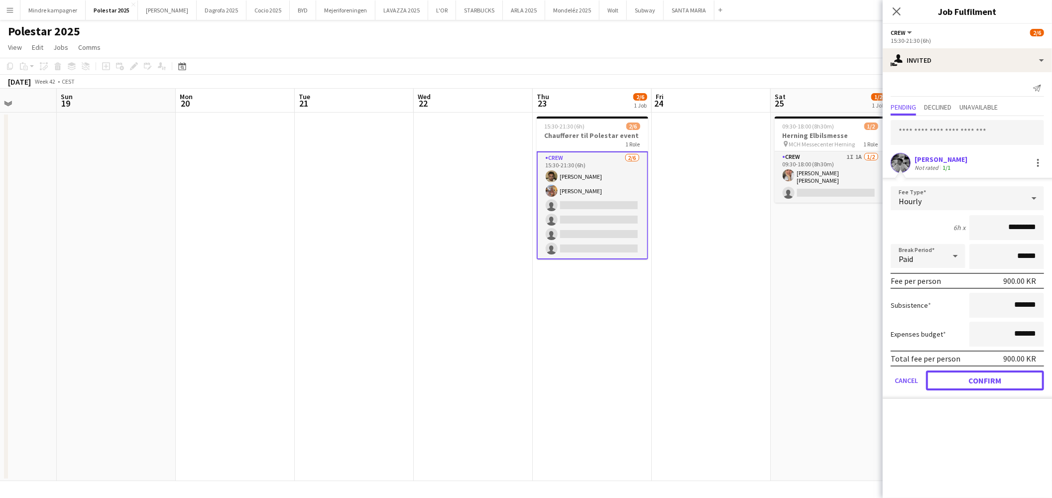
click at [1007, 376] on button "Confirm" at bounding box center [985, 380] width 118 height 20
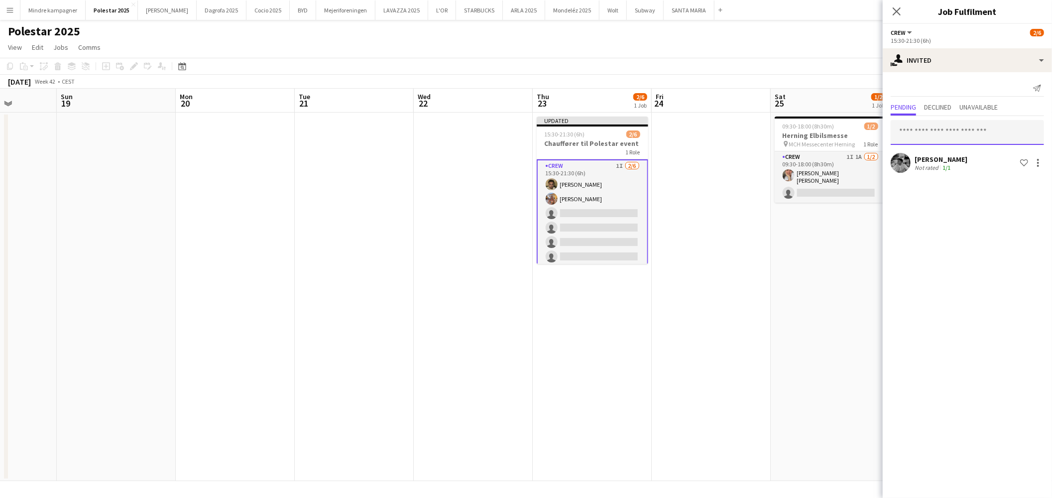
click at [954, 123] on input "text" at bounding box center [967, 132] width 153 height 25
type input "*"
type input "******"
click at [940, 156] on span "[PERSON_NAME]" at bounding box center [927, 156] width 57 height 8
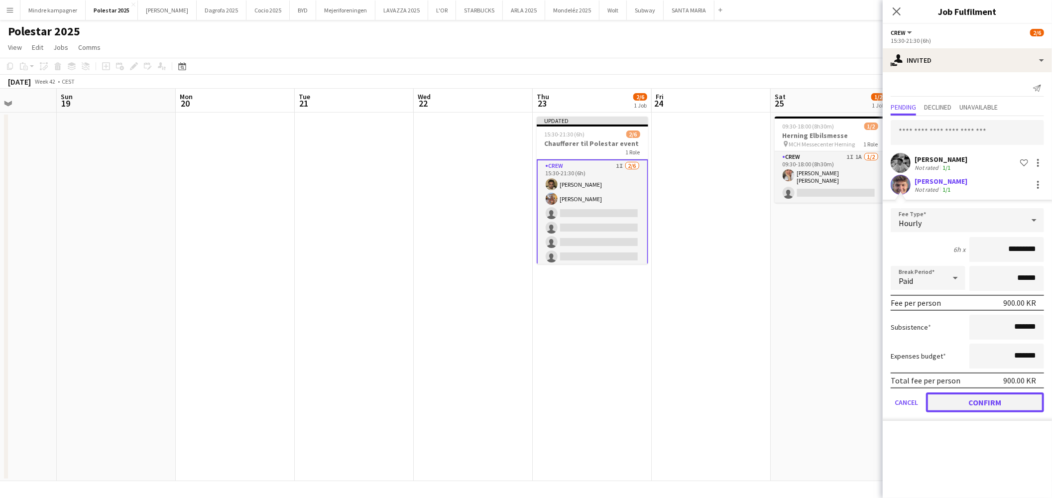
click at [1021, 397] on button "Confirm" at bounding box center [985, 402] width 118 height 20
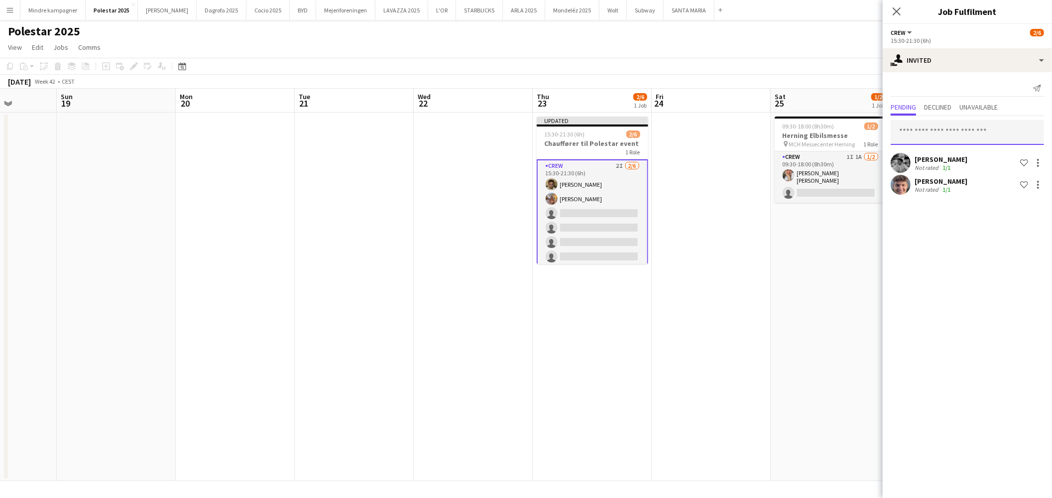
click at [934, 131] on input "text" at bounding box center [967, 132] width 153 height 25
type input "*******"
click at [974, 163] on span "math904n@gmail.com" at bounding box center [967, 165] width 137 height 8
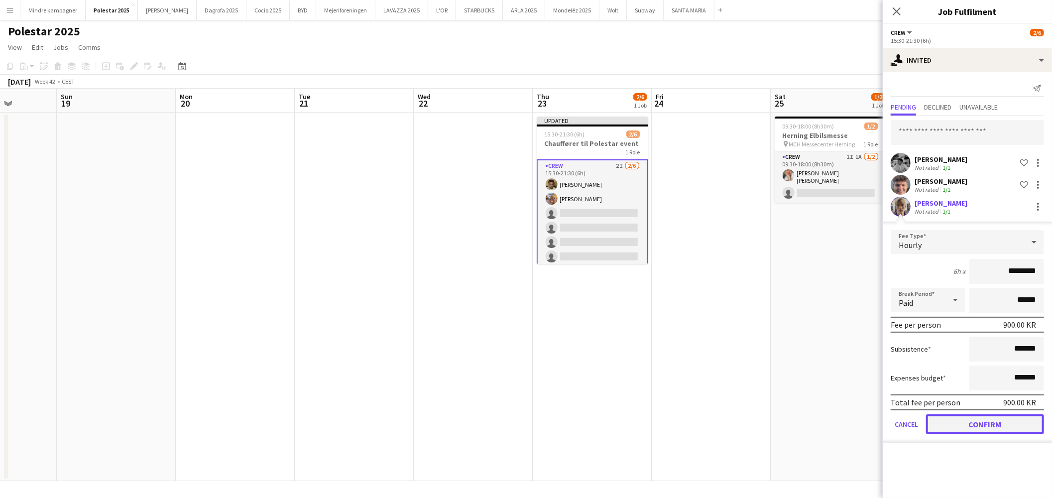
click at [1006, 420] on button "Confirm" at bounding box center [985, 424] width 118 height 20
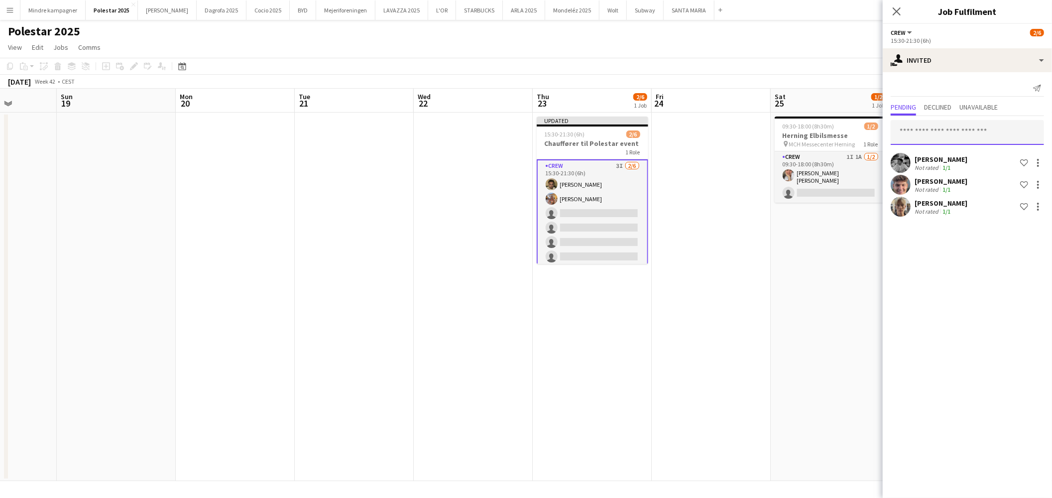
click at [957, 133] on input "text" at bounding box center [967, 132] width 153 height 25
type input "*"
type input "*********"
click at [956, 156] on span "[PERSON_NAME]" at bounding box center [927, 156] width 57 height 8
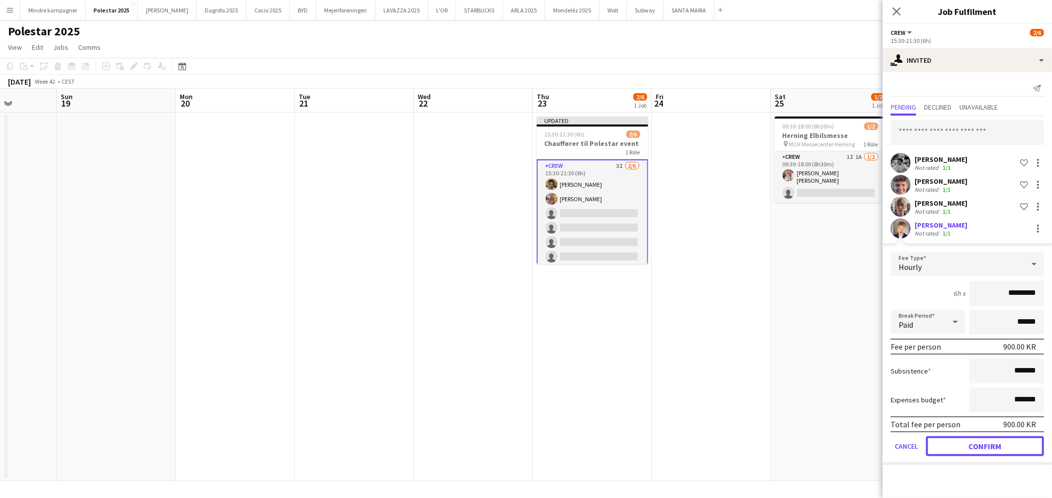
click at [992, 445] on button "Confirm" at bounding box center [985, 446] width 118 height 20
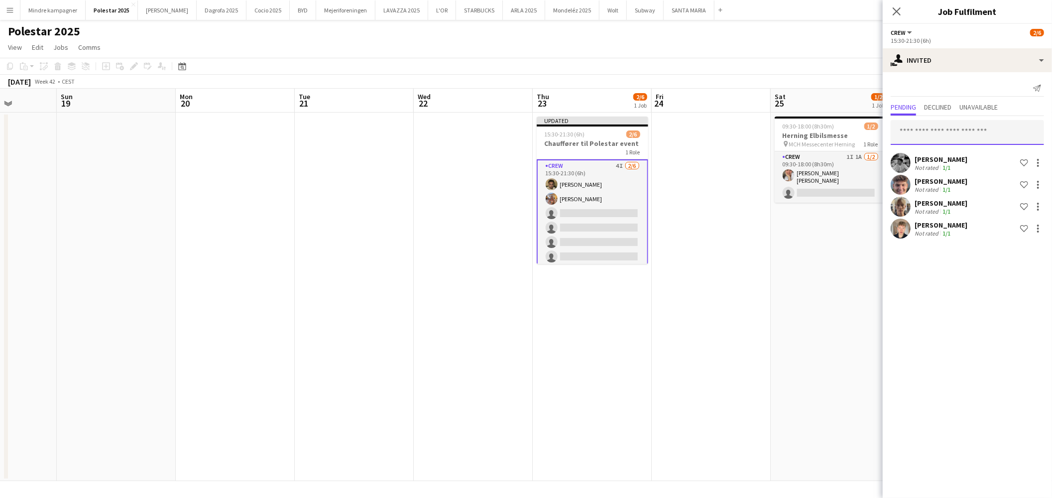
click at [924, 138] on input "text" at bounding box center [967, 132] width 153 height 25
click at [837, 356] on app-date-cell "09:30-18:00 (8h30m) 1/2 Herning Elbilsmesse pin MCH Messecenter Herning 1 Role …" at bounding box center [830, 297] width 119 height 368
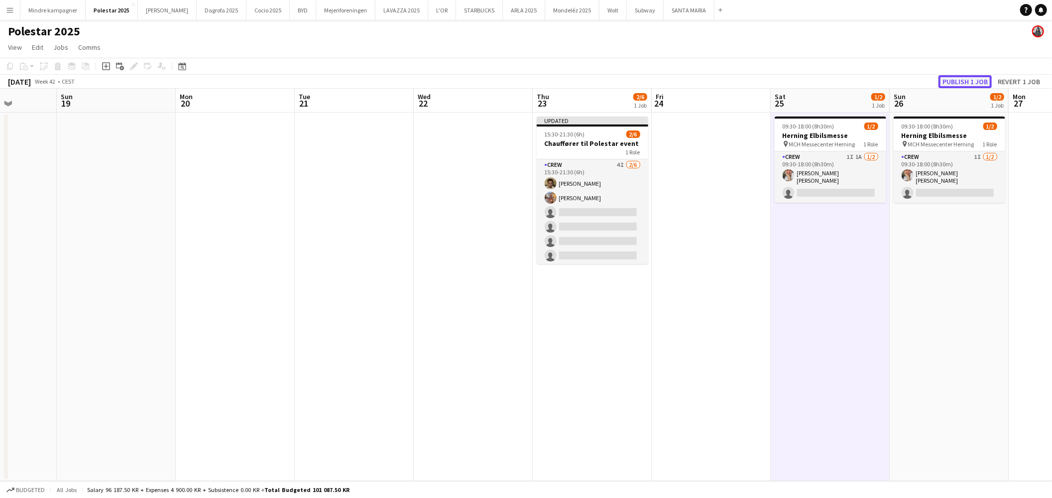
click at [984, 78] on button "Publish 1 job" at bounding box center [965, 81] width 53 height 13
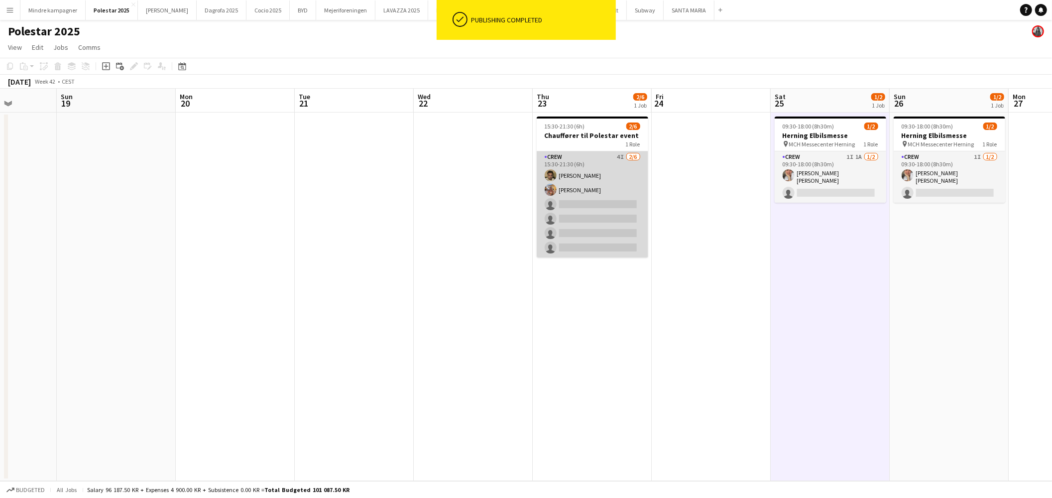
click at [560, 184] on app-card-role "Crew 4I 2/6 15:30-21:30 (6h) Benyamin Ijaz Emine Timmig single-neutral-actions …" at bounding box center [593, 204] width 112 height 106
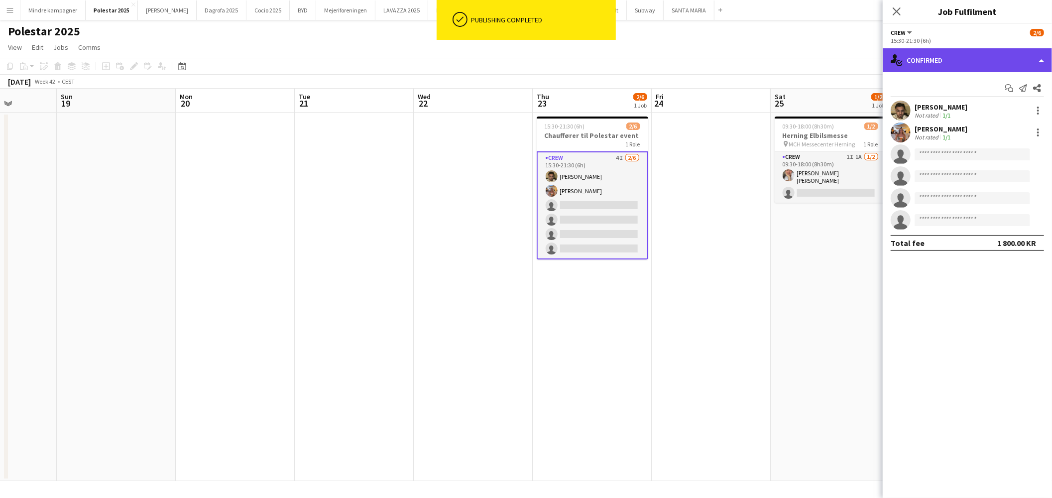
click at [949, 68] on div "single-neutral-actions-check-2 Confirmed" at bounding box center [967, 60] width 169 height 24
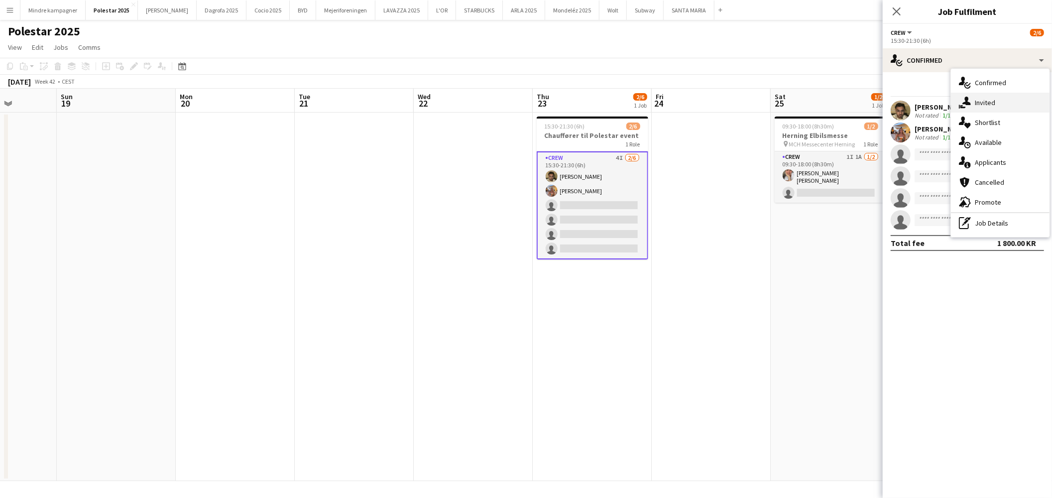
click at [993, 107] on span "Invited" at bounding box center [985, 102] width 20 height 9
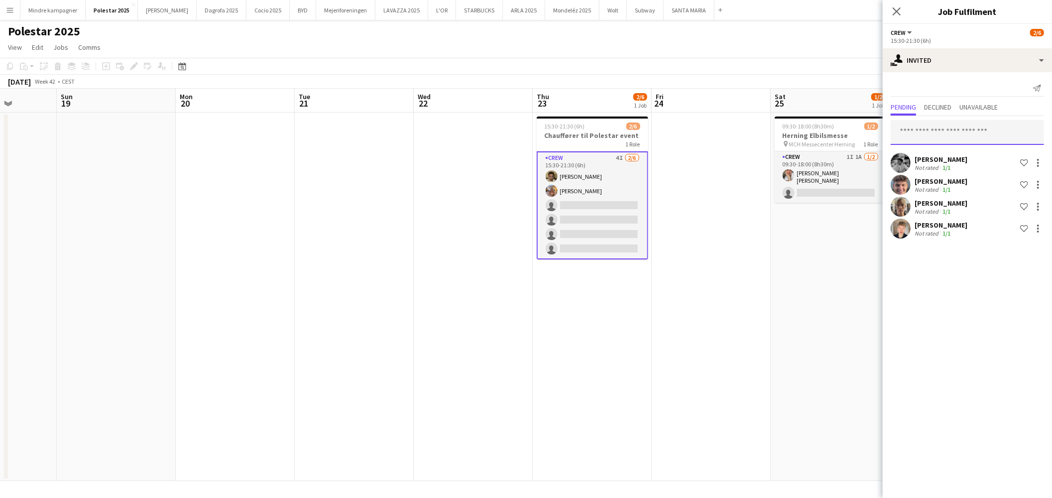
click at [952, 136] on input "text" at bounding box center [967, 132] width 153 height 25
type input "*******"
click at [954, 131] on input "*******" at bounding box center [967, 132] width 153 height 25
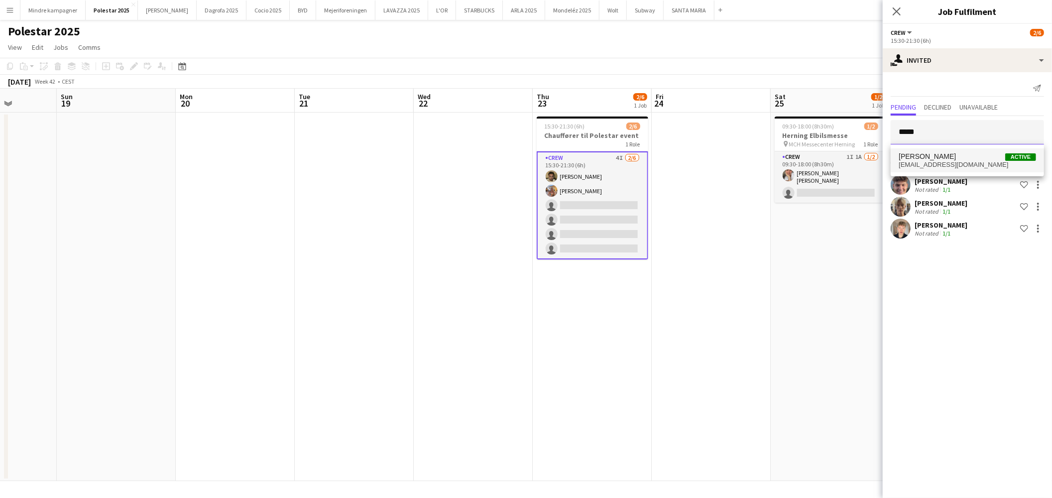
type input "*****"
click at [940, 157] on span "[PERSON_NAME]" at bounding box center [927, 156] width 57 height 8
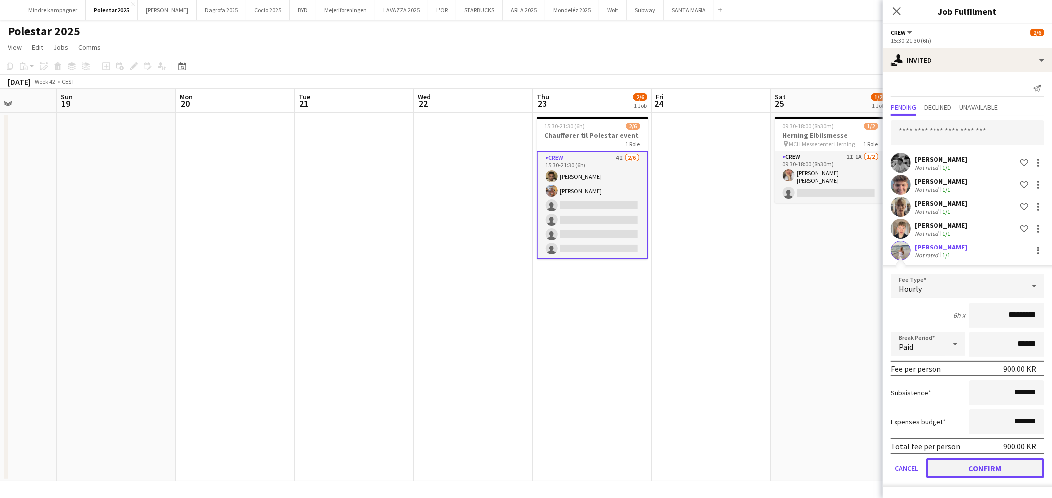
click at [976, 468] on button "Confirm" at bounding box center [985, 468] width 118 height 20
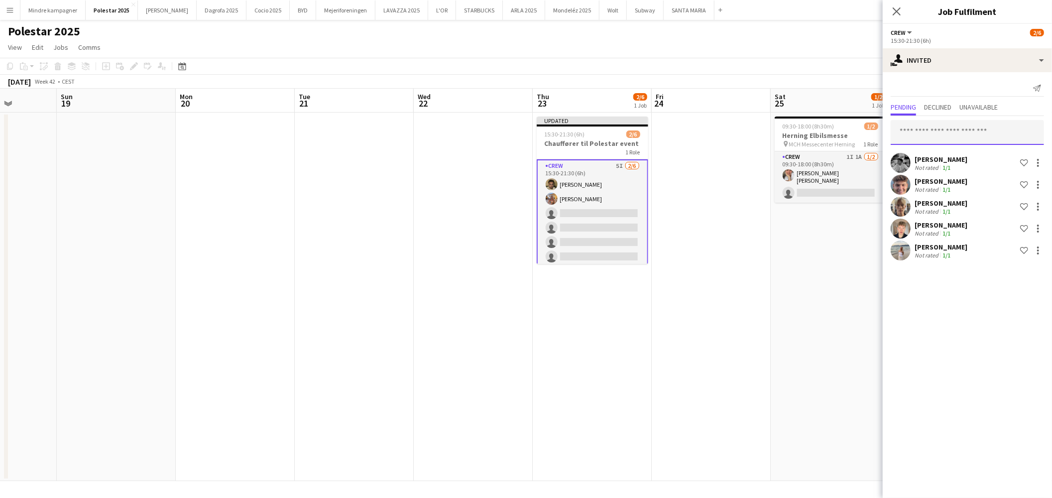
click at [984, 131] on input "text" at bounding box center [967, 132] width 153 height 25
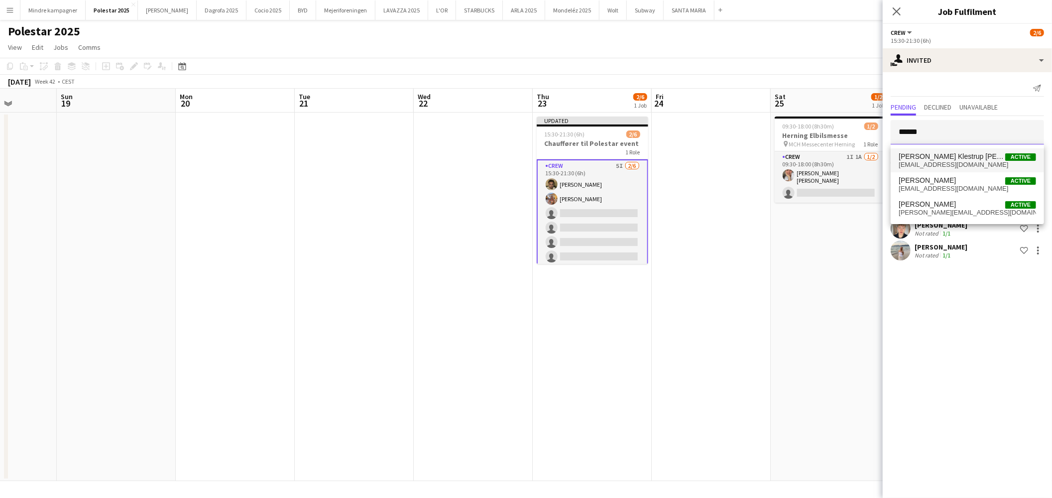
type input "******"
click at [971, 152] on span "Emilie Klestrup Madsen" at bounding box center [952, 156] width 107 height 8
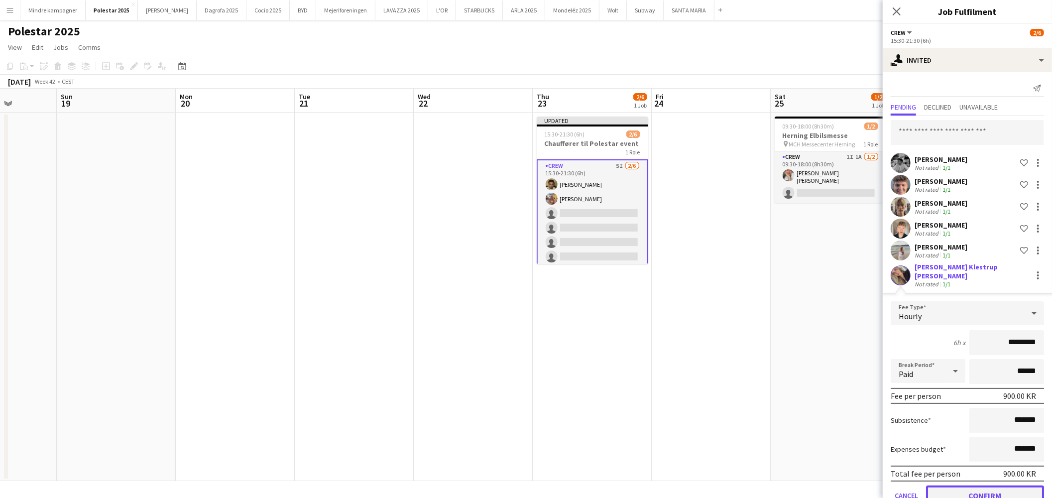
click at [997, 485] on button "Confirm" at bounding box center [985, 495] width 118 height 20
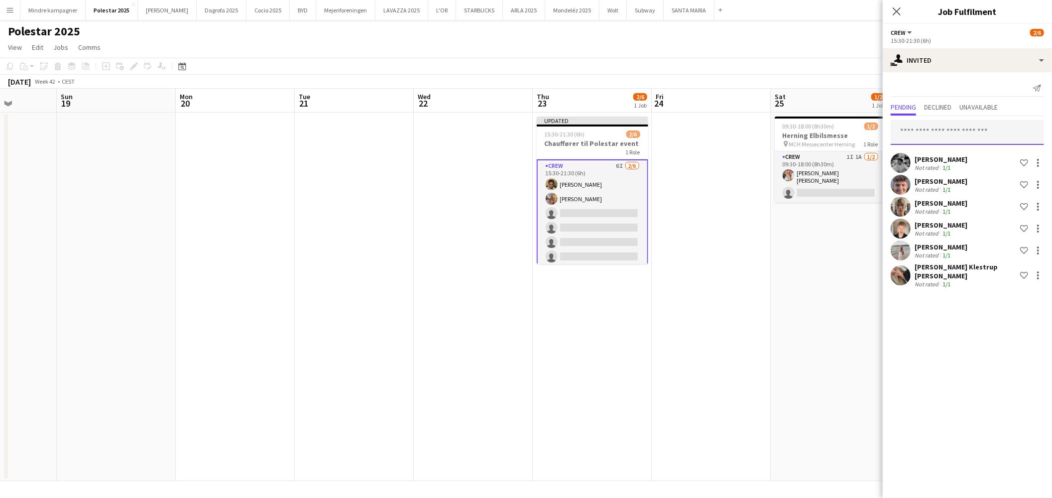
click at [973, 129] on input "text" at bounding box center [967, 132] width 153 height 25
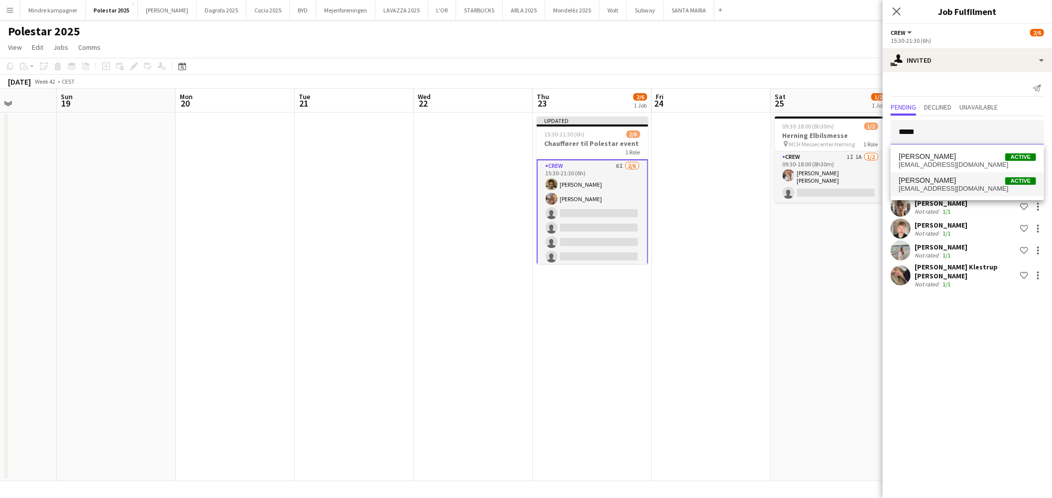
type input "*****"
click at [933, 187] on span "sofie2stella@gmail.com" at bounding box center [967, 189] width 137 height 8
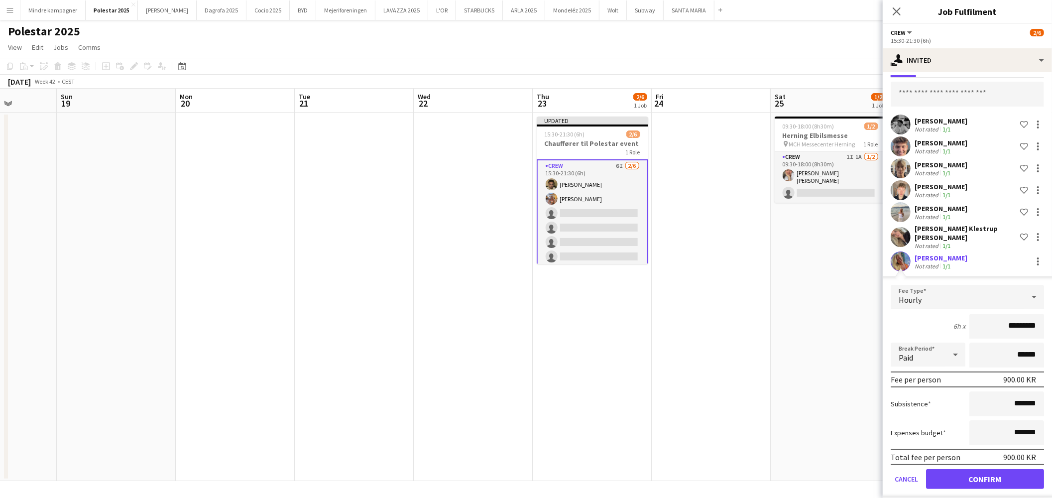
scroll to position [39, 0]
click at [989, 471] on button "Confirm" at bounding box center [985, 479] width 118 height 20
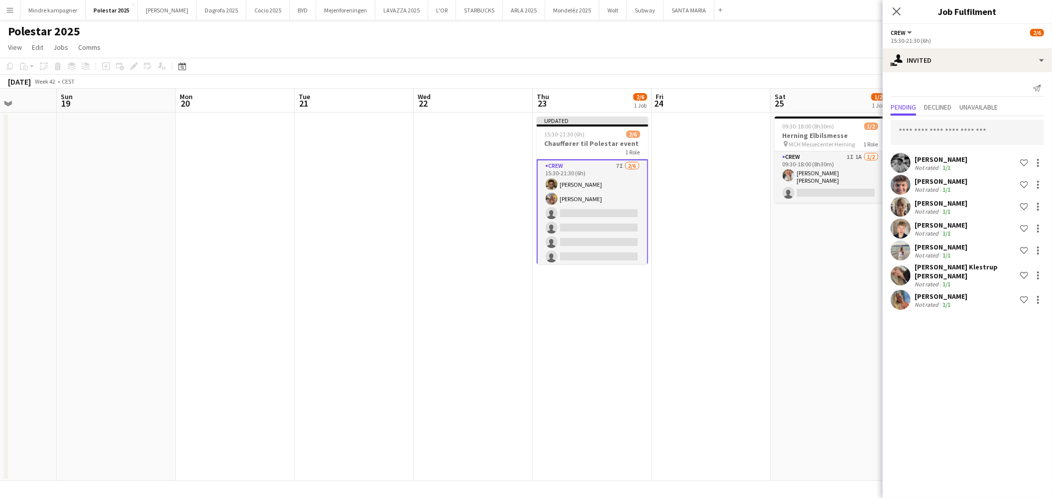
scroll to position [0, 0]
click at [790, 336] on app-date-cell "09:30-18:00 (8h30m) 1/2 Herning Elbilsmesse pin MCH Messecenter Herning 1 Role …" at bounding box center [830, 297] width 119 height 368
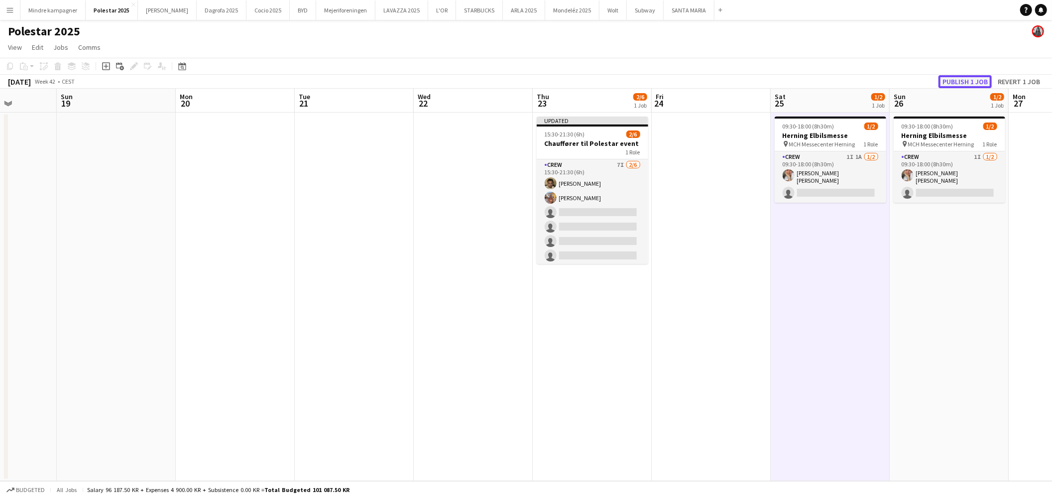
click at [975, 76] on button "Publish 1 job" at bounding box center [965, 81] width 53 height 13
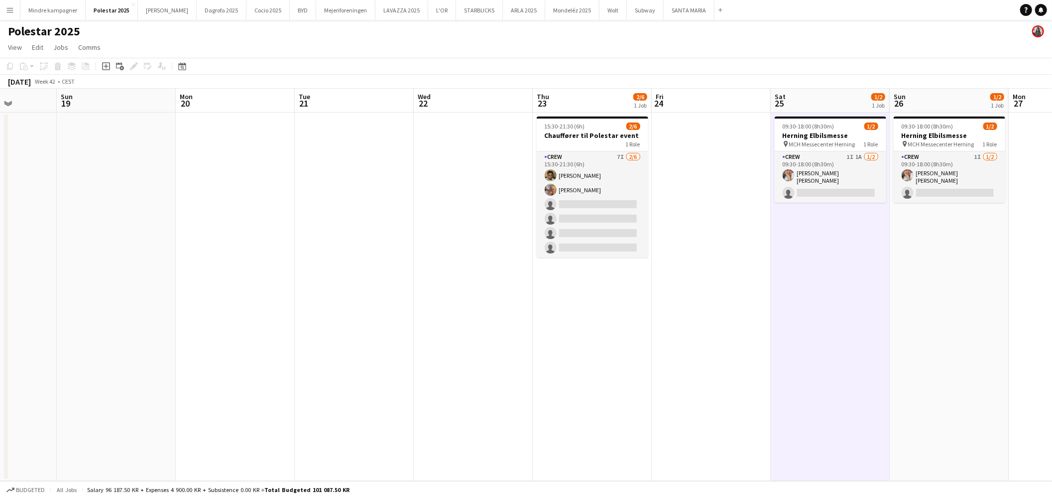
click at [951, 384] on app-date-cell "09:30-18:00 (8h30m) 1/2 Herning Elbilsmesse pin MCH Messecenter Herning 1 Role …" at bounding box center [949, 297] width 119 height 368
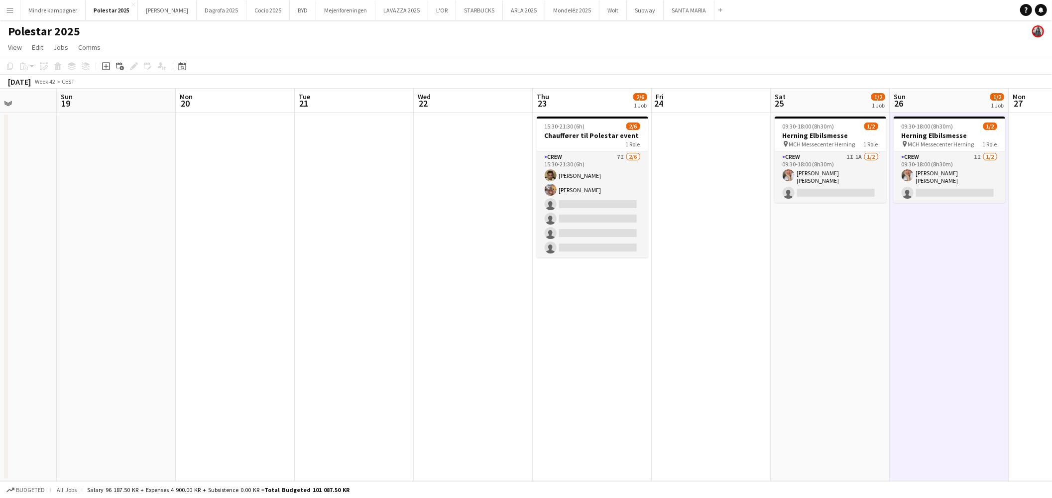
drag, startPoint x: 715, startPoint y: 346, endPoint x: 735, endPoint y: 344, distance: 20.5
click at [739, 345] on app-calendar-viewport "Thu 16 Fri 17 Sat 18 Sun 19 Mon 20 Tue 21 Wed 22 Thu 23 2/6 1 Job Fri 24 Sat 25…" at bounding box center [526, 285] width 1052 height 392
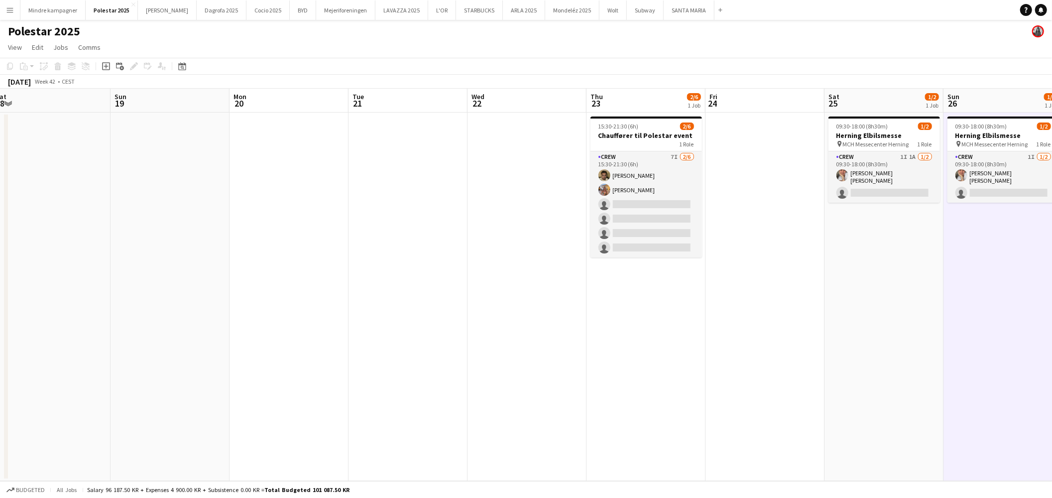
click at [686, 349] on app-calendar-viewport "Thu 16 Fri 17 Sat 18 Sun 19 Mon 20 Tue 21 Wed 22 Thu 23 2/6 1 Job Fri 24 Sat 25…" at bounding box center [526, 285] width 1052 height 392
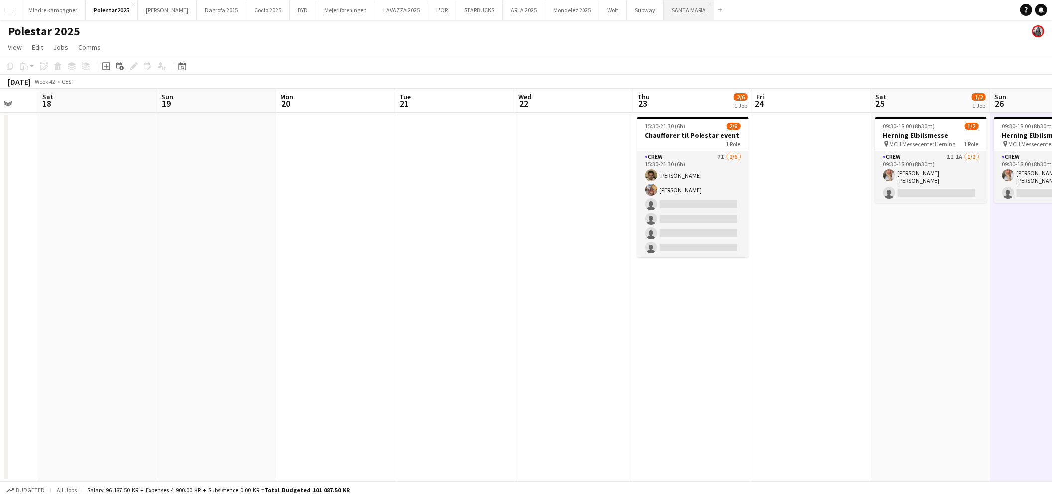
click at [664, 12] on button "[GEOGRAPHIC_DATA]" at bounding box center [689, 9] width 51 height 19
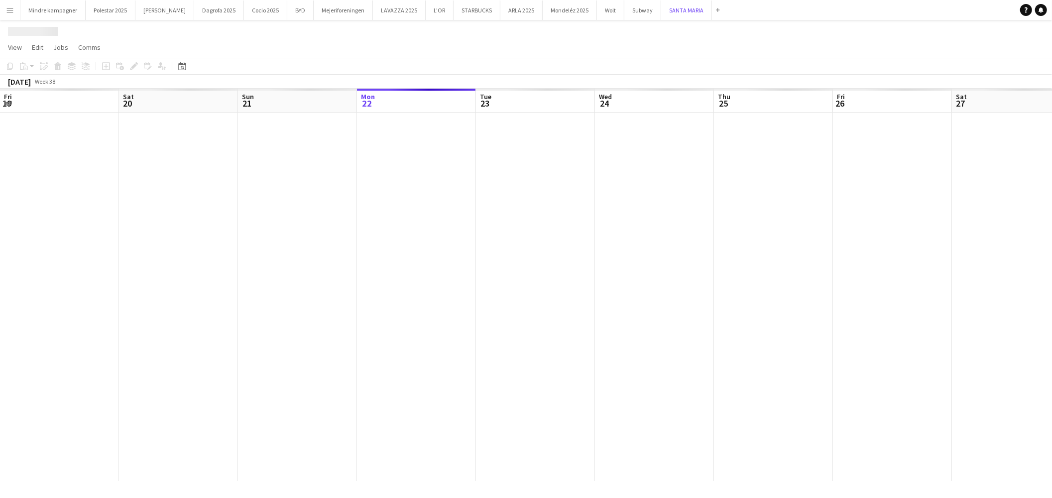
scroll to position [0, 238]
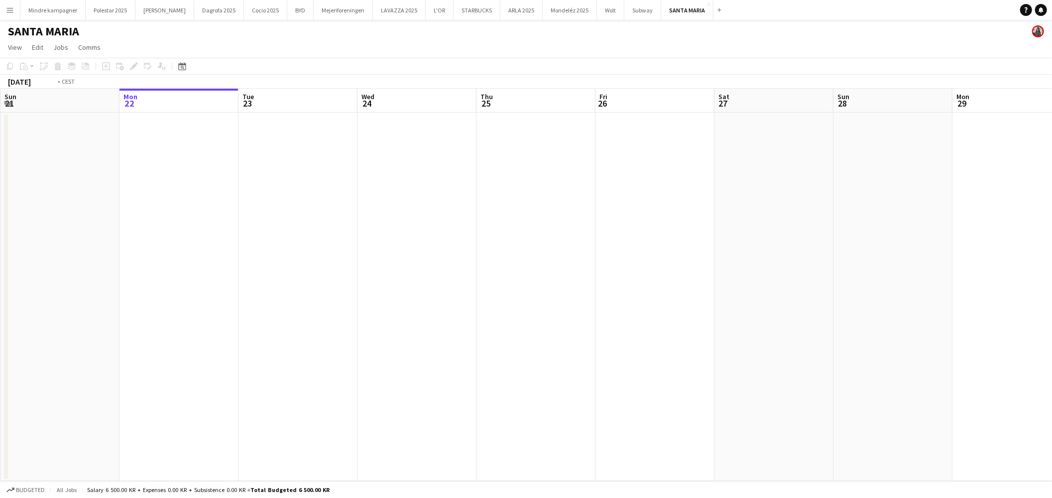
drag, startPoint x: 681, startPoint y: 295, endPoint x: 351, endPoint y: 285, distance: 330.3
click at [286, 285] on app-calendar-viewport "Fri 19 Sat 20 Sun 21 Mon 22 Tue 23 Wed 24 Thu 25 Fri 26 Sat 27 Sun 28 Mon 29 Tu…" at bounding box center [526, 285] width 1052 height 392
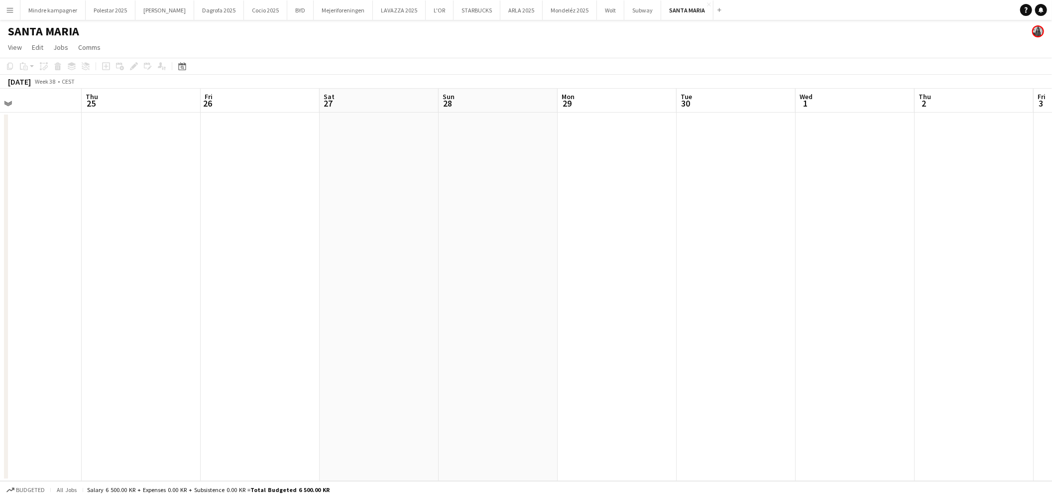
drag, startPoint x: 691, startPoint y: 289, endPoint x: 596, endPoint y: 284, distance: 95.2
click at [381, 283] on app-calendar-viewport "Mon 22 Tue 23 Wed 24 Thu 25 Fri 26 Sat 27 Sun 28 Mon 29 Tue 30 Wed 1 Thu 2 Fri …" at bounding box center [526, 285] width 1052 height 392
drag, startPoint x: 527, startPoint y: 274, endPoint x: 382, endPoint y: 266, distance: 145.1
click at [390, 267] on app-calendar-viewport "Thu 25 Fri 26 Sat 27 Sun 28 Mon 29 Tue 30 Wed 1 Thu 2 Fri 3 Sat 4 Sun 5 Mon 6 T…" at bounding box center [526, 285] width 1052 height 392
click at [367, 262] on app-calendar-viewport "Mon 29 Tue 30 Wed 1 Thu 2 Fri 3 Sat 4 Sun 5 Mon 6 Tue 7 Wed 8 Thu 9 Fri 10 Sat …" at bounding box center [526, 285] width 1052 height 392
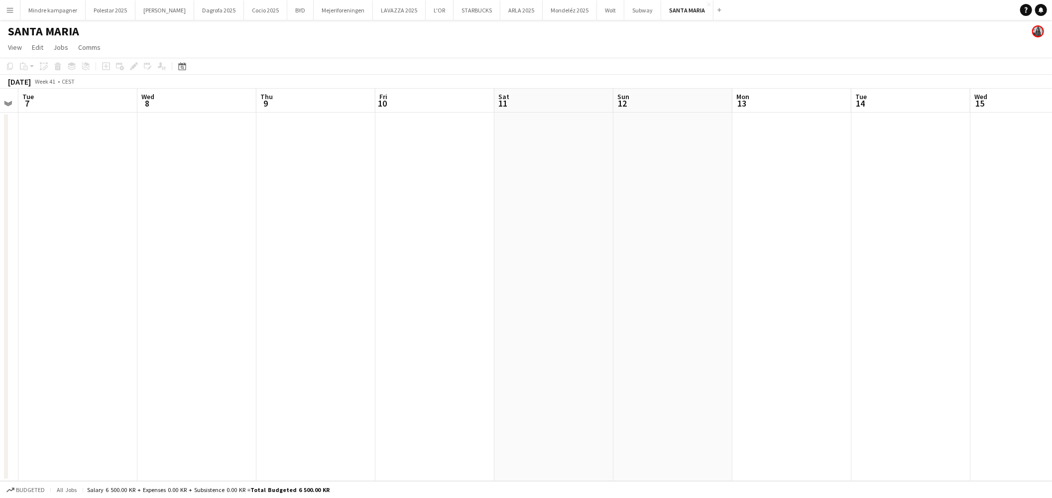
drag, startPoint x: 898, startPoint y: 292, endPoint x: 397, endPoint y: 265, distance: 501.7
click at [395, 265] on app-calendar-viewport "Sat 4 Sun 5 Mon 6 Tue 7 Wed 8 Thu 9 Fri 10 Sat 11 Sun 12 Mon 13 Tue 14 Wed 15 T…" at bounding box center [526, 285] width 1052 height 392
drag, startPoint x: 694, startPoint y: 280, endPoint x: 602, endPoint y: 279, distance: 92.1
click at [314, 257] on app-calendar-viewport "Mon 6 Tue 7 Wed 8 Thu 9 Fri 10 Sat 11 Sun 12 Mon 13 Tue 14 Wed 15 Thu 16 Fri 17…" at bounding box center [526, 285] width 1052 height 392
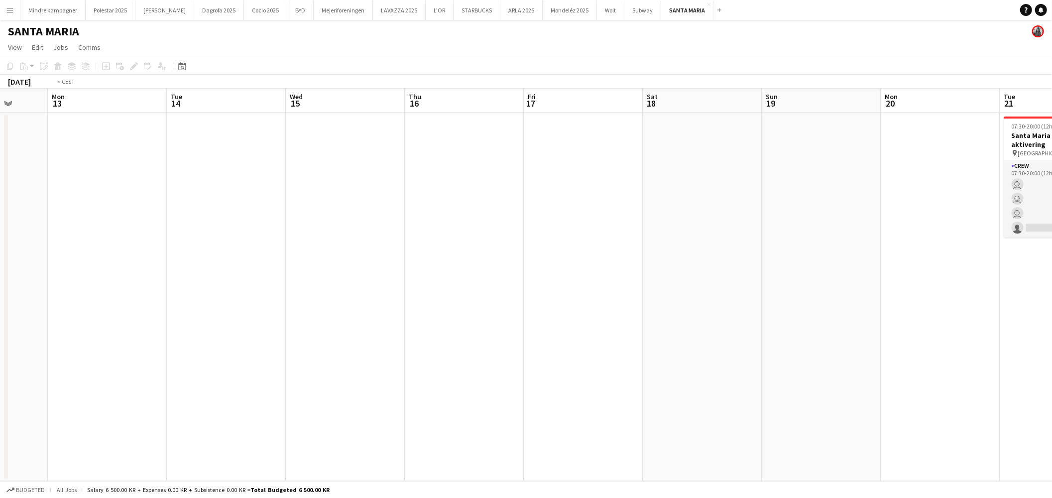
drag, startPoint x: 725, startPoint y: 294, endPoint x: 331, endPoint y: 258, distance: 395.5
click at [281, 255] on app-calendar-viewport "Fri 10 Sat 11 Sun 12 Mon 13 Tue 14 Wed 15 Thu 16 Fri 17 Sat 18 Sun 19 Mon 20 Tu…" at bounding box center [526, 285] width 1052 height 392
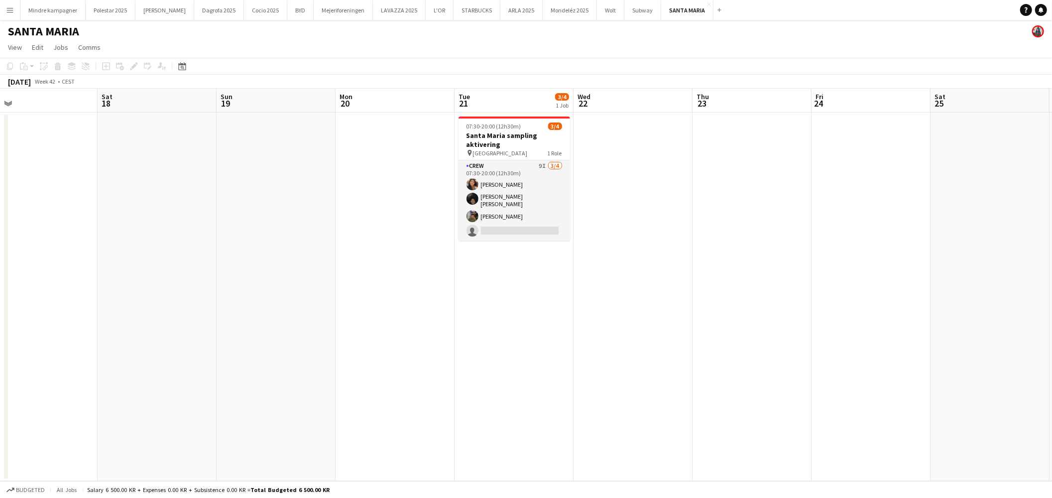
scroll to position [0, 257]
drag, startPoint x: 506, startPoint y: 306, endPoint x: 538, endPoint y: 309, distance: 32.5
click at [538, 309] on app-calendar-viewport "Wed 15 Thu 16 Fri 17 Sat 18 Sun 19 Mon 20 Tue 21 3/4 1 Job Wed 22 Thu 23 Fri 24…" at bounding box center [526, 285] width 1052 height 392
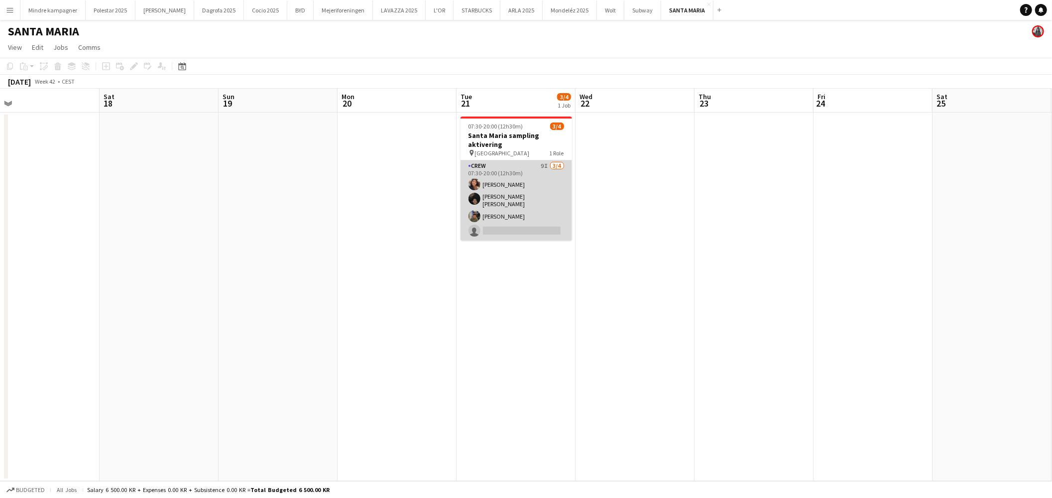
click at [509, 203] on app-card-role "Crew 9I 3/4 07:30-20:00 (12h30m) Nellie Emilie Stegmann Noah Carl Stegmann Simo…" at bounding box center [517, 200] width 112 height 80
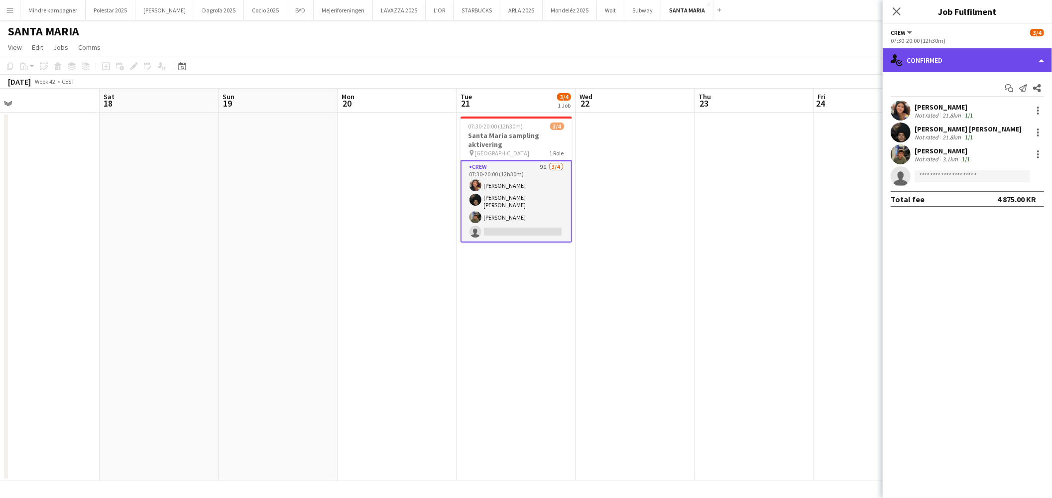
click at [944, 68] on div "single-neutral-actions-check-2 Confirmed" at bounding box center [967, 60] width 169 height 24
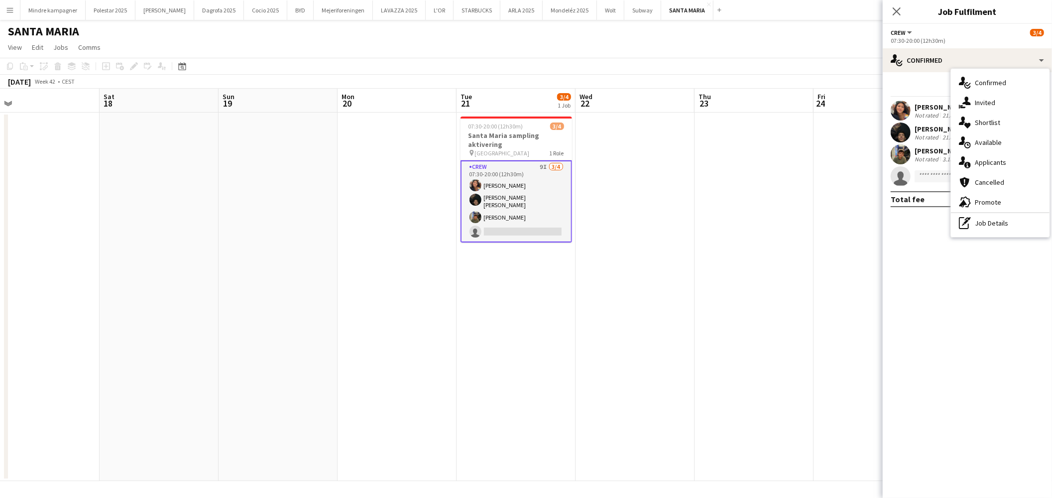
click at [979, 104] on span "Invited" at bounding box center [985, 102] width 20 height 9
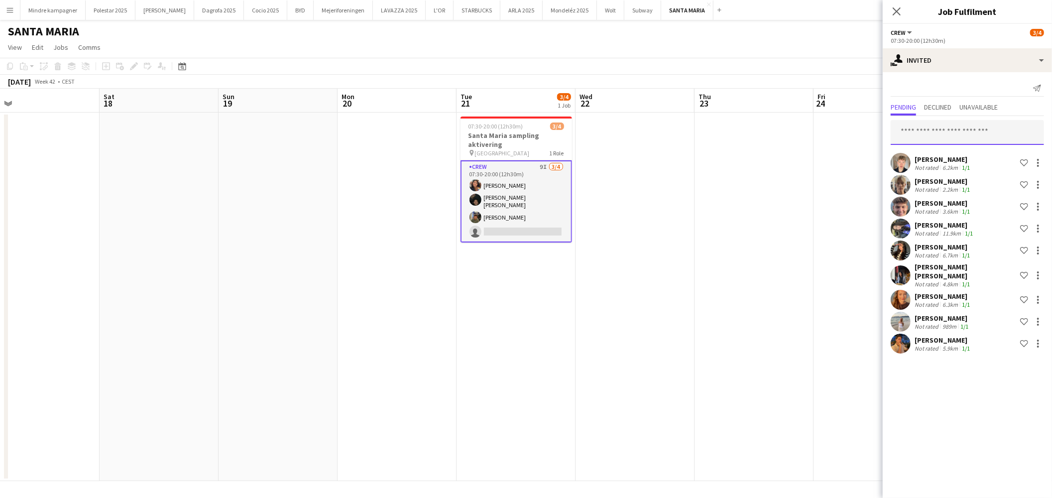
click at [943, 128] on input "text" at bounding box center [967, 132] width 153 height 25
type input "****"
click at [949, 163] on span "joejumalumeh@gmail.com" at bounding box center [967, 165] width 137 height 8
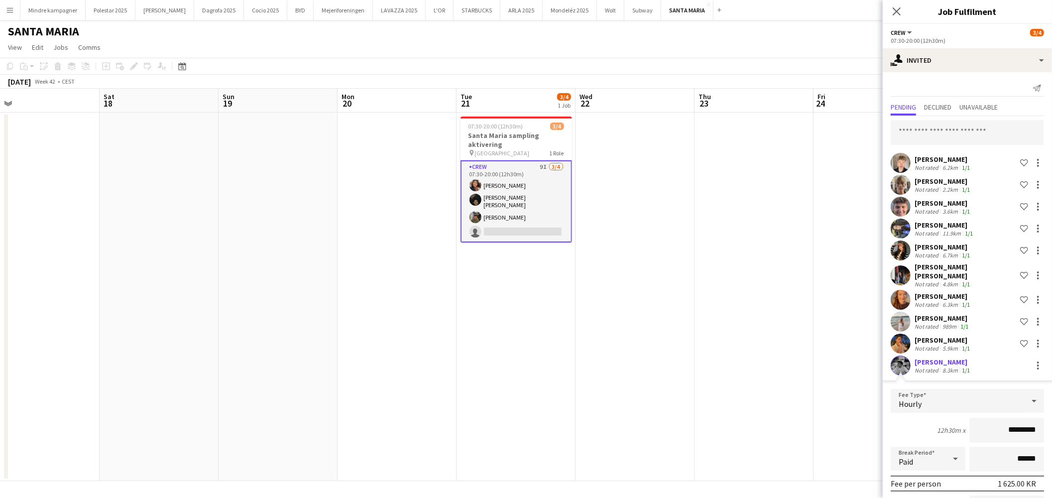
scroll to position [105, 0]
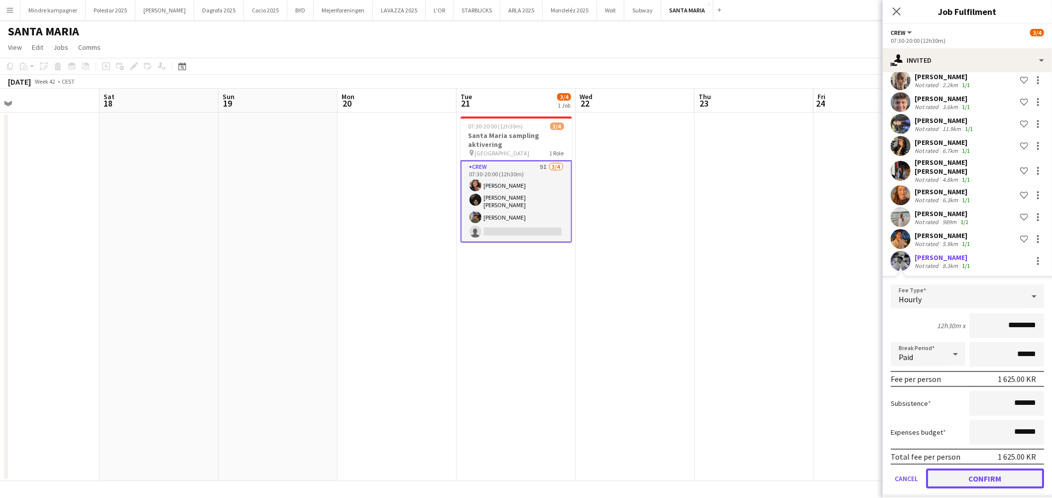
click at [1001, 476] on button "Confirm" at bounding box center [985, 479] width 118 height 20
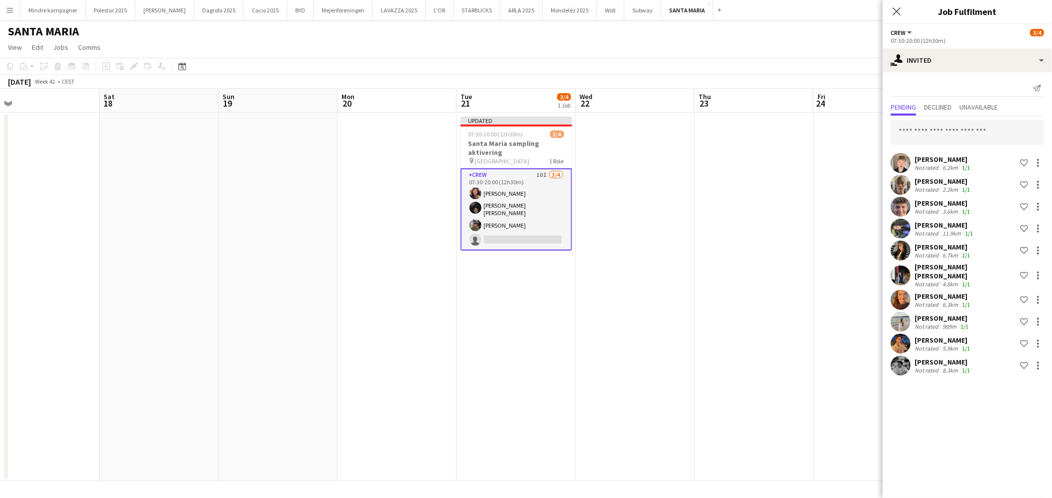
scroll to position [0, 0]
click at [963, 138] on input "text" at bounding box center [967, 132] width 153 height 25
type input "*****"
drag, startPoint x: 974, startPoint y: 163, endPoint x: 958, endPoint y: 262, distance: 100.4
click at [973, 163] on span "[EMAIL_ADDRESS][DOMAIN_NAME]" at bounding box center [967, 165] width 137 height 8
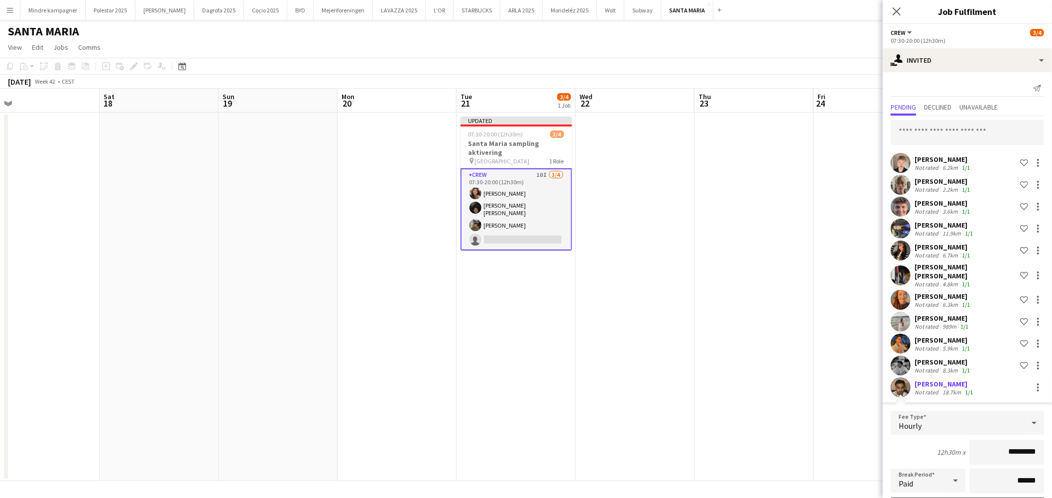
scroll to position [126, 0]
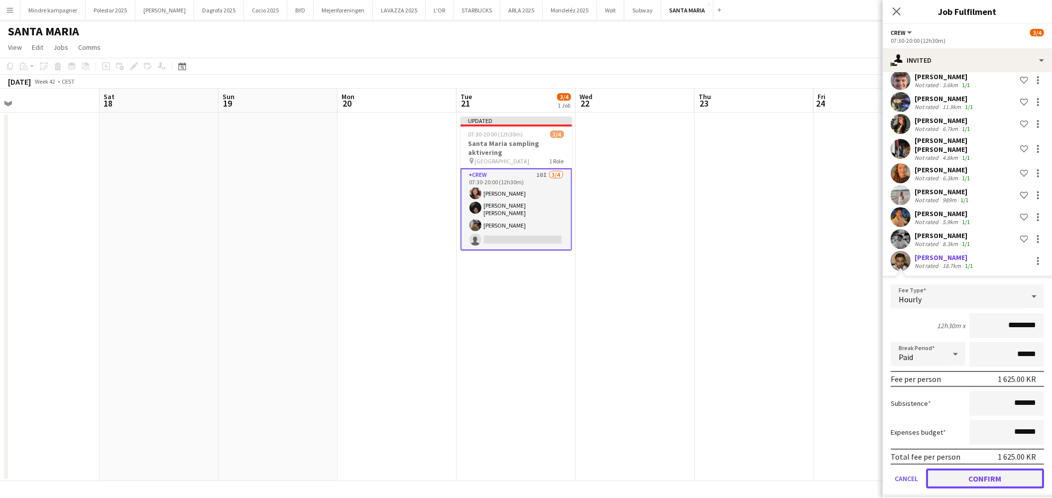
click at [996, 472] on button "Confirm" at bounding box center [985, 479] width 118 height 20
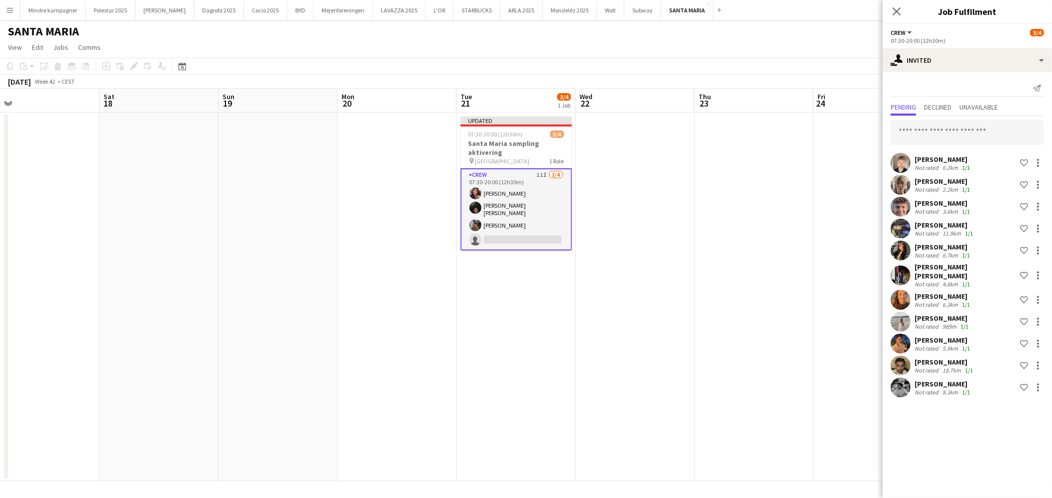
click at [738, 334] on app-date-cell at bounding box center [754, 297] width 119 height 368
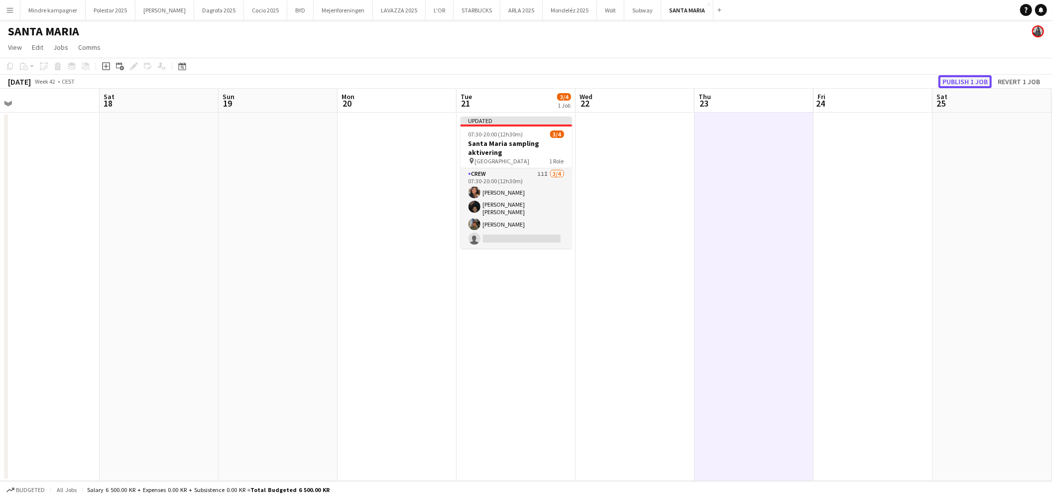
click at [964, 80] on button "Publish 1 job" at bounding box center [965, 81] width 53 height 13
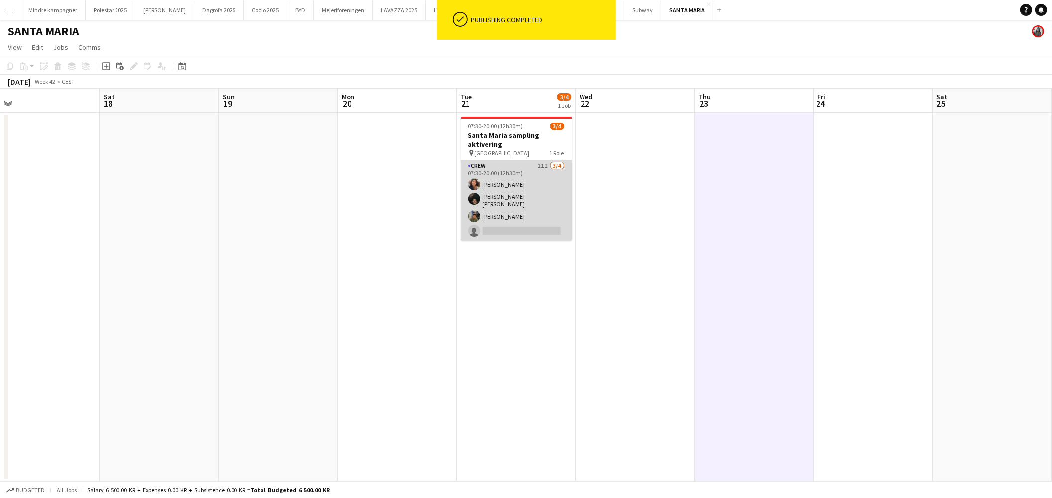
click at [516, 212] on app-card-role "Crew 11I 3/4 07:30-20:00 (12h30m) Nellie Emilie Stegmann Noah Carl Stegmann Sim…" at bounding box center [517, 200] width 112 height 80
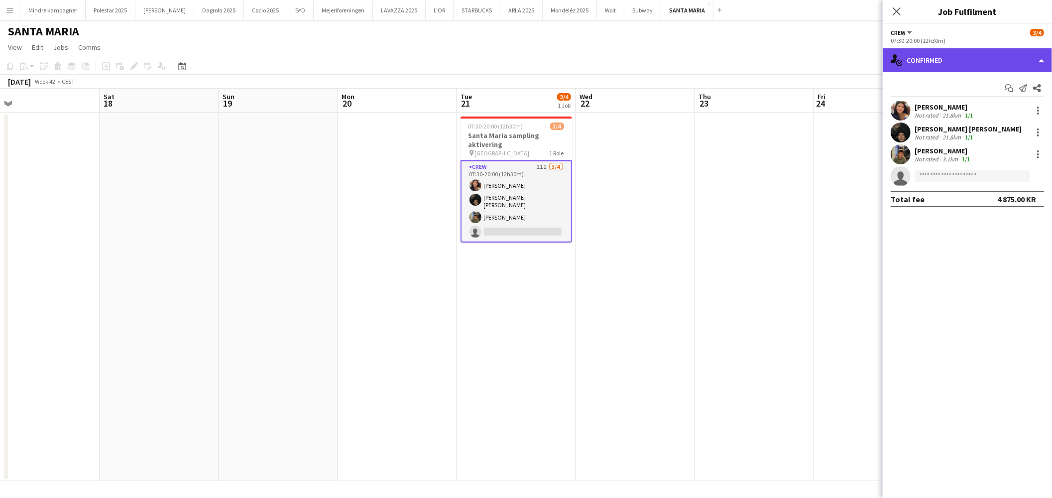
click at [1003, 55] on div "single-neutral-actions-check-2 Confirmed" at bounding box center [967, 60] width 169 height 24
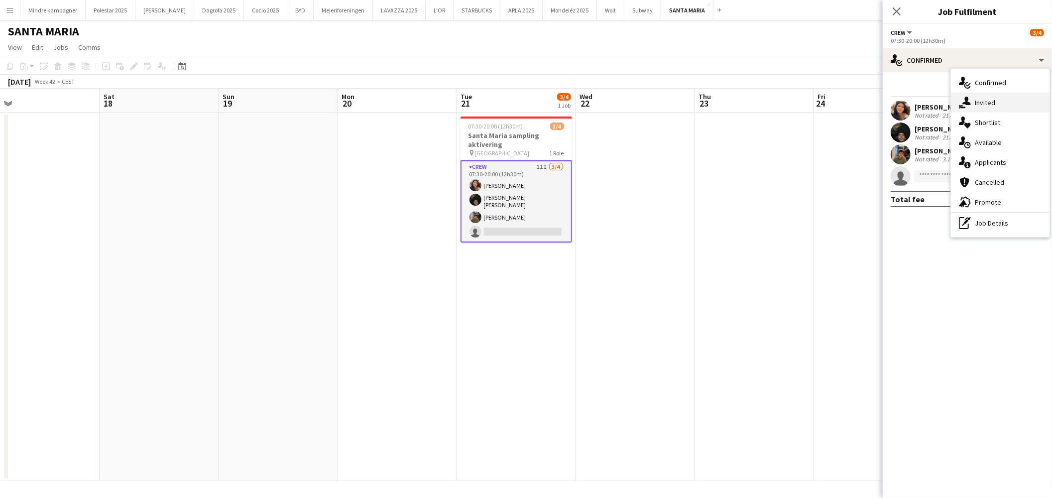
click at [991, 98] on span "Invited" at bounding box center [985, 102] width 20 height 9
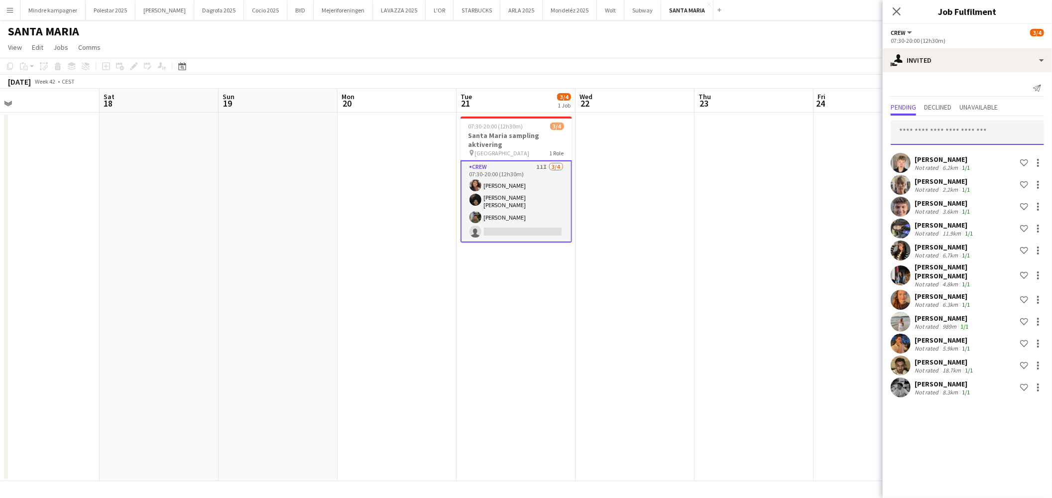
click at [940, 132] on input "text" at bounding box center [967, 132] width 153 height 25
click at [805, 181] on app-date-cell at bounding box center [754, 297] width 119 height 368
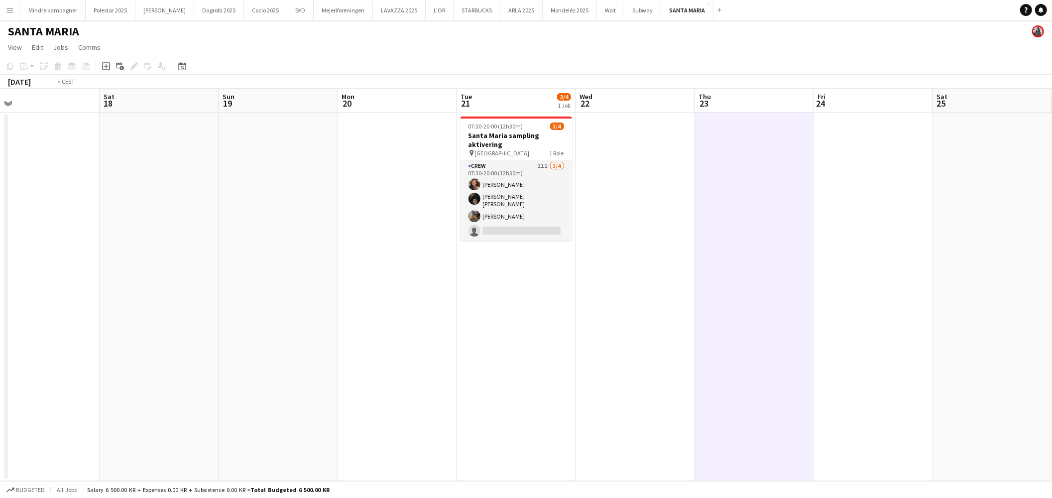
drag, startPoint x: 742, startPoint y: 266, endPoint x: 367, endPoint y: 268, distance: 375.0
click at [278, 269] on app-calendar-viewport "Wed 15 Thu 16 Fri 17 Sat 18 Sun 19 Mon 20 Tue 21 3/4 1 Job Wed 22 Thu 23 Fri 24…" at bounding box center [526, 285] width 1052 height 392
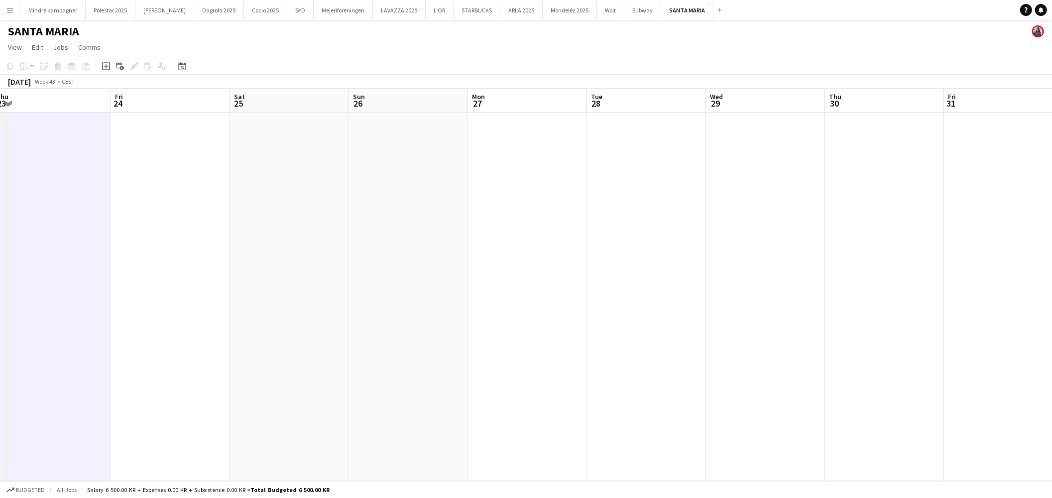
drag, startPoint x: 753, startPoint y: 273, endPoint x: 503, endPoint y: 262, distance: 250.2
click at [509, 262] on app-calendar-viewport "Mon 20 Tue 21 3/4 1 Job Wed 22 Thu 23 Fri 24 Sat 25 Sun 26 Mon 27 Tue 28 Wed 29…" at bounding box center [526, 285] width 1052 height 392
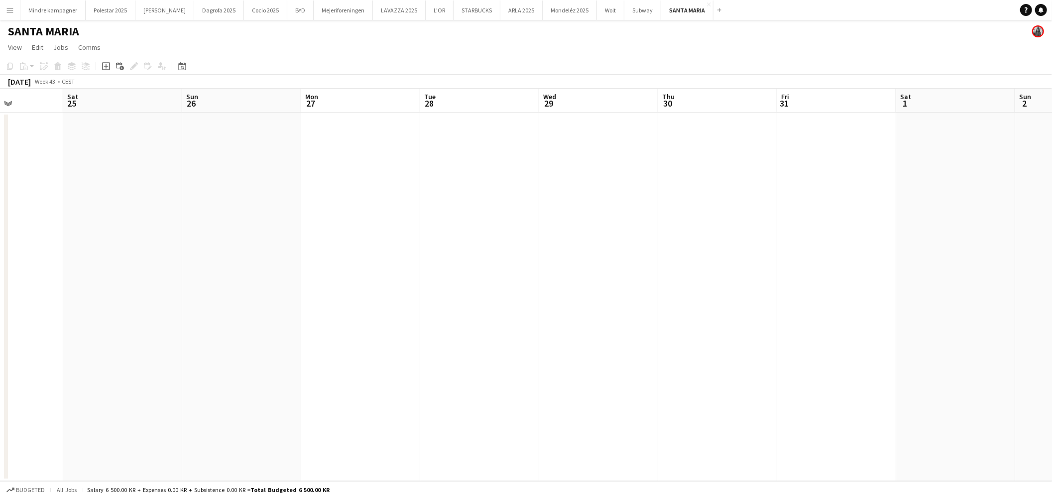
drag, startPoint x: 276, startPoint y: 264, endPoint x: 734, endPoint y: 285, distance: 458.6
click at [711, 286] on app-calendar-viewport "Wed 22 Thu 23 Fri 24 Sat 25 Sun 26 Mon 27 Tue 28 Wed 29 Thu 30 Fri 31 Sat 1 Sun…" at bounding box center [526, 285] width 1052 height 392
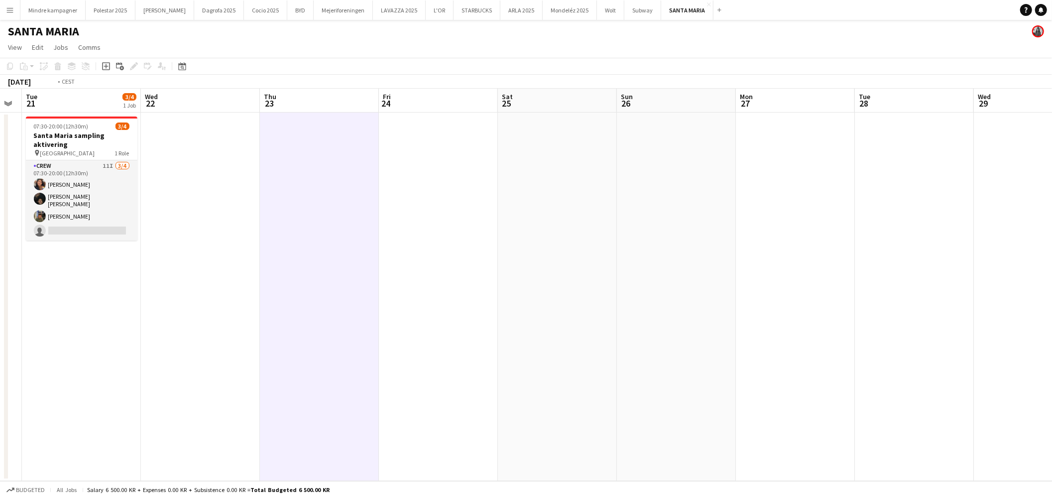
drag, startPoint x: 369, startPoint y: 285, endPoint x: 698, endPoint y: 291, distance: 328.7
click at [699, 294] on app-calendar-viewport "Sat 18 Sun 19 Mon 20 Tue 21 3/4 1 Job Wed 22 Thu 23 Fri 24 Sat 25 Sun 26 Mon 27…" at bounding box center [526, 285] width 1052 height 392
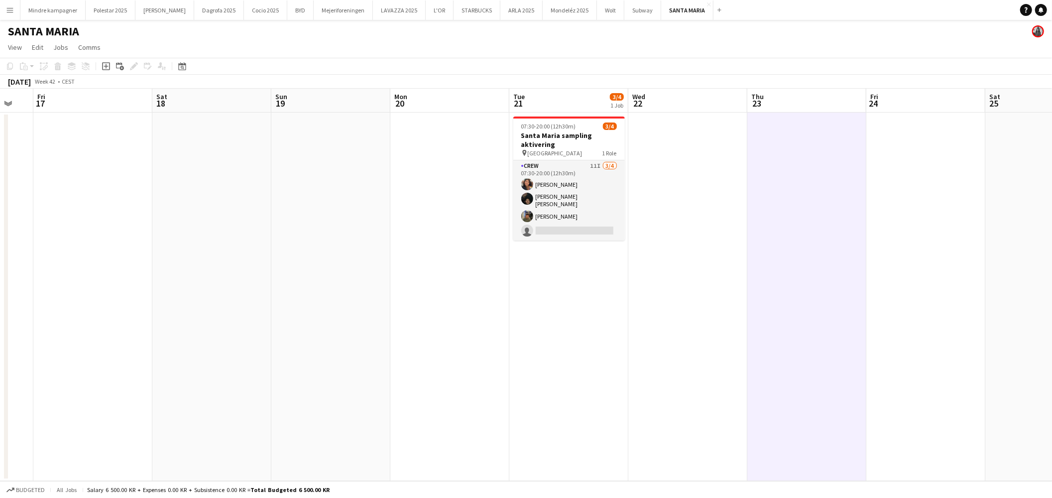
drag, startPoint x: 480, startPoint y: 311, endPoint x: 556, endPoint y: 300, distance: 76.4
click at [575, 309] on app-calendar-viewport "Wed 15 Thu 16 Fri 17 Sat 18 Sun 19 Mon 20 Tue 21 3/4 1 Job Wed 22 Thu 23 Fri 24…" at bounding box center [526, 285] width 1052 height 392
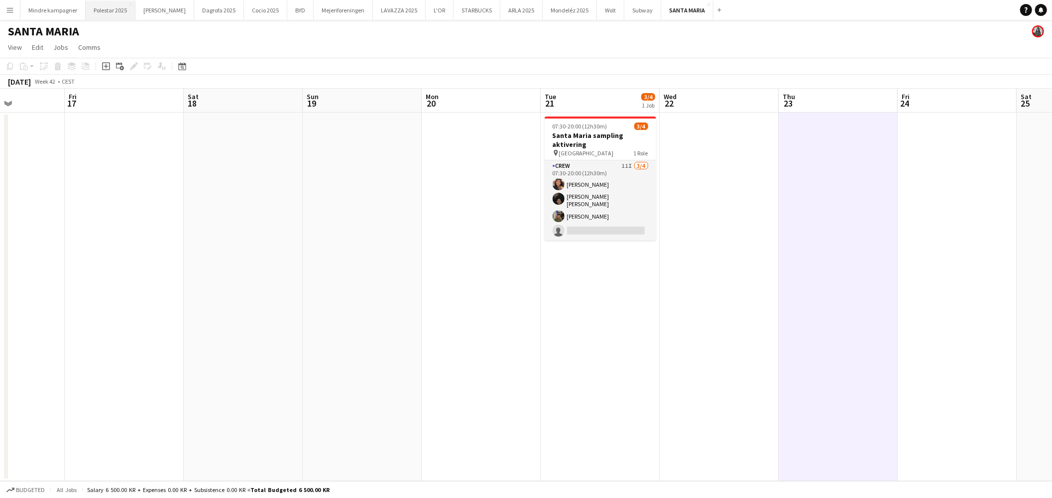
click at [105, 6] on button "Polestar 2025 Close" at bounding box center [111, 9] width 50 height 19
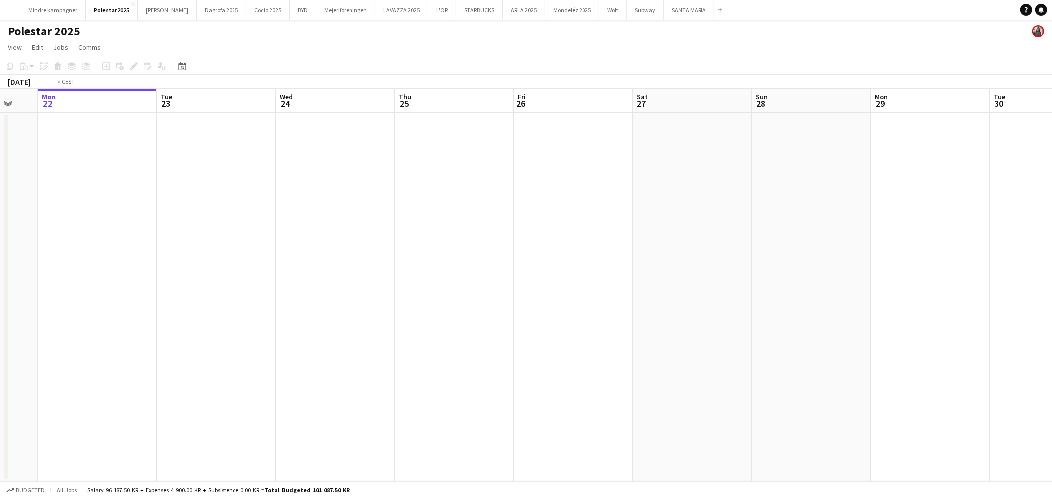
drag, startPoint x: 679, startPoint y: 252, endPoint x: 357, endPoint y: 265, distance: 321.9
click at [355, 265] on app-calendar-viewport "Fri 19 Sat 20 Sun 21 Mon 22 Tue 23 Wed 24 Thu 25 Fri 26 Sat 27 Sun 28 Mon 29 Tu…" at bounding box center [526, 285] width 1052 height 392
drag, startPoint x: 764, startPoint y: 300, endPoint x: 510, endPoint y: 290, distance: 254.6
click at [504, 289] on app-calendar-viewport "Tue 23 Wed 24 Thu 25 Fri 26 Sat 27 Sun 28 Mon 29 Tue 30 Wed 1 Thu 2 Fri 3 Sat 4…" at bounding box center [526, 285] width 1052 height 392
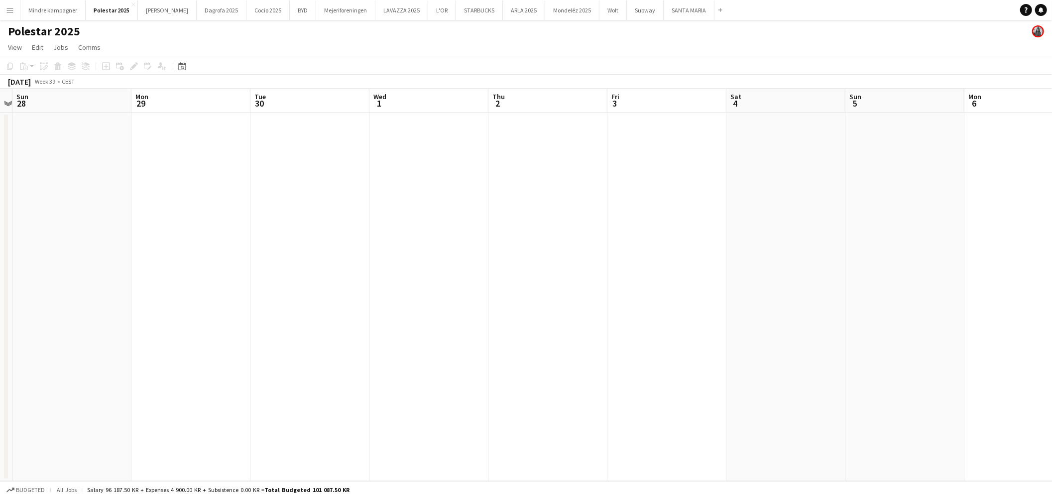
drag, startPoint x: 759, startPoint y: 305, endPoint x: 573, endPoint y: 301, distance: 186.3
click at [475, 300] on app-calendar-viewport "Thu 25 Fri 26 Sat 27 Sun 28 Mon 29 Tue 30 Wed 1 Thu 2 Fri 3 Sat 4 Sun 5 Mon 6 T…" at bounding box center [526, 285] width 1052 height 392
drag, startPoint x: 837, startPoint y: 307, endPoint x: 690, endPoint y: 290, distance: 147.9
click at [497, 290] on app-calendar-viewport "Fri 26 Sat 27 Sun 28 Mon 29 Tue 30 Wed 1 Thu 2 Fri 3 Sat 4 Sun 5 Mon 6 Tue 7 We…" at bounding box center [526, 285] width 1052 height 392
drag, startPoint x: 666, startPoint y: 295, endPoint x: 494, endPoint y: 294, distance: 171.8
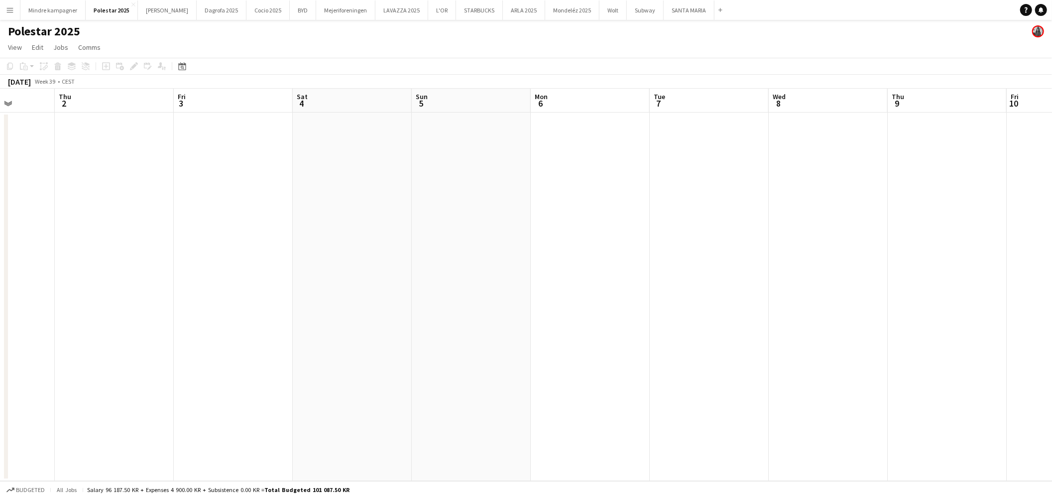
click at [365, 290] on app-calendar-viewport "Sun 28 Mon 29 Tue 30 Wed 1 Thu 2 Fri 3 Sat 4 Sun 5 Mon 6 Tue 7 Wed 8 Thu 9 Fri …" at bounding box center [526, 285] width 1052 height 392
drag, startPoint x: 548, startPoint y: 265, endPoint x: 628, endPoint y: 276, distance: 80.8
click at [416, 270] on app-calendar-viewport "Wed 1 Thu 2 Fri 3 Sat 4 Sun 5 Mon 6 Tue 7 Wed 8 Thu 9 Fri 10 Sat 11 Sun 12 Mon …" at bounding box center [526, 285] width 1052 height 392
click at [440, 272] on app-calendar-viewport "Sat 4 Sun 5 Mon 6 Tue 7 Wed 8 Thu 9 Fri 10 Sat 11 Sun 12 Mon 13 Tue 14 Wed 15 T…" at bounding box center [526, 285] width 1052 height 392
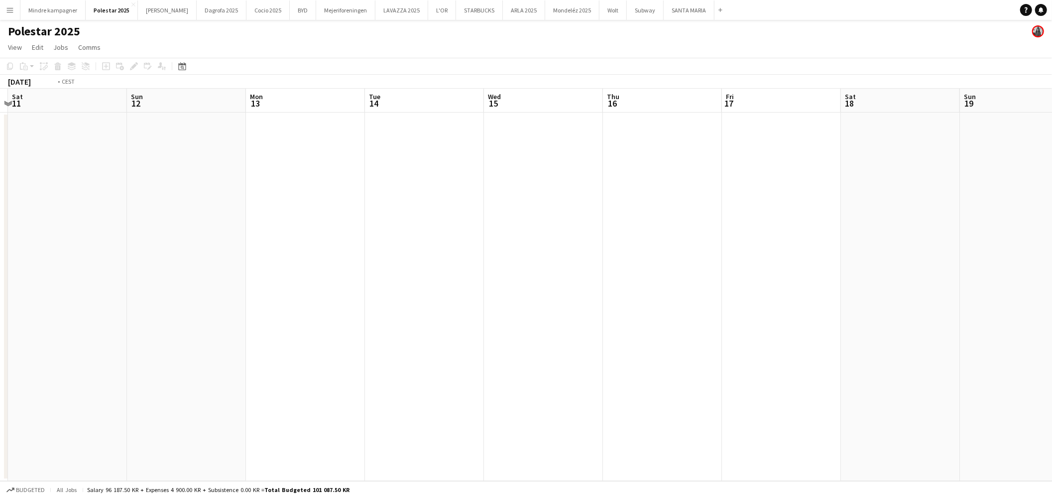
drag, startPoint x: 689, startPoint y: 279, endPoint x: 429, endPoint y: 260, distance: 261.1
click at [391, 262] on app-calendar-viewport "Wed 8 Thu 9 Fri 10 Sat 11 Sun 12 Mon 13 Tue 14 Wed 15 Thu 16 Fri 17 Sat 18 Sun …" at bounding box center [526, 285] width 1052 height 392
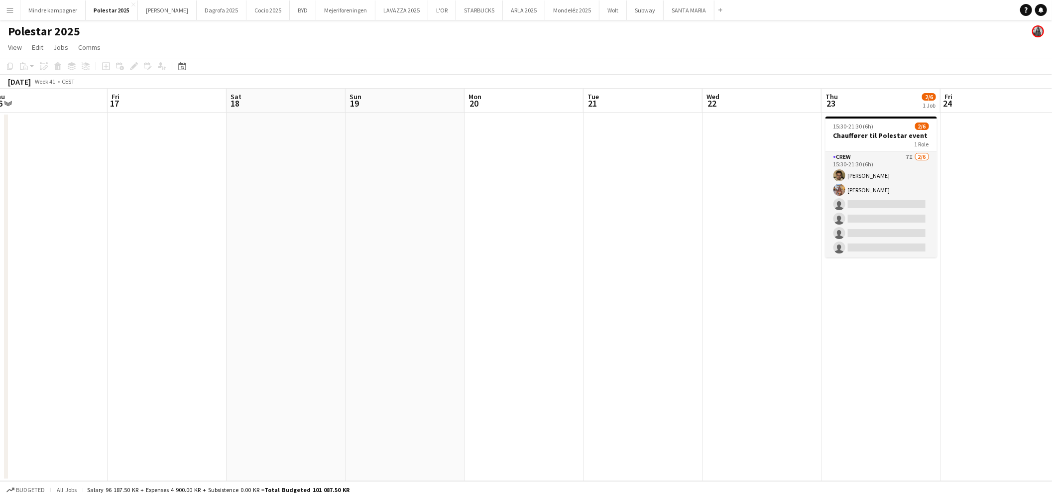
drag, startPoint x: 488, startPoint y: 264, endPoint x: 787, endPoint y: 284, distance: 299.9
click at [420, 267] on app-calendar-viewport "Mon 13 Tue 14 Wed 15 Thu 16 Fri 17 Sat 18 Sun 19 Mon 20 Tue 21 Wed 22 Thu 23 2/…" at bounding box center [526, 285] width 1052 height 392
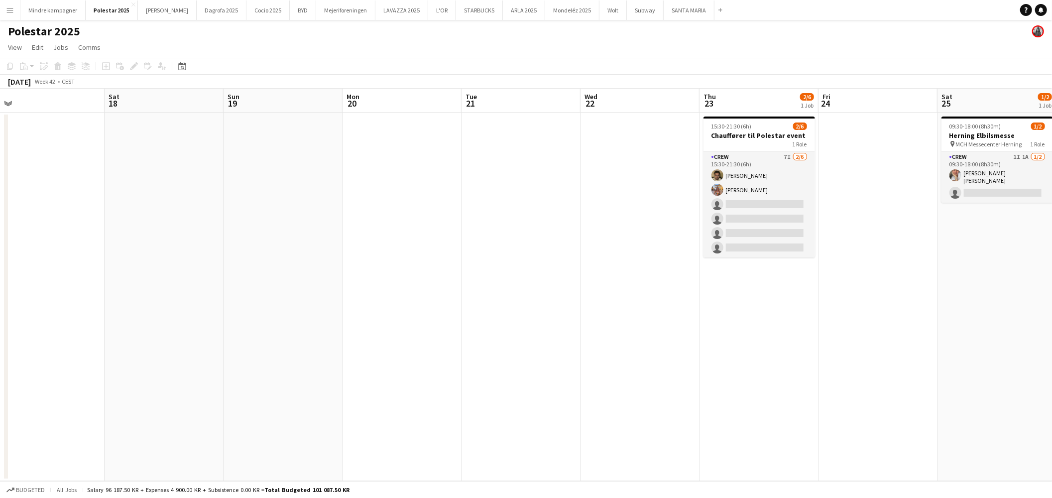
scroll to position [0, 364]
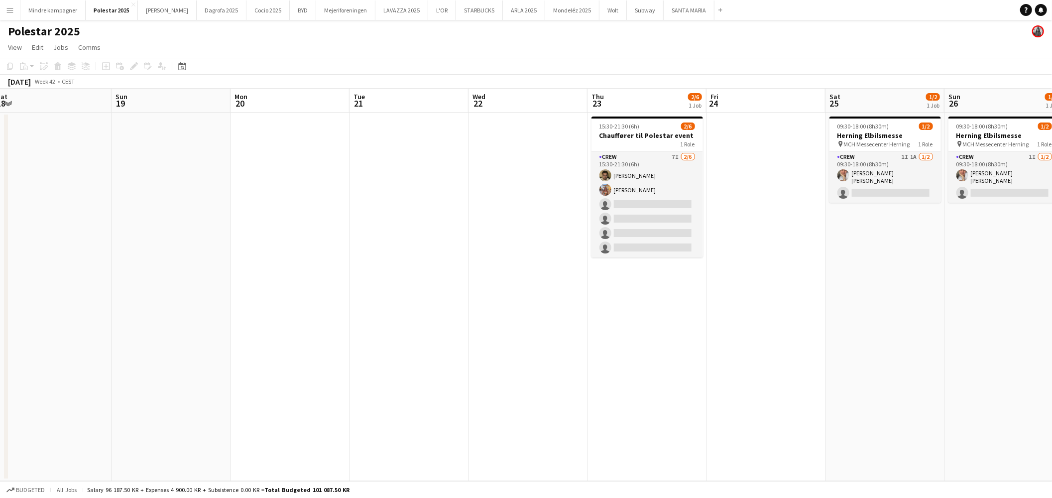
drag, startPoint x: 787, startPoint y: 284, endPoint x: 557, endPoint y: 275, distance: 230.7
click at [558, 275] on app-calendar-viewport "Wed 15 Thu 16 Fri 17 Sat 18 Sun 19 Mon 20 Tue 21 Wed 22 Thu 23 2/6 1 Job Fri 24…" at bounding box center [526, 285] width 1052 height 392
